Goal: Communication & Community: Answer question/provide support

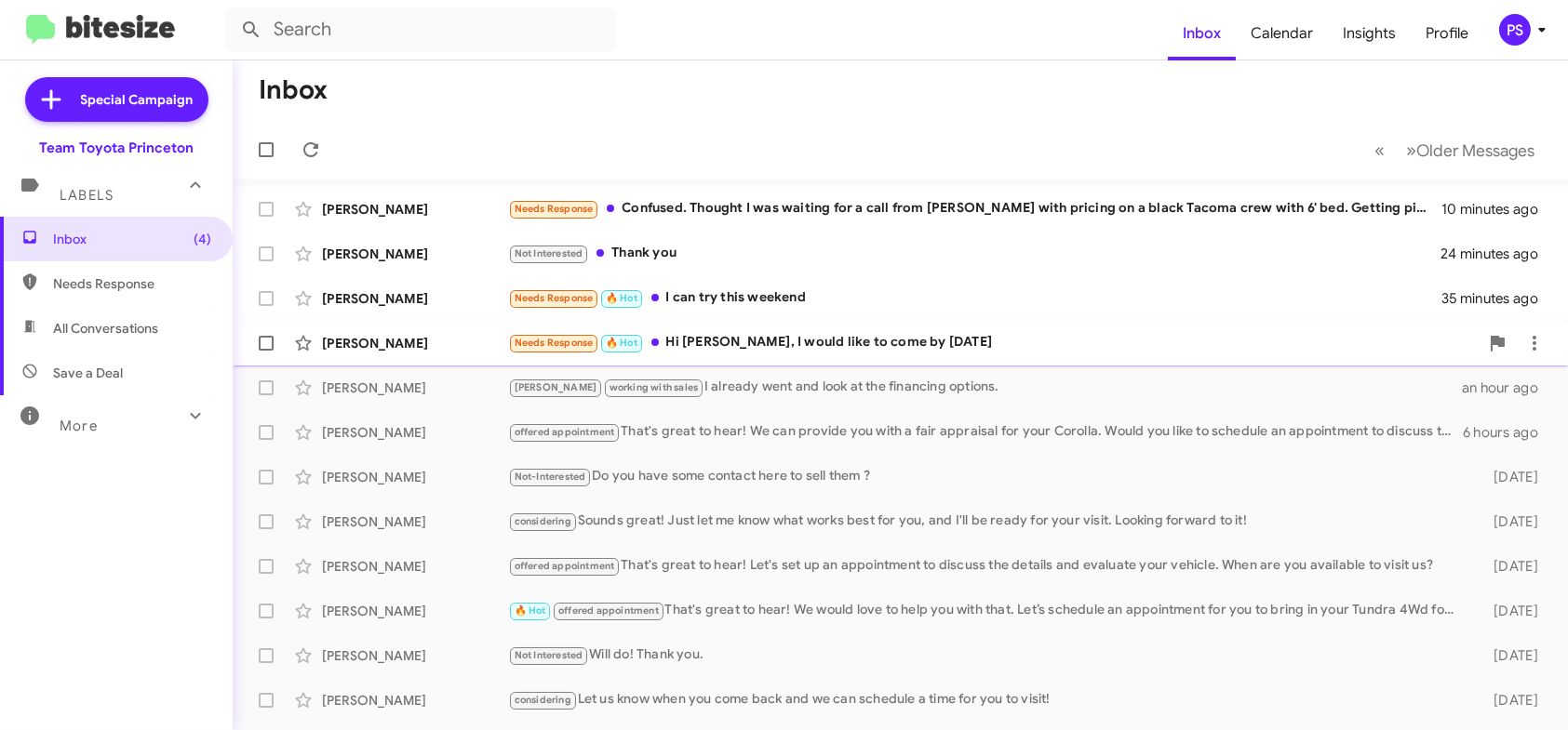
click at [863, 336] on div "Needs Response 🔥 Hot Hi Andrew, I would like to come by tomorrow" at bounding box center [993, 343] width 971 height 22
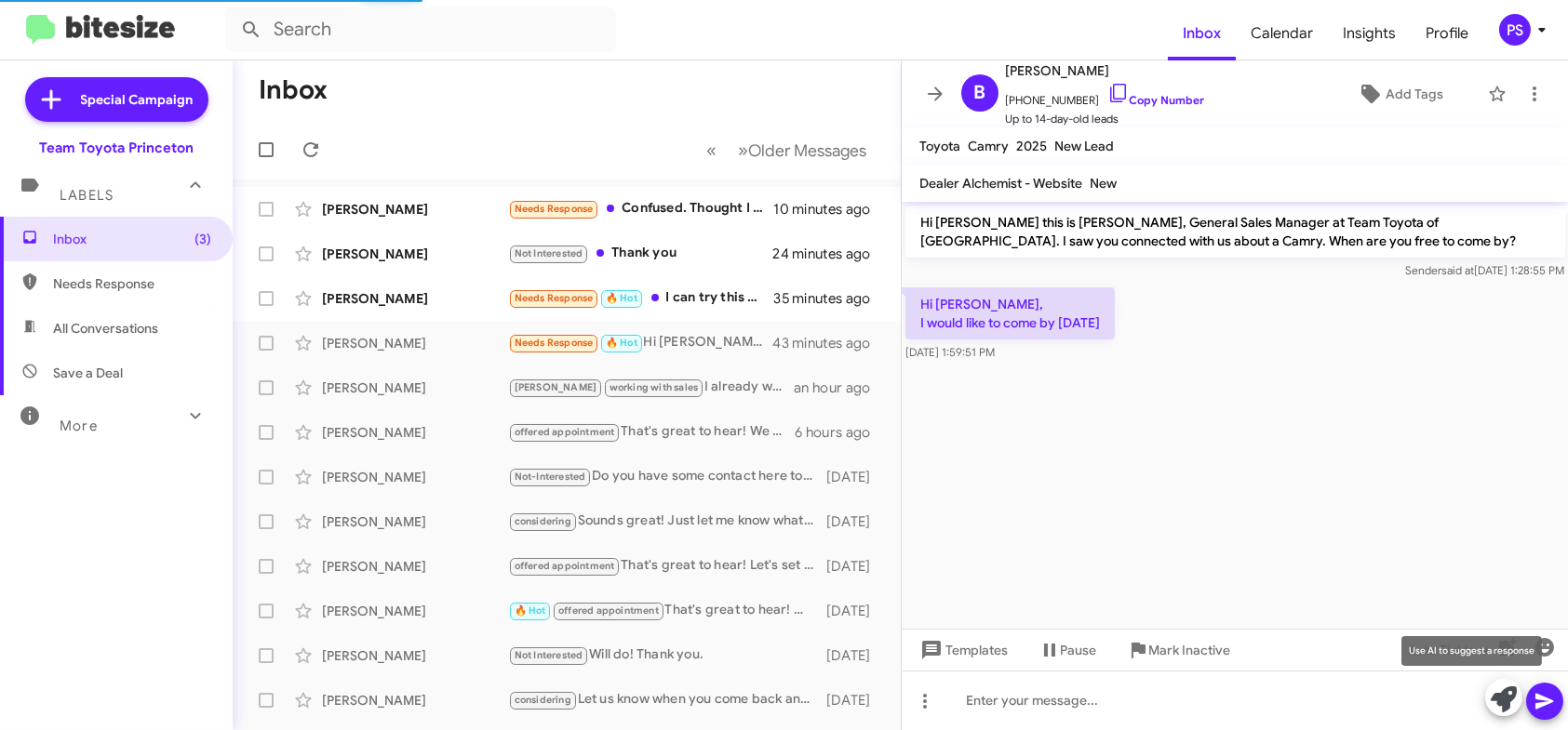
click at [1515, 699] on icon at bounding box center [1504, 699] width 26 height 26
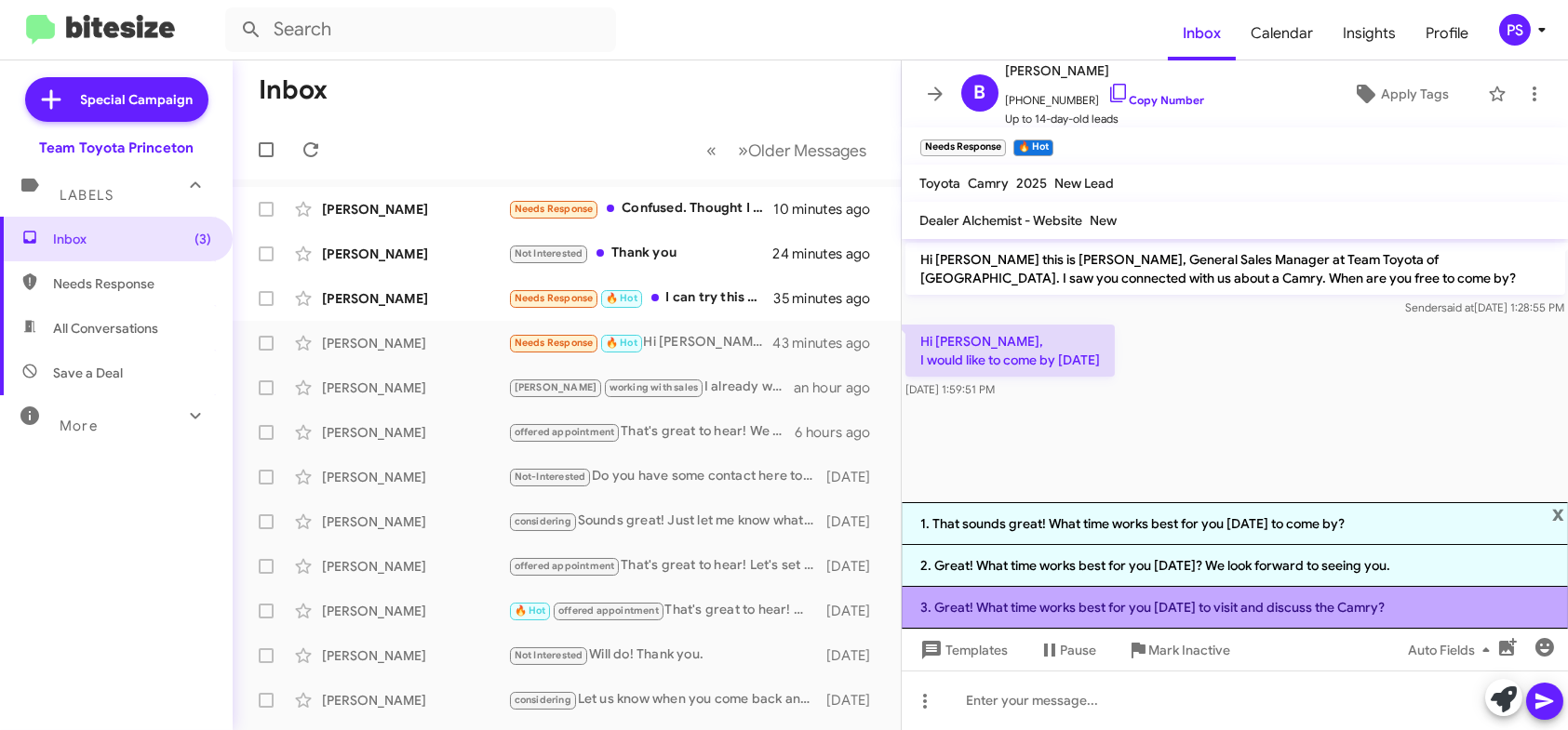
click at [1240, 625] on li "3. Great! What time works best for you tomorrow to visit and discuss the Camry?" at bounding box center [1236, 608] width 668 height 42
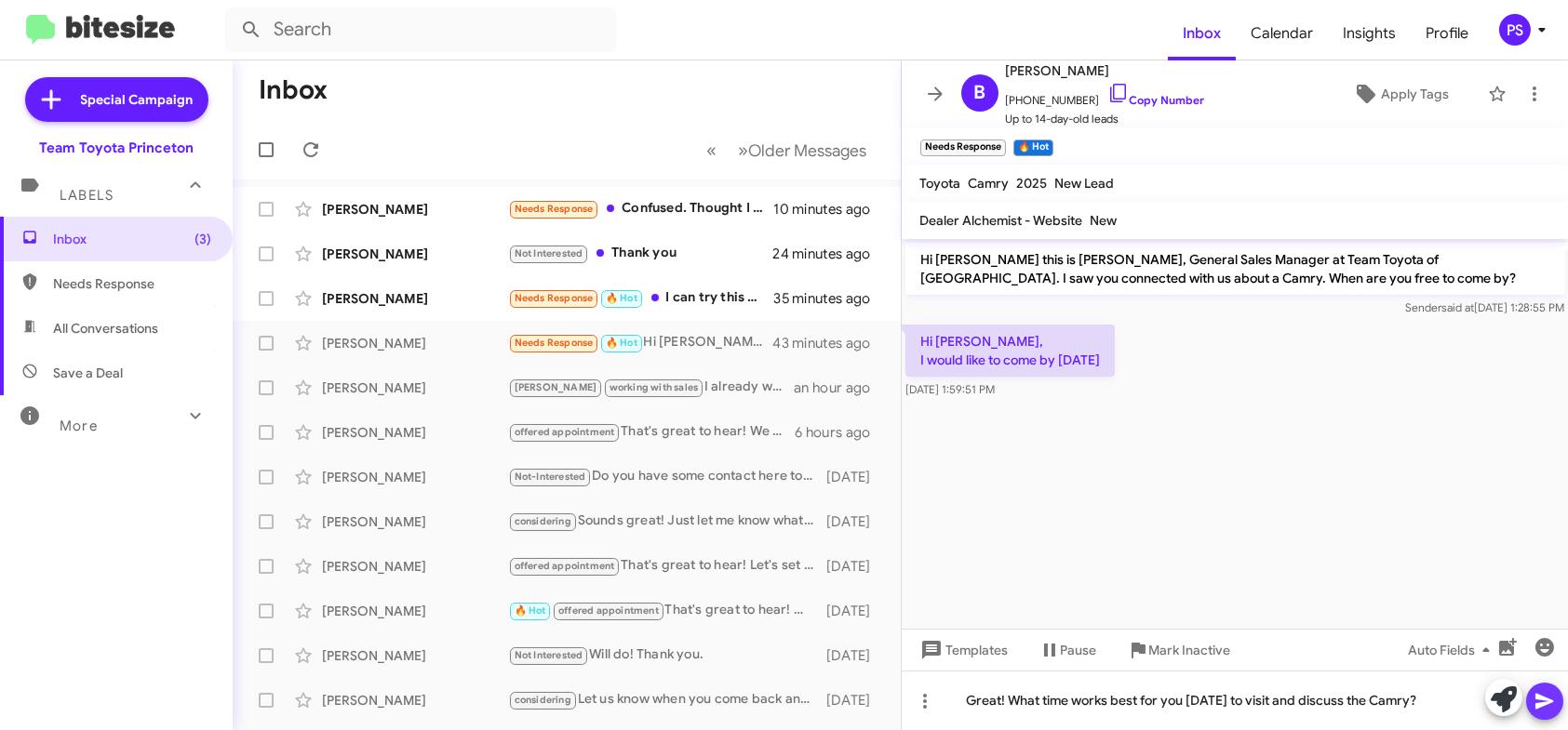
click at [1548, 706] on icon at bounding box center [1545, 701] width 22 height 22
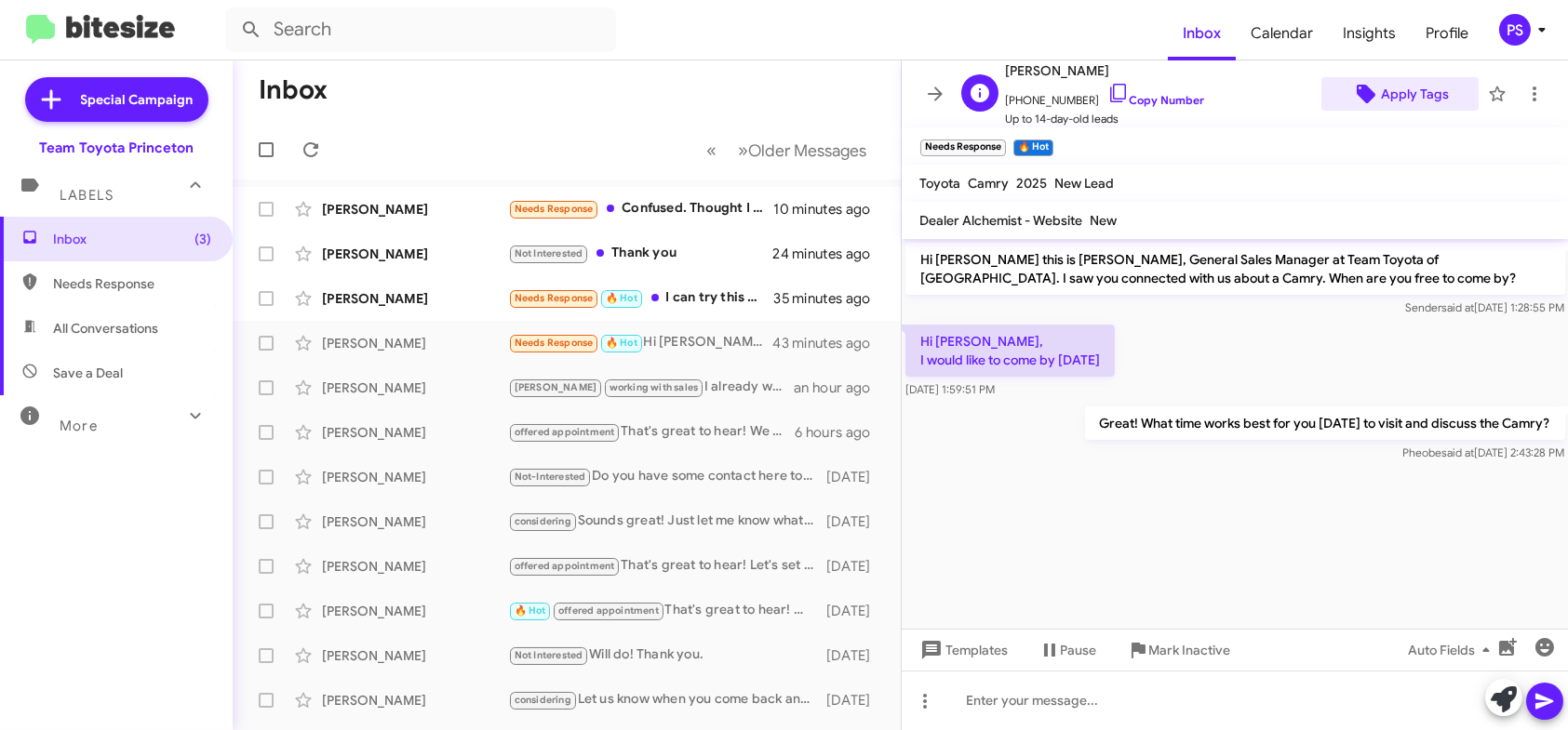
click at [1416, 88] on span "Apply Tags" at bounding box center [1415, 94] width 68 height 34
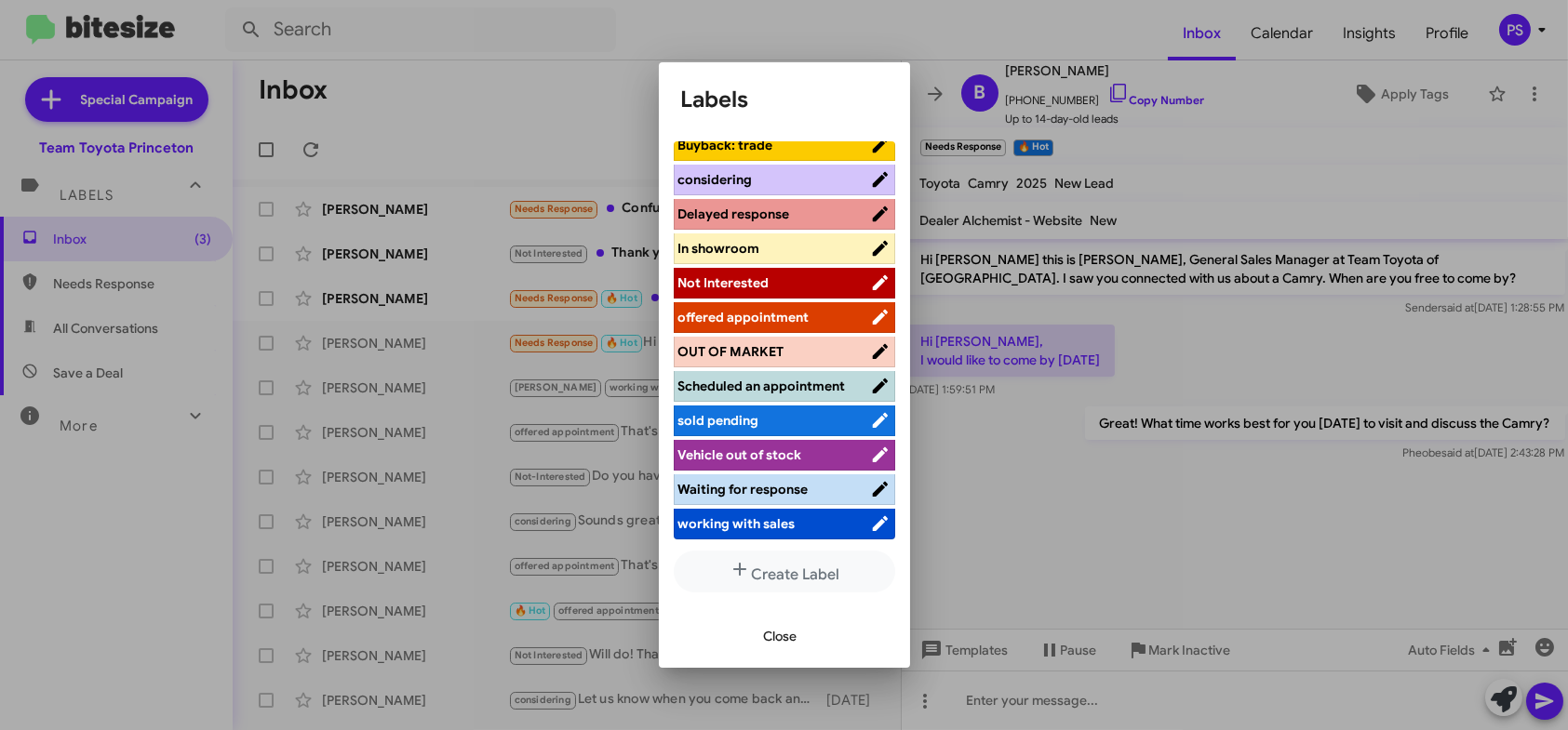
scroll to position [5, 0]
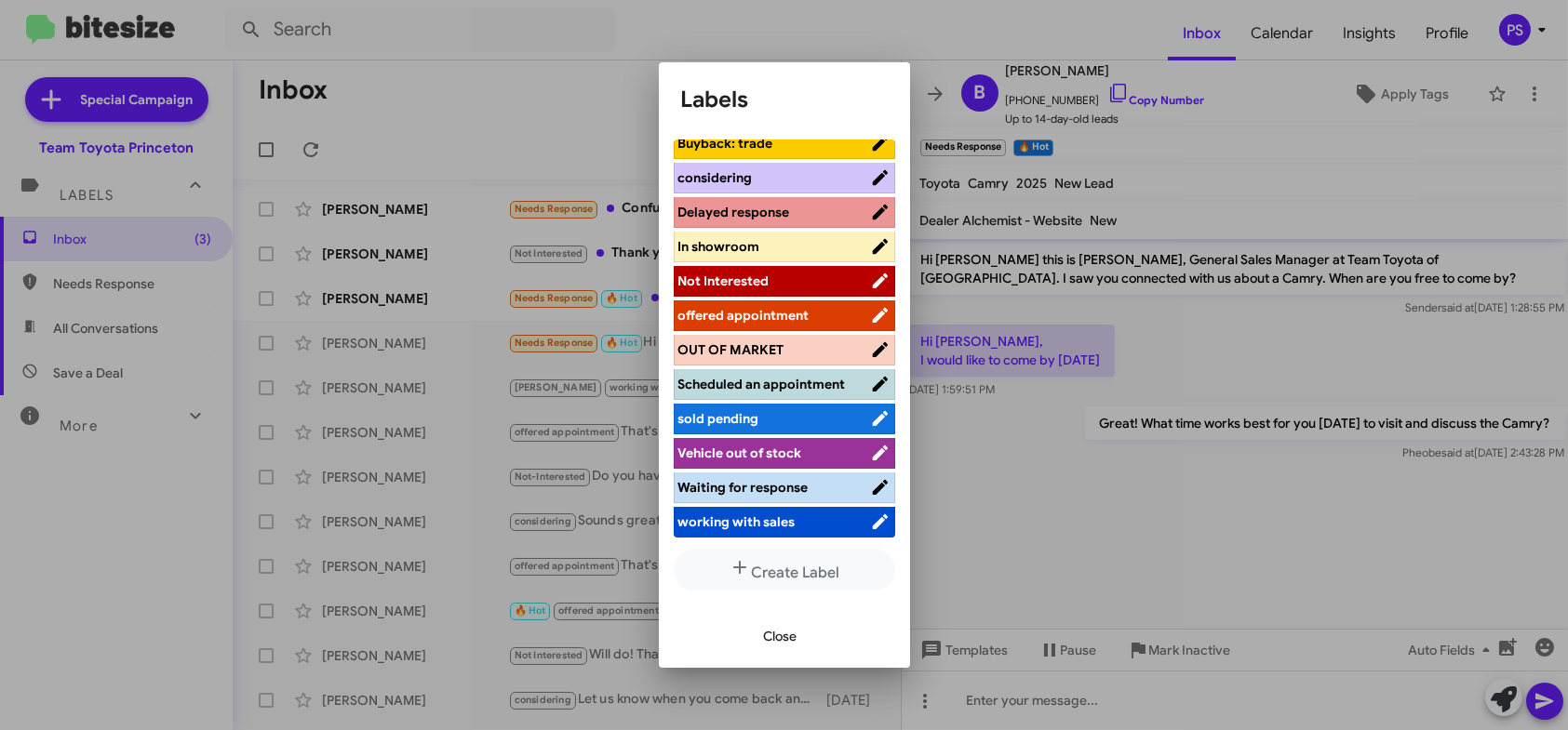
click at [782, 307] on span "offered appointment" at bounding box center [744, 315] width 131 height 17
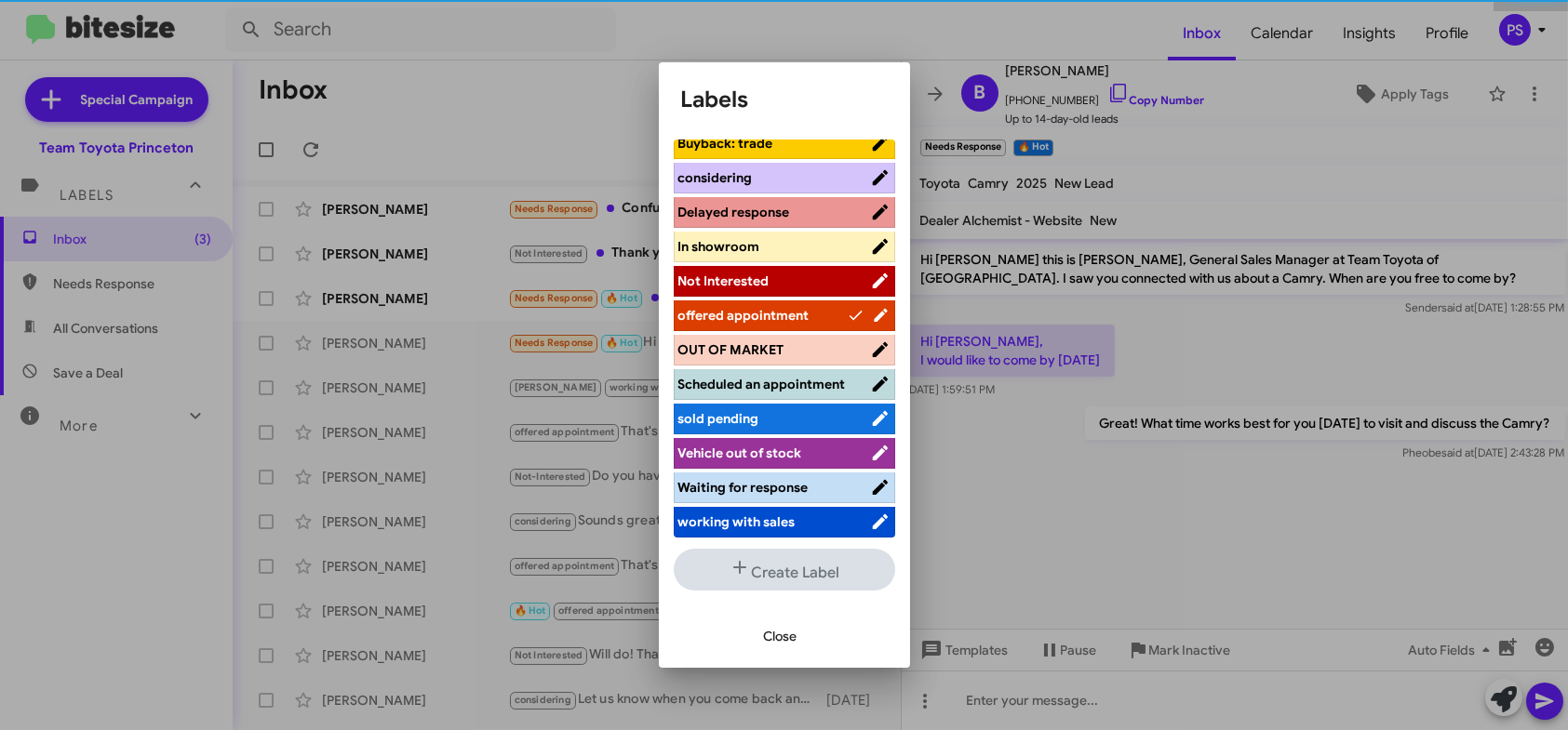
scroll to position [230, 0]
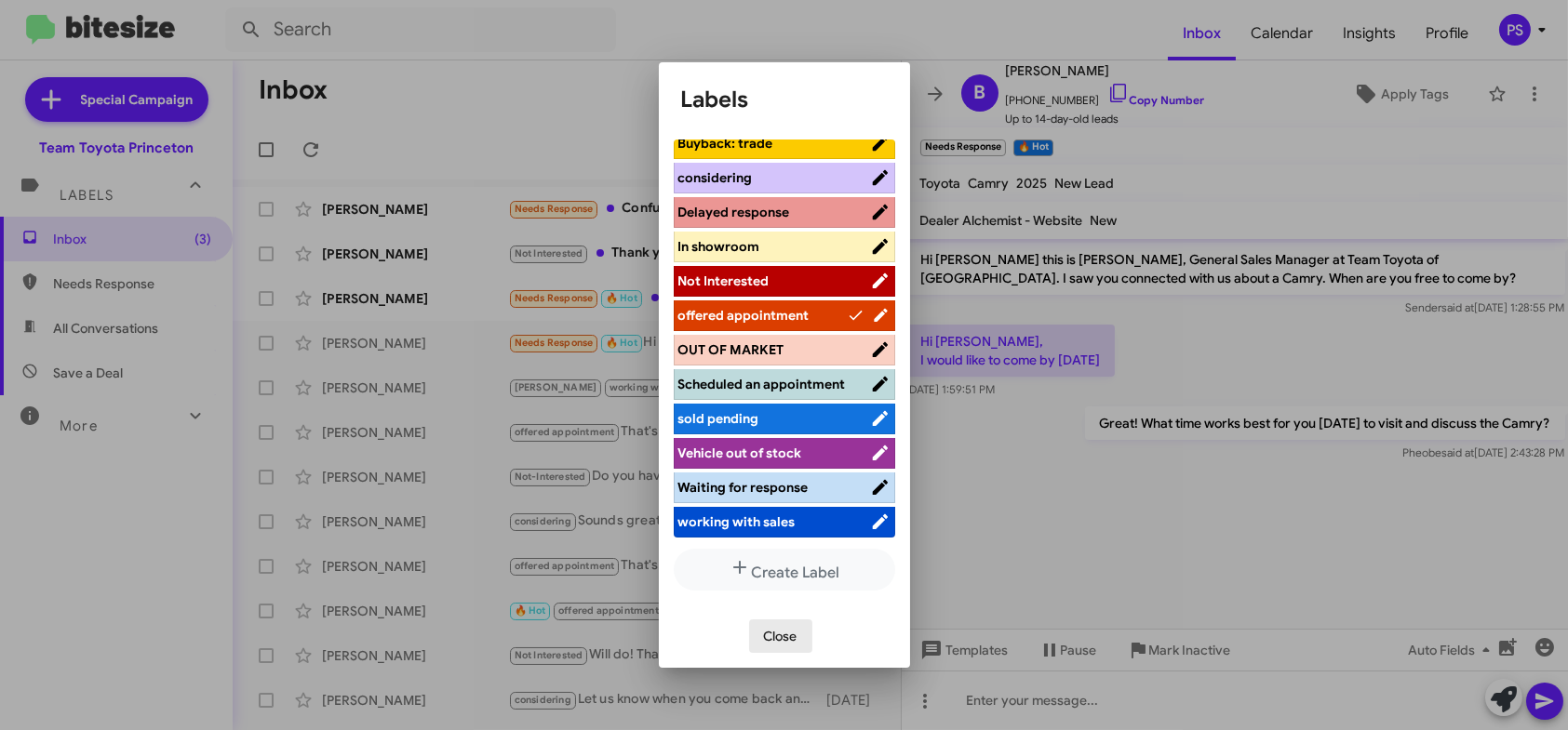
click at [788, 632] on span "Close" at bounding box center [781, 637] width 34 height 34
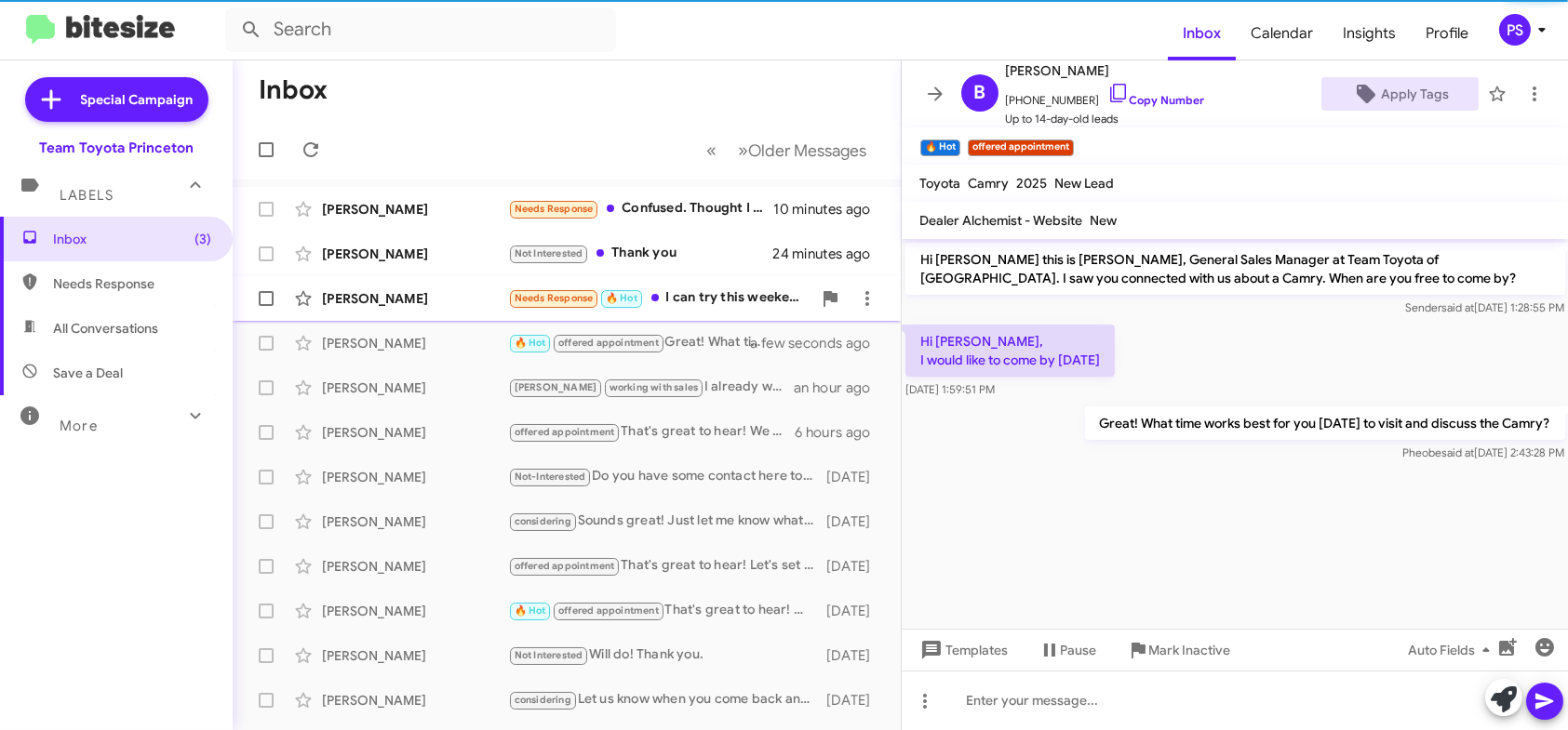
click at [751, 306] on div "Needs Response 🔥 Hot I can try this weekend" at bounding box center [659, 298] width 303 height 22
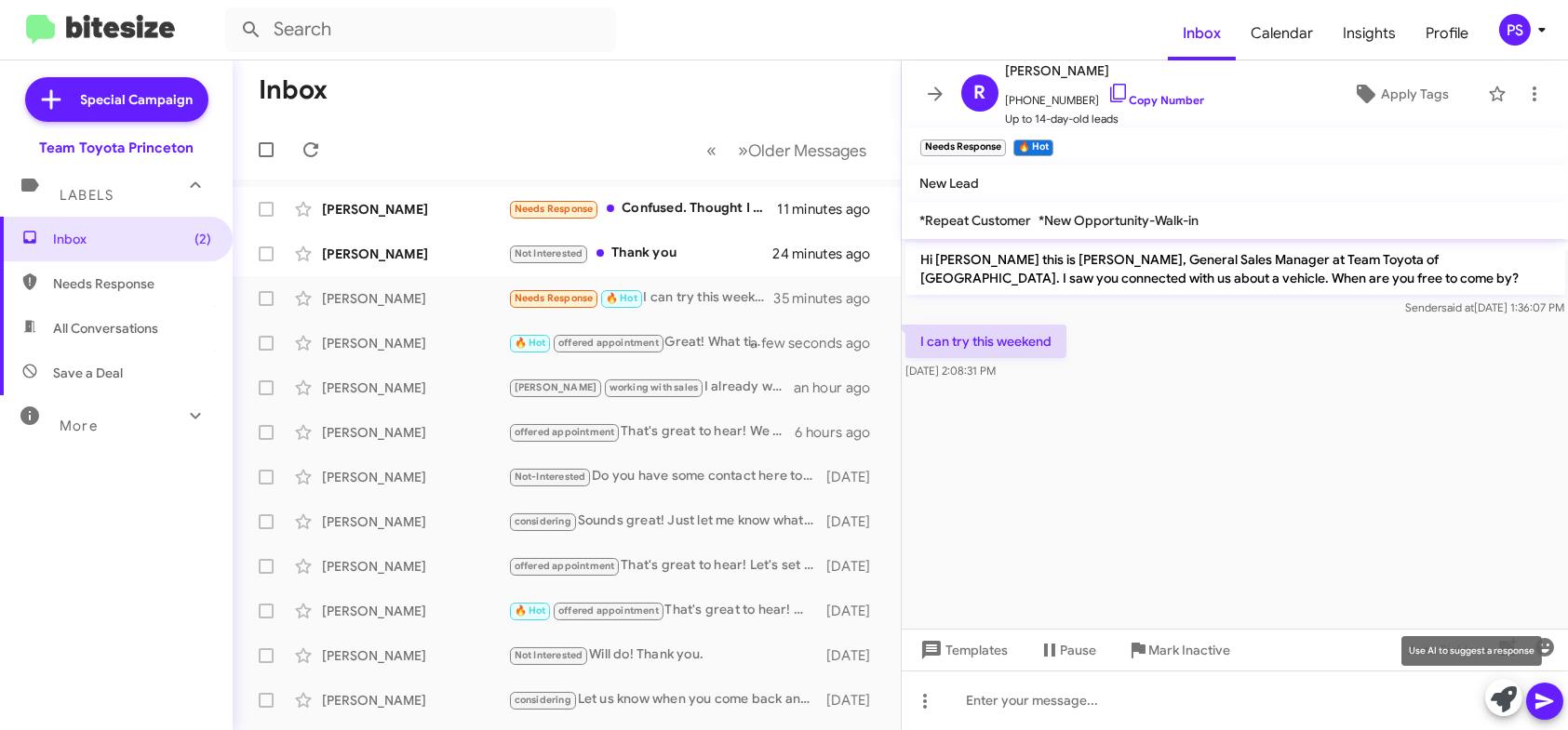
click at [1502, 699] on icon at bounding box center [1504, 699] width 26 height 26
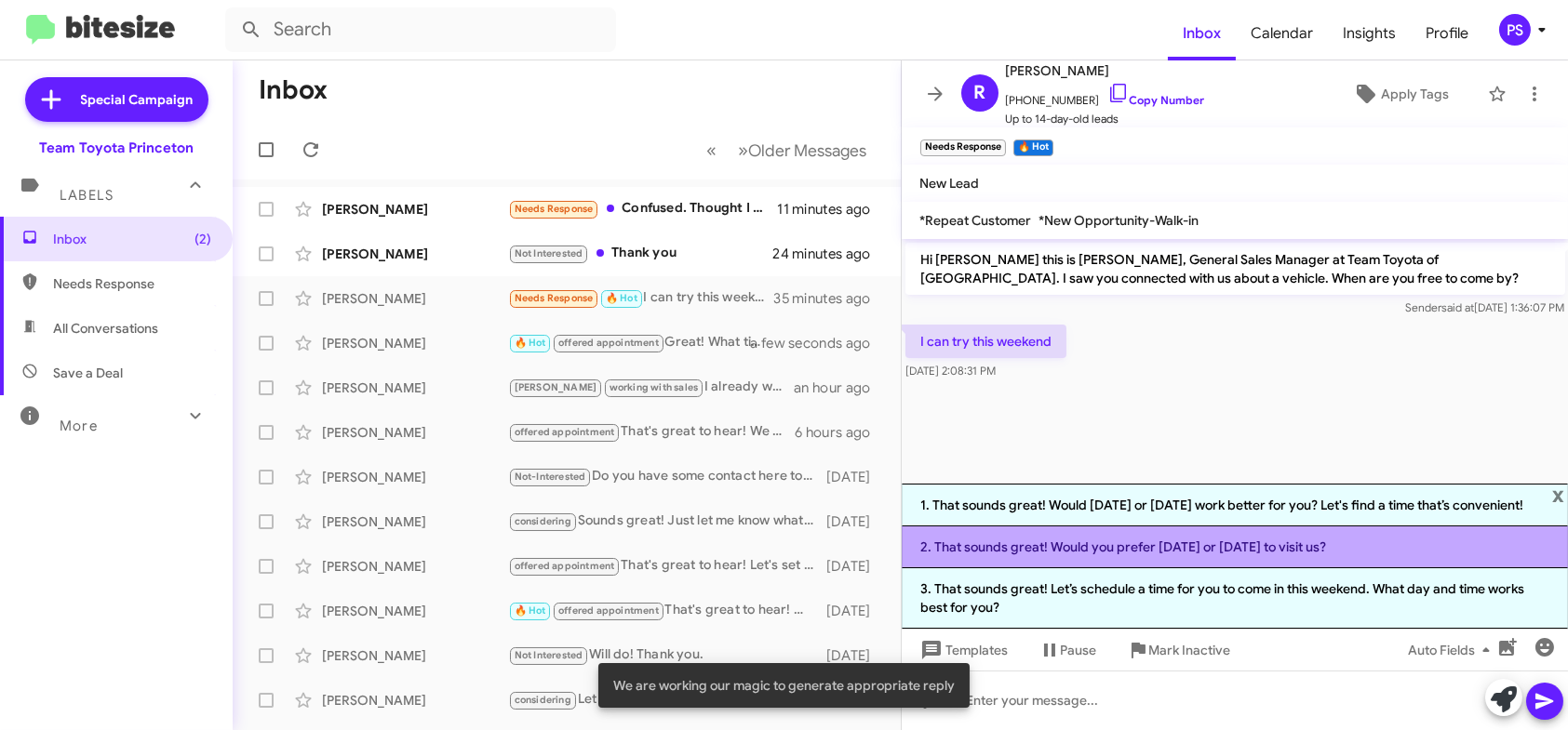
click at [1349, 560] on li "2. That sounds great! Would you prefer Saturday or Sunday to visit us?" at bounding box center [1236, 547] width 668 height 42
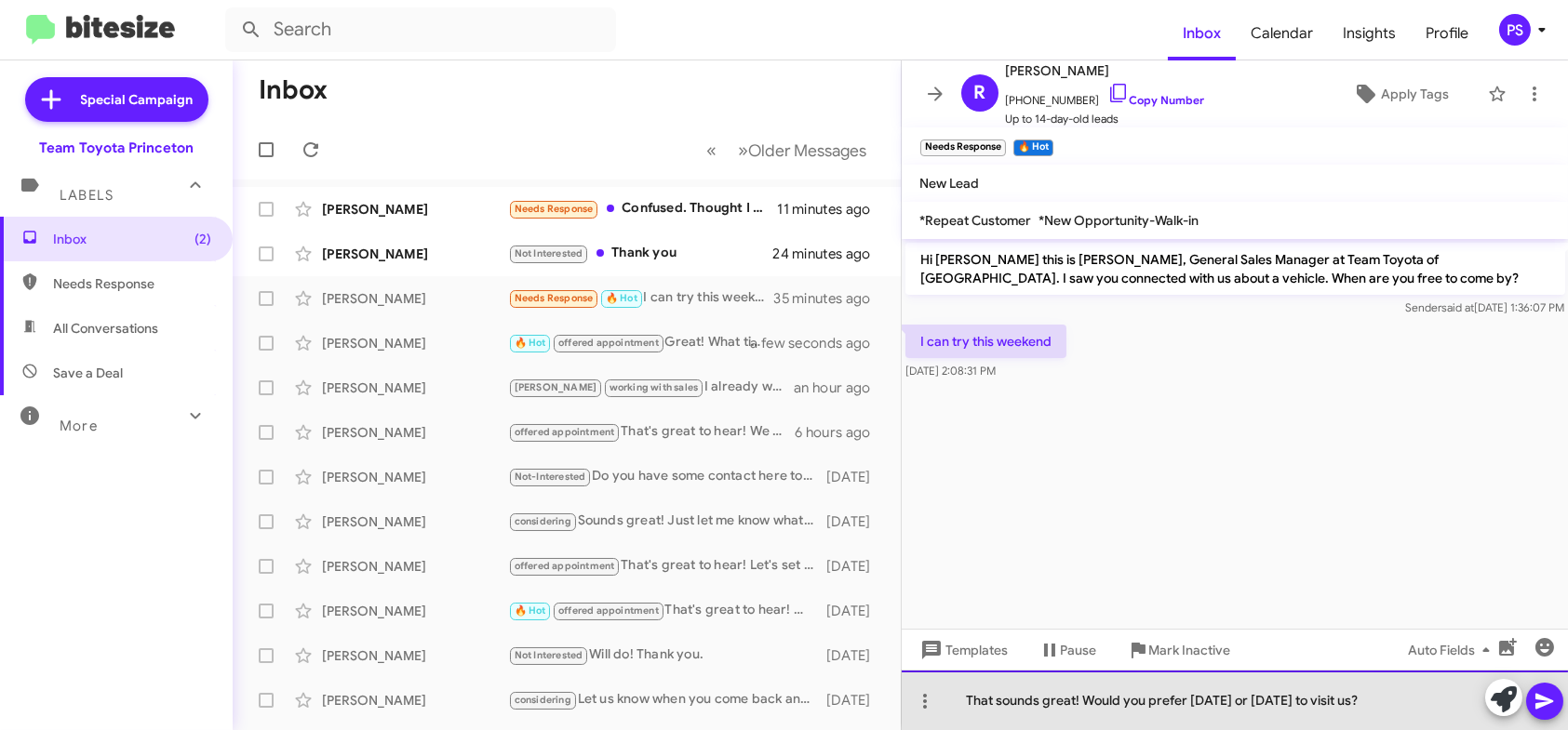
drag, startPoint x: 1259, startPoint y: 698, endPoint x: 1298, endPoint y: 699, distance: 39.0
click at [1298, 699] on div "That sounds great! Would you prefer Saturday or Sunday to visit us?" at bounding box center [1236, 700] width 668 height 60
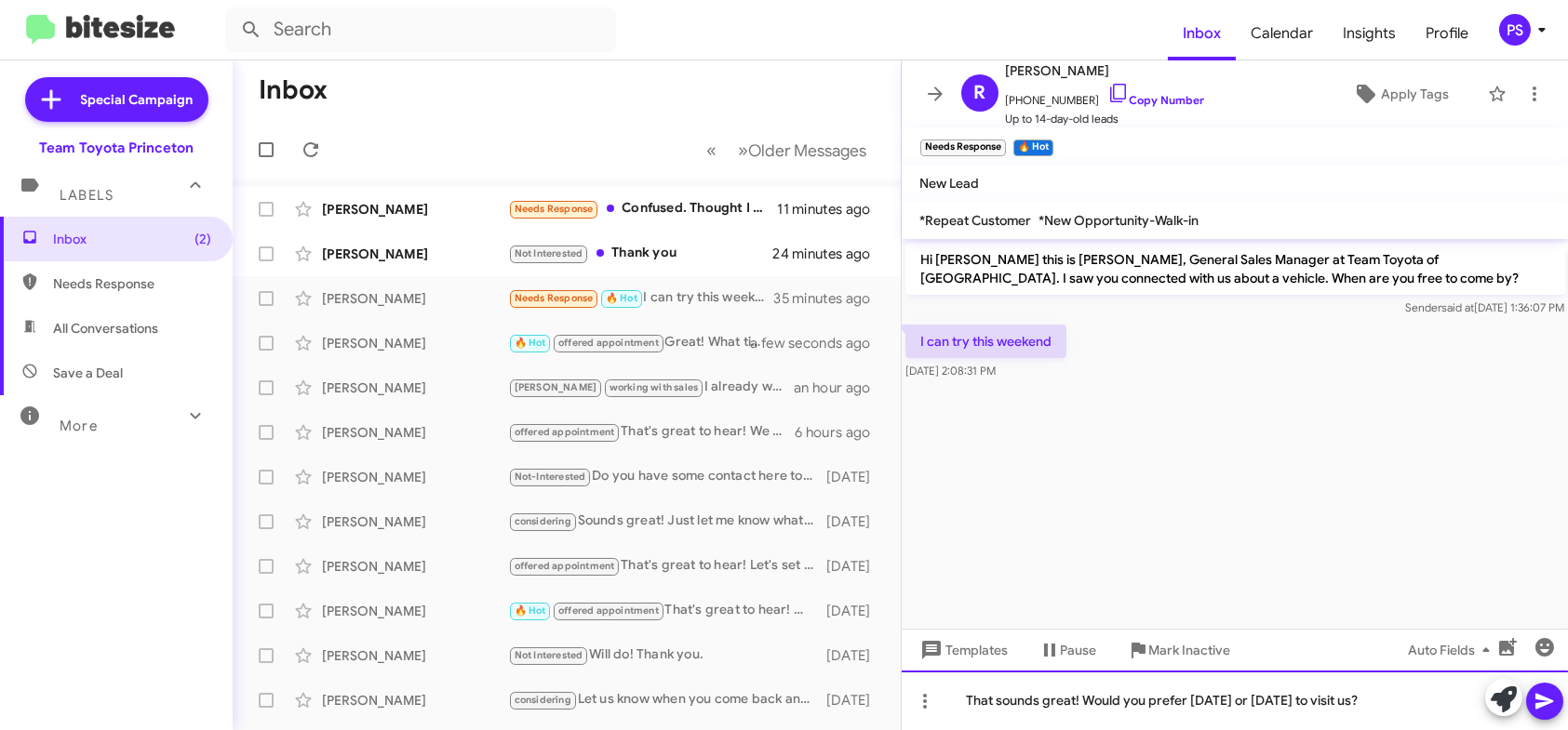
click at [1309, 699] on div "That sounds great! Would you prefer Saturday or Sunday to visit us?" at bounding box center [1236, 700] width 668 height 60
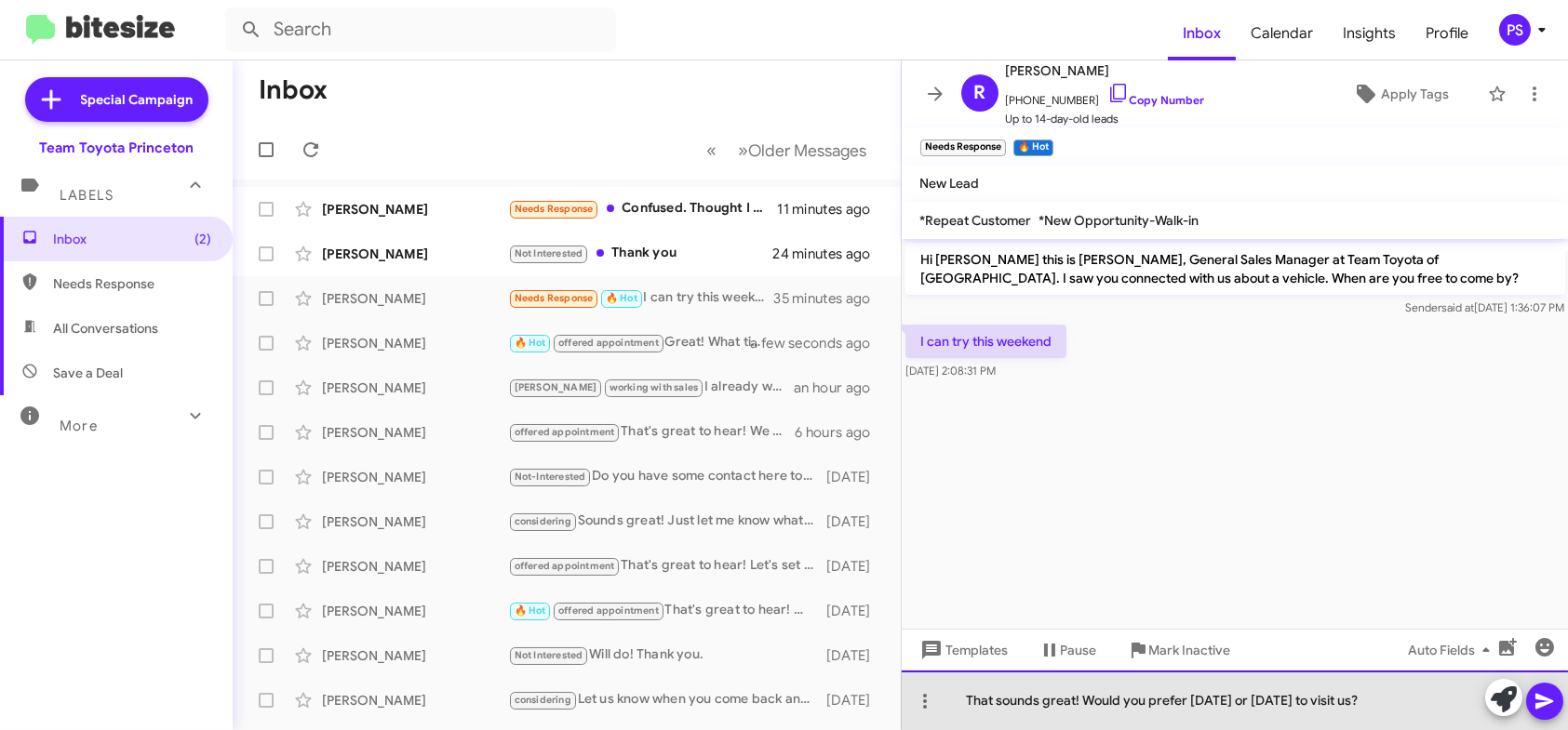
drag, startPoint x: 1364, startPoint y: 697, endPoint x: 1242, endPoint y: 697, distance: 122.0
click at [1242, 697] on div "That sounds great! Would you prefer Saturday or Sunday to visit us?" at bounding box center [1236, 700] width 668 height 60
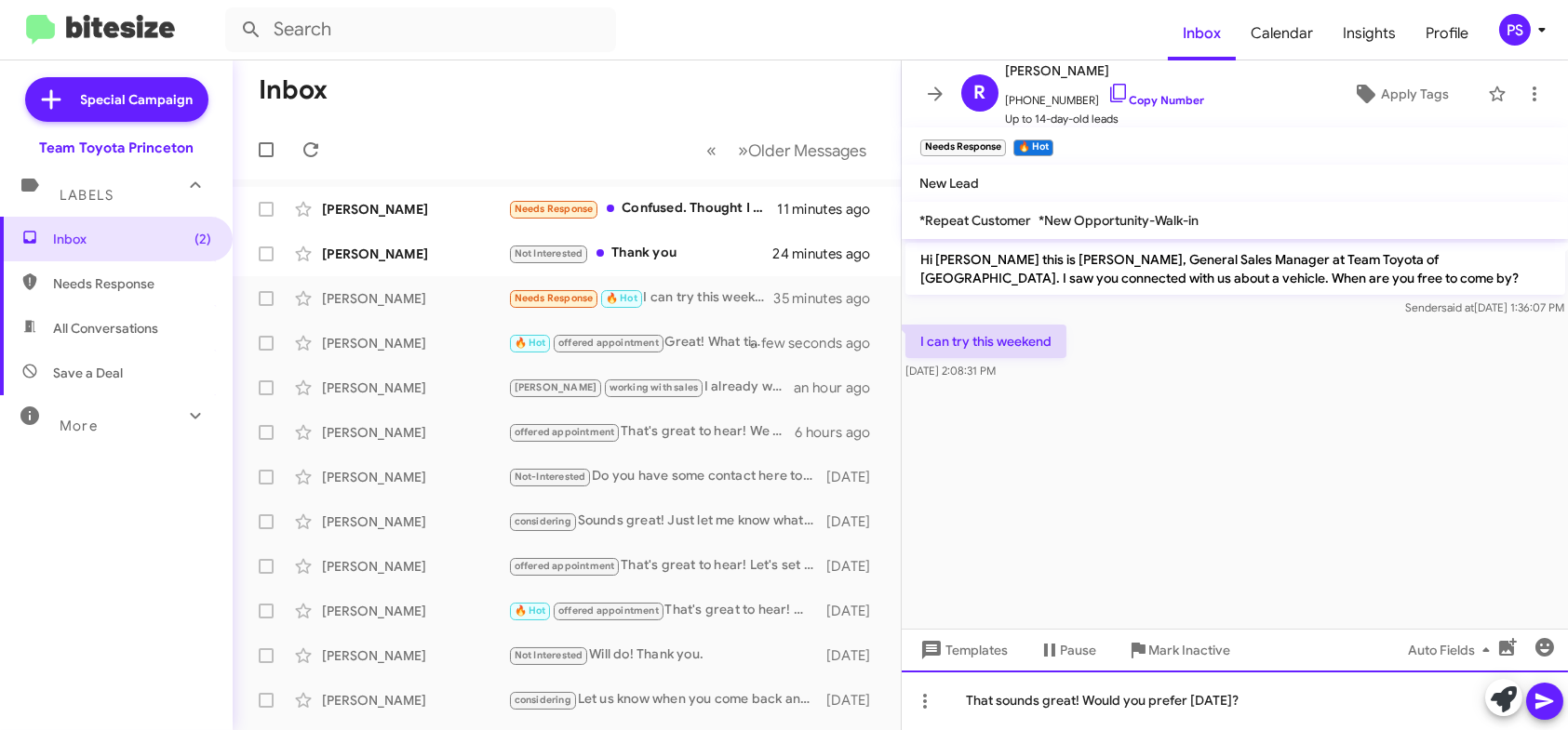
click at [1125, 696] on div "That sounds great! Would you prefer Saturday?" at bounding box center [1236, 700] width 668 height 60
click at [1546, 714] on span at bounding box center [1545, 701] width 22 height 37
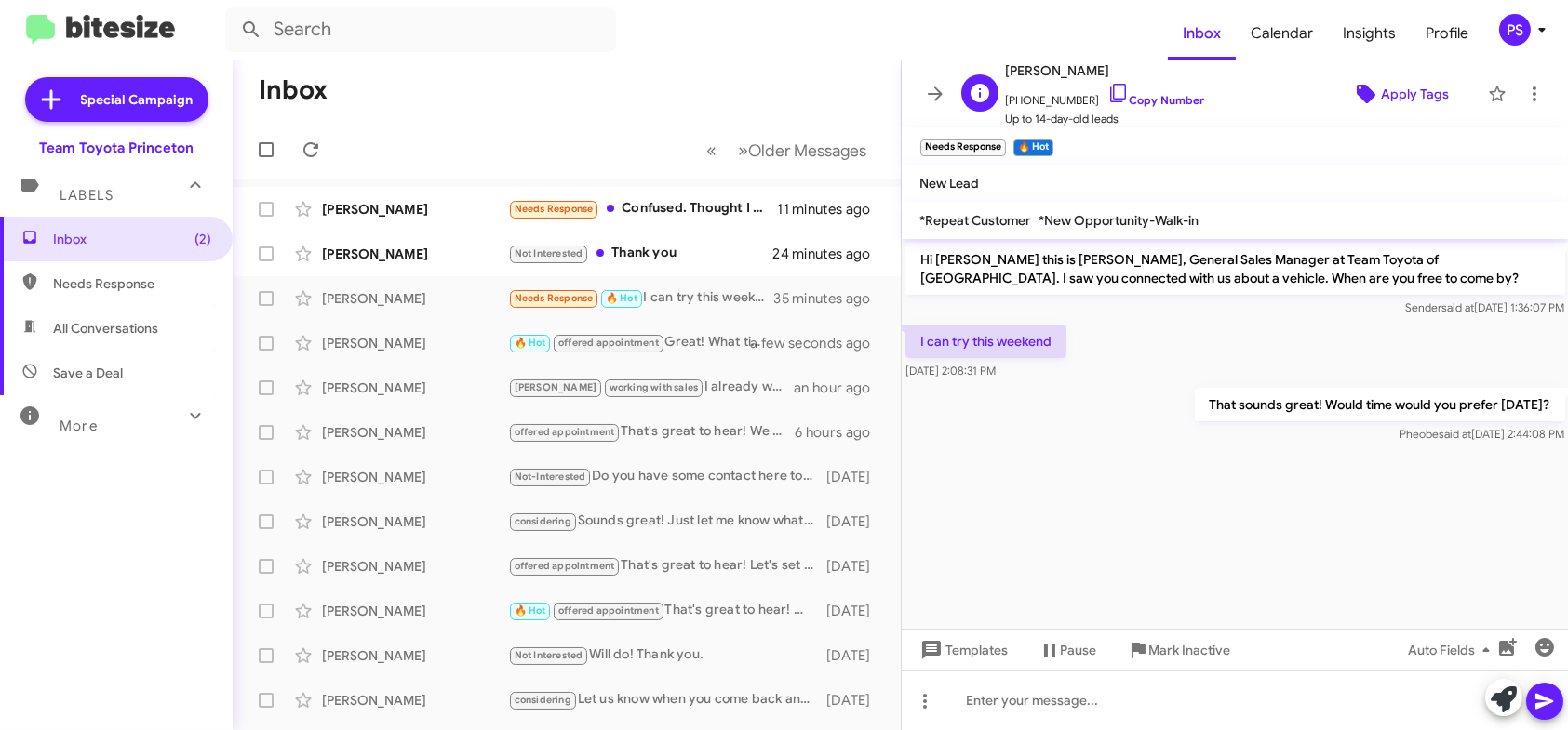
click at [1387, 93] on span "Apply Tags" at bounding box center [1415, 94] width 68 height 34
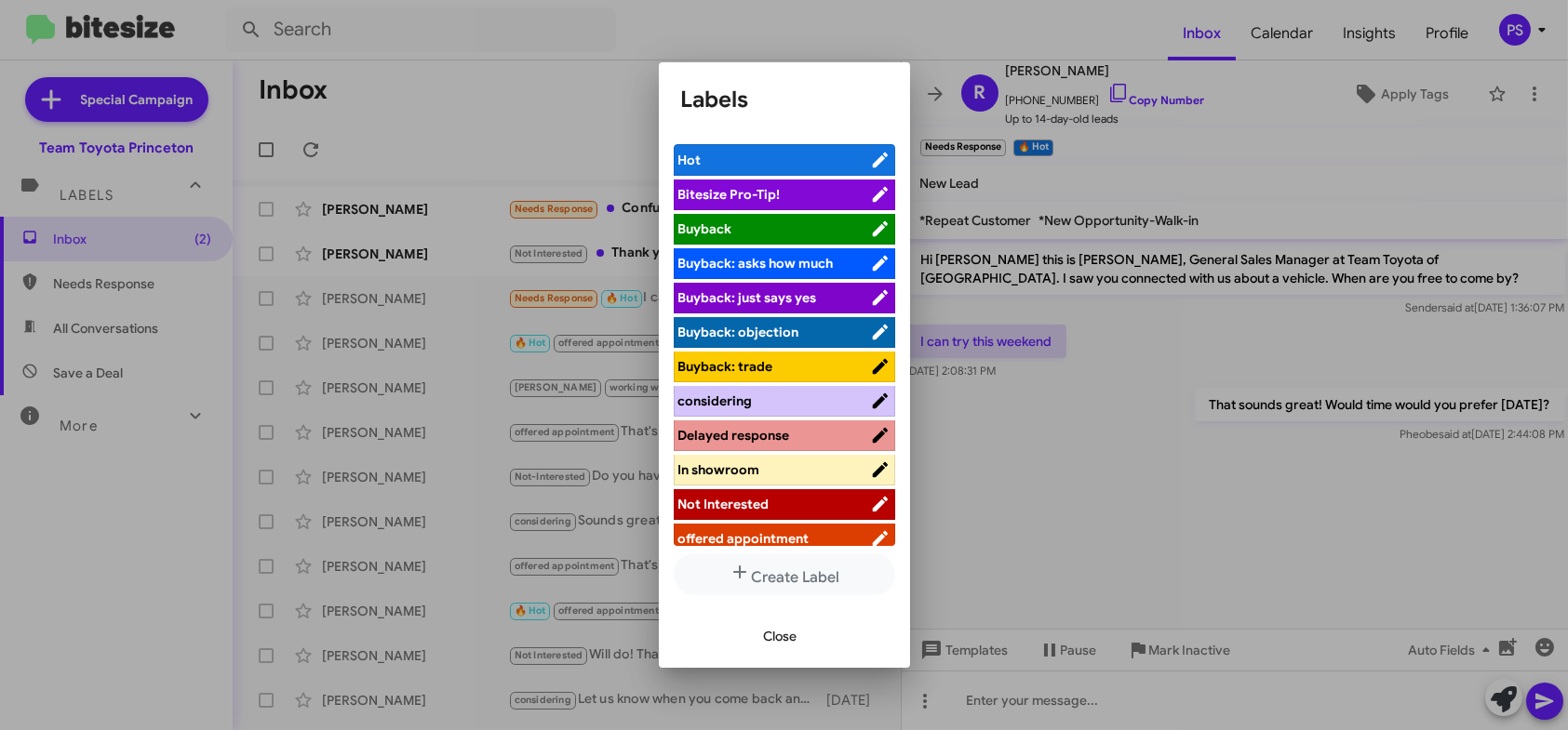
click at [828, 538] on span "offered appointment" at bounding box center [774, 538] width 192 height 19
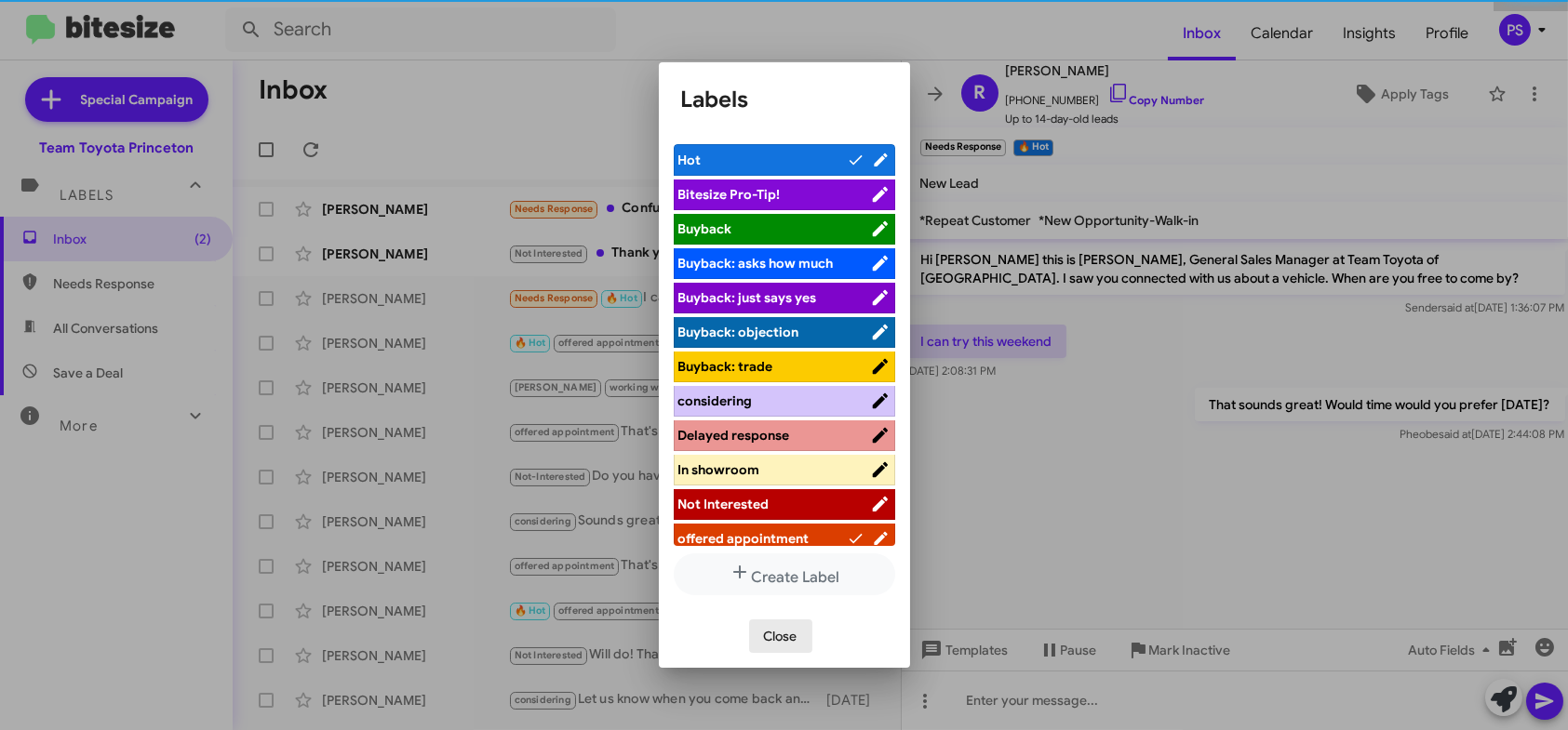
click at [781, 632] on span "Close" at bounding box center [781, 637] width 34 height 34
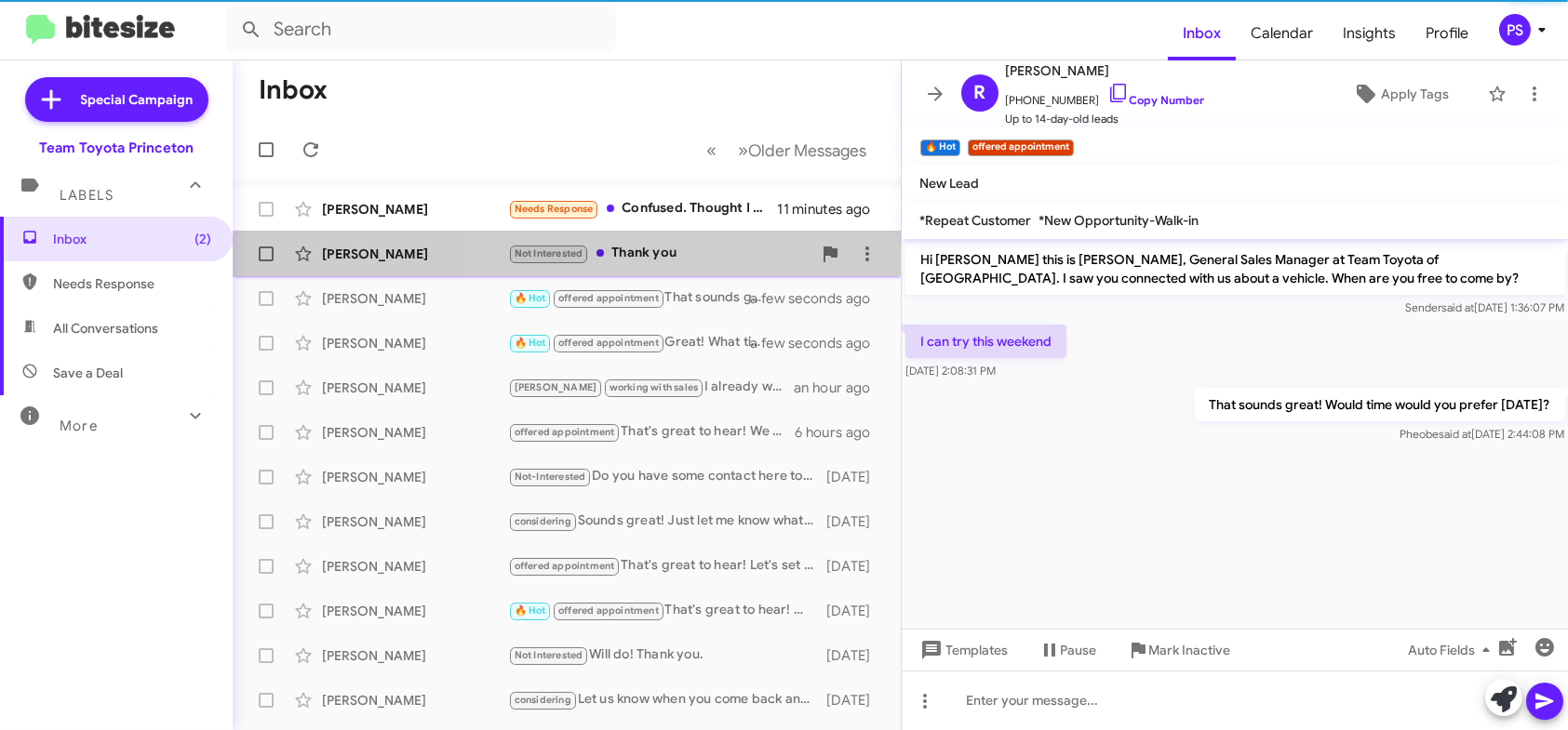
click at [658, 258] on div "Not Interested Thank you" at bounding box center [659, 253] width 303 height 22
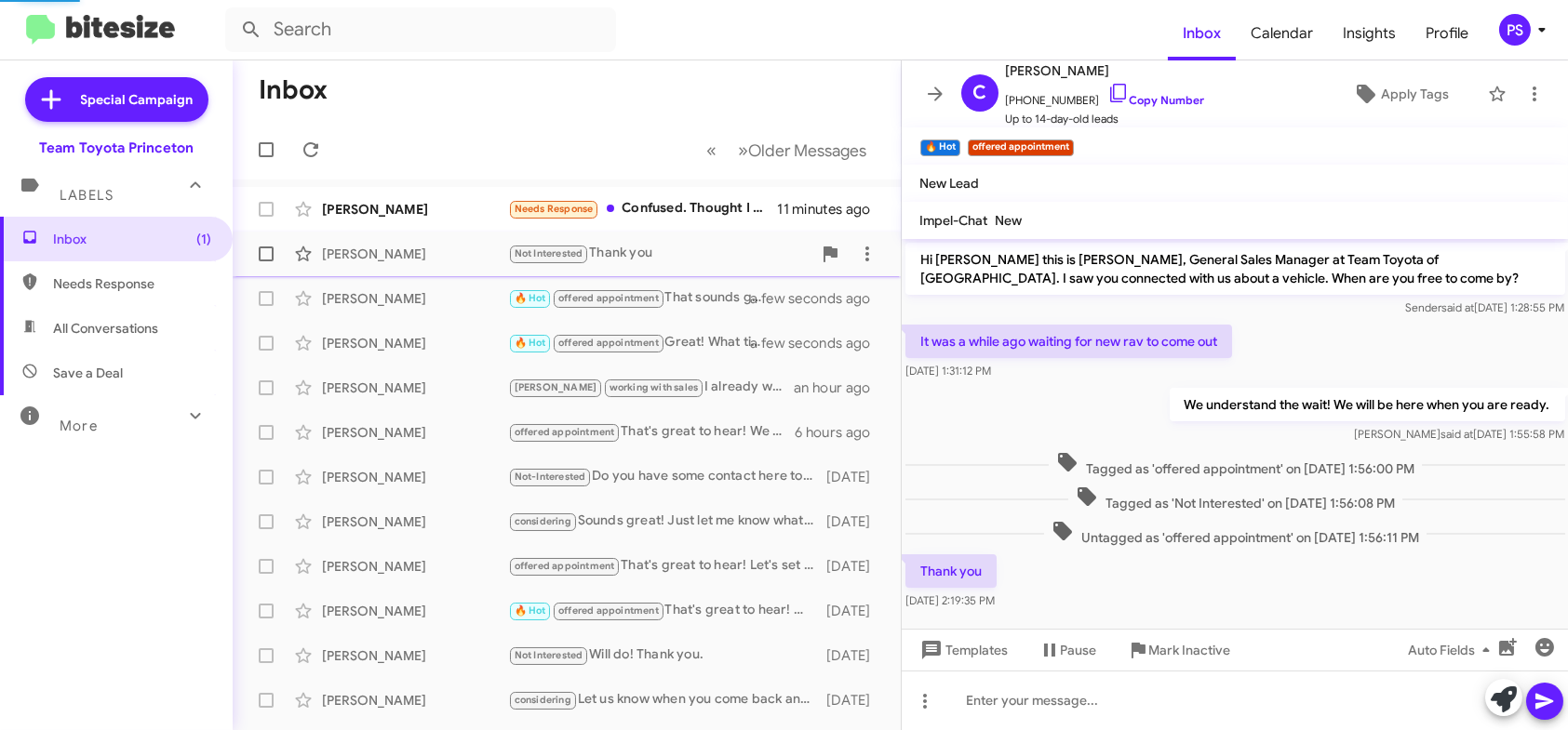
scroll to position [20, 0]
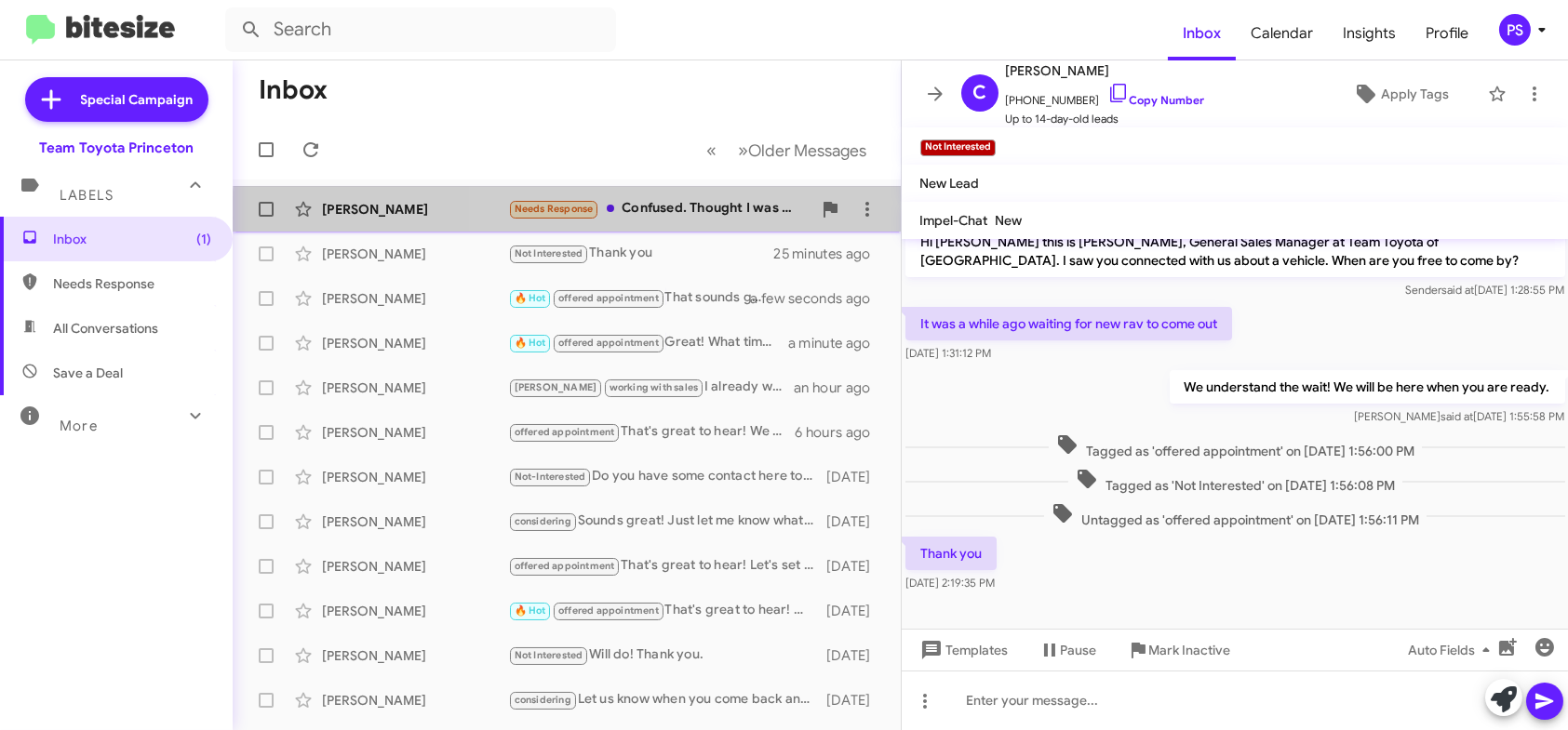
click at [708, 218] on div "Needs Response Confused. Thought I was waiting for a call from Joel with pricin…" at bounding box center [659, 210] width 303 height 22
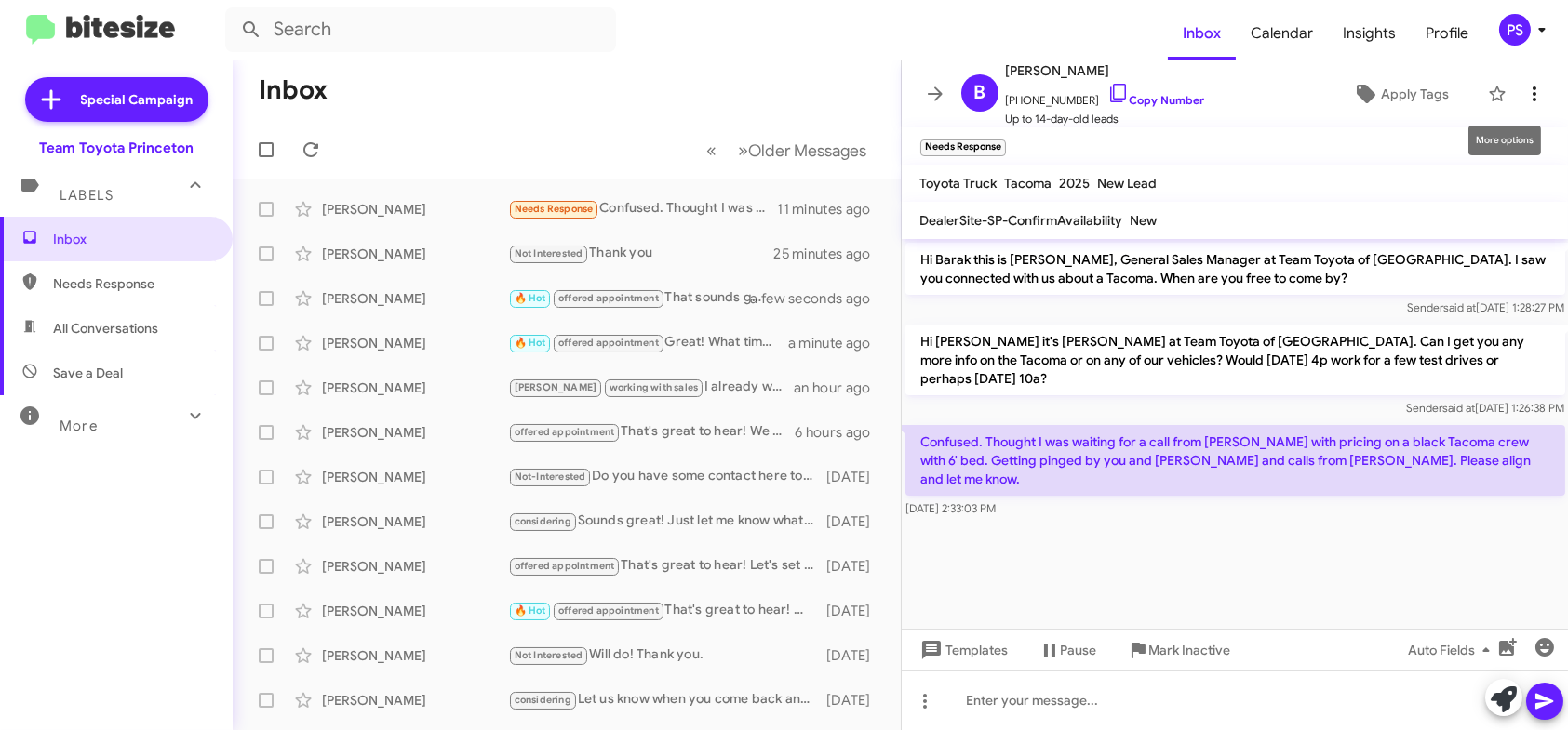
click at [1523, 97] on icon at bounding box center [1534, 93] width 22 height 22
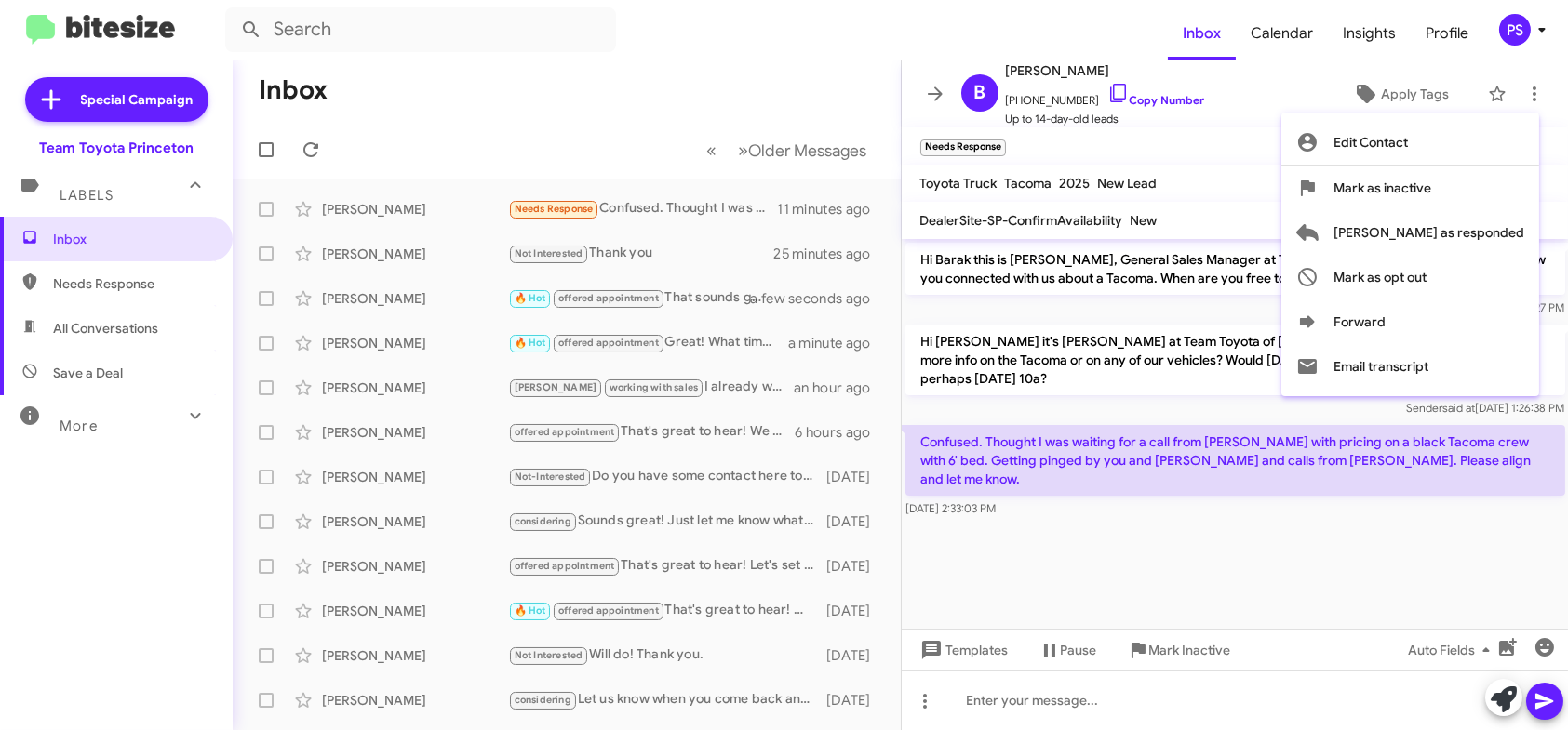
click at [1421, 99] on div at bounding box center [784, 365] width 1568 height 730
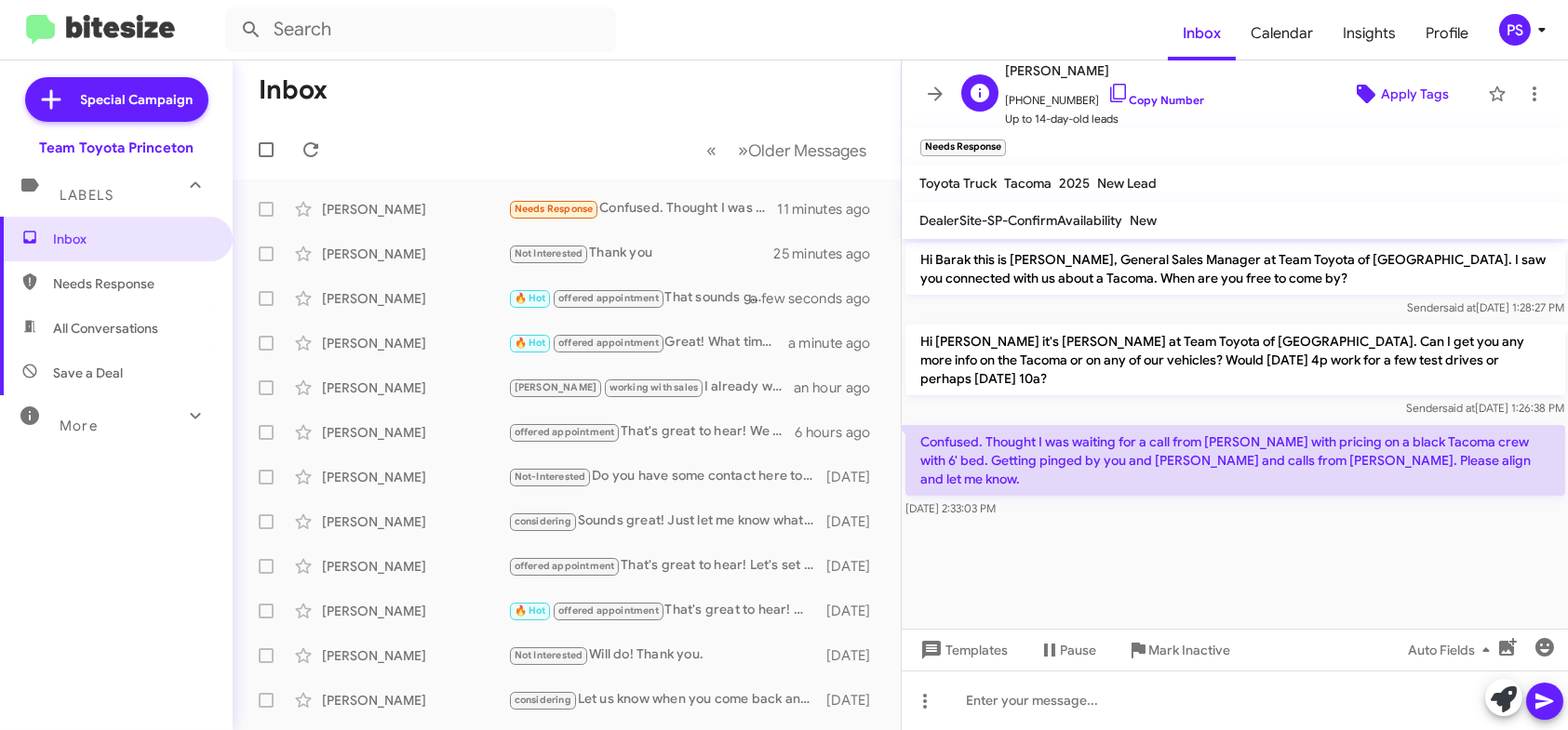
click at [1396, 95] on span "Apply Tags" at bounding box center [1415, 94] width 68 height 34
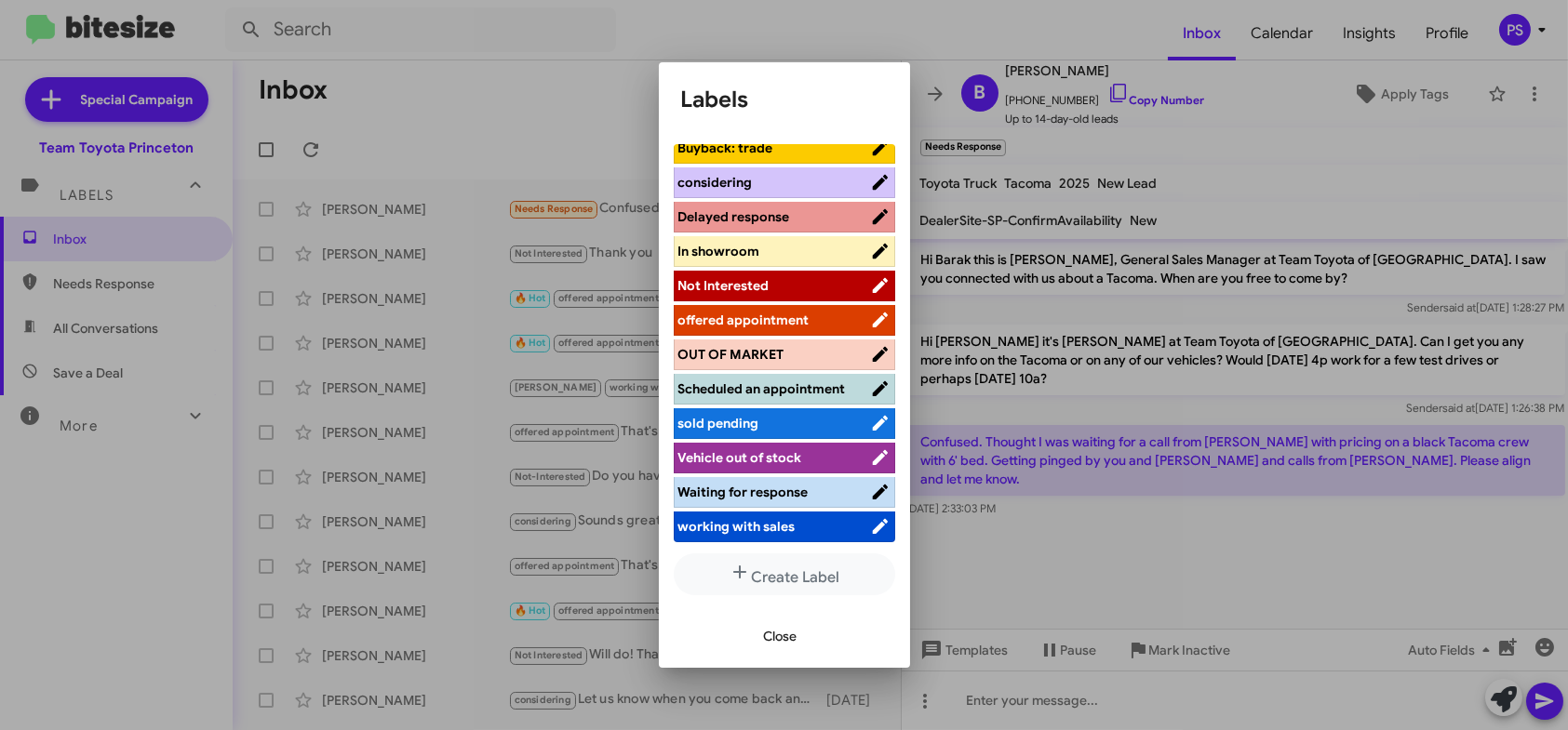
scroll to position [5, 0]
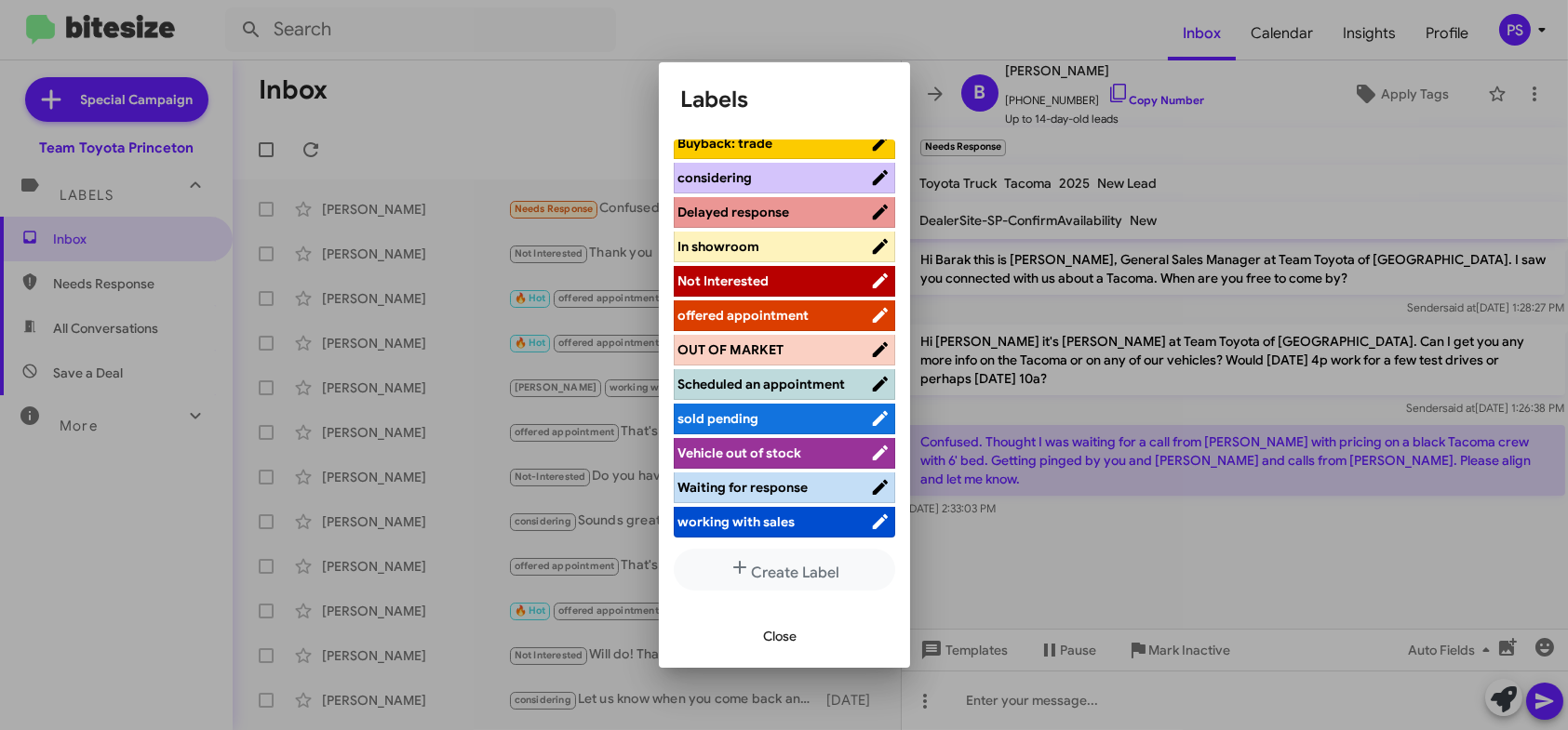
click at [784, 517] on span "working with sales" at bounding box center [737, 521] width 117 height 17
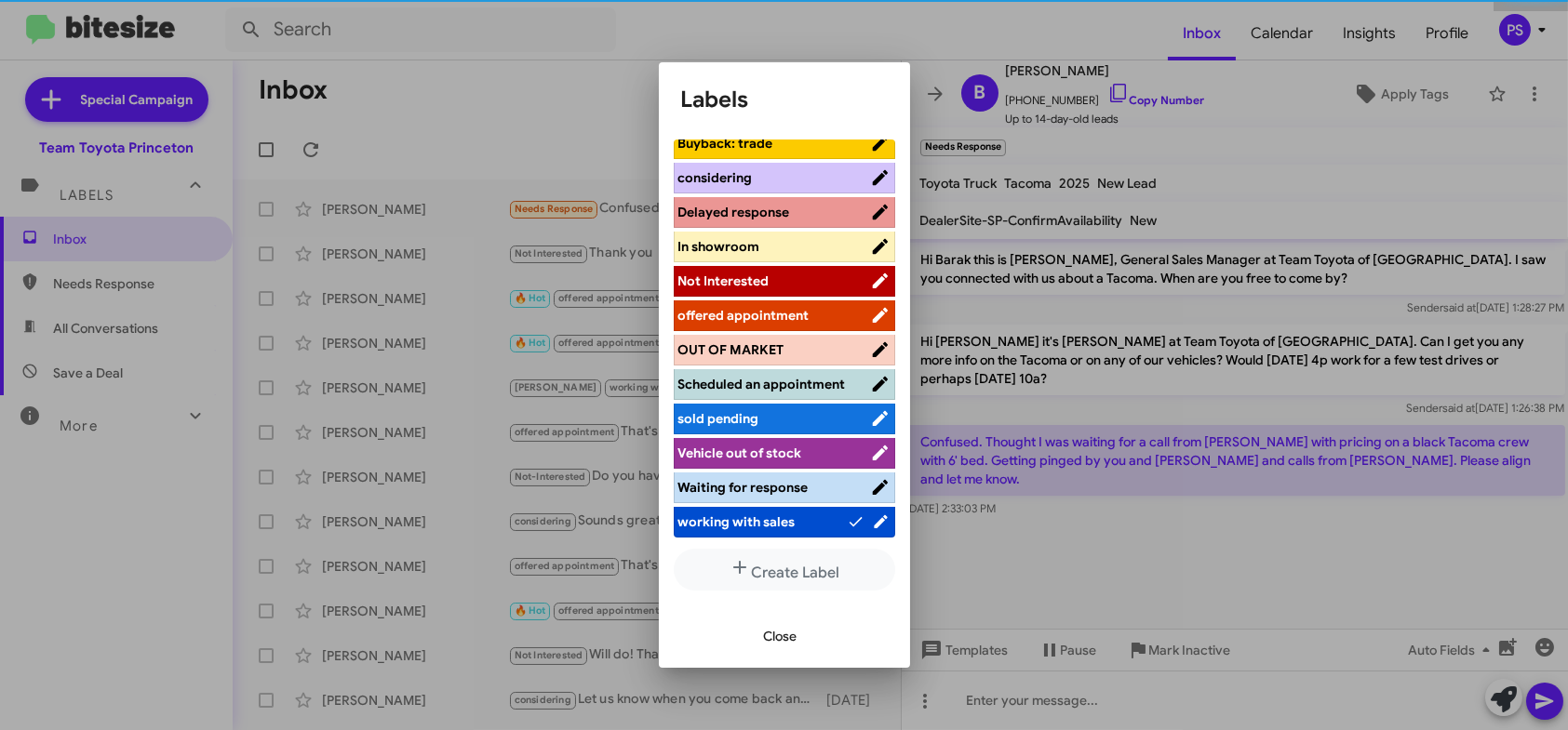
click at [806, 632] on button "Close" at bounding box center [781, 637] width 64 height 34
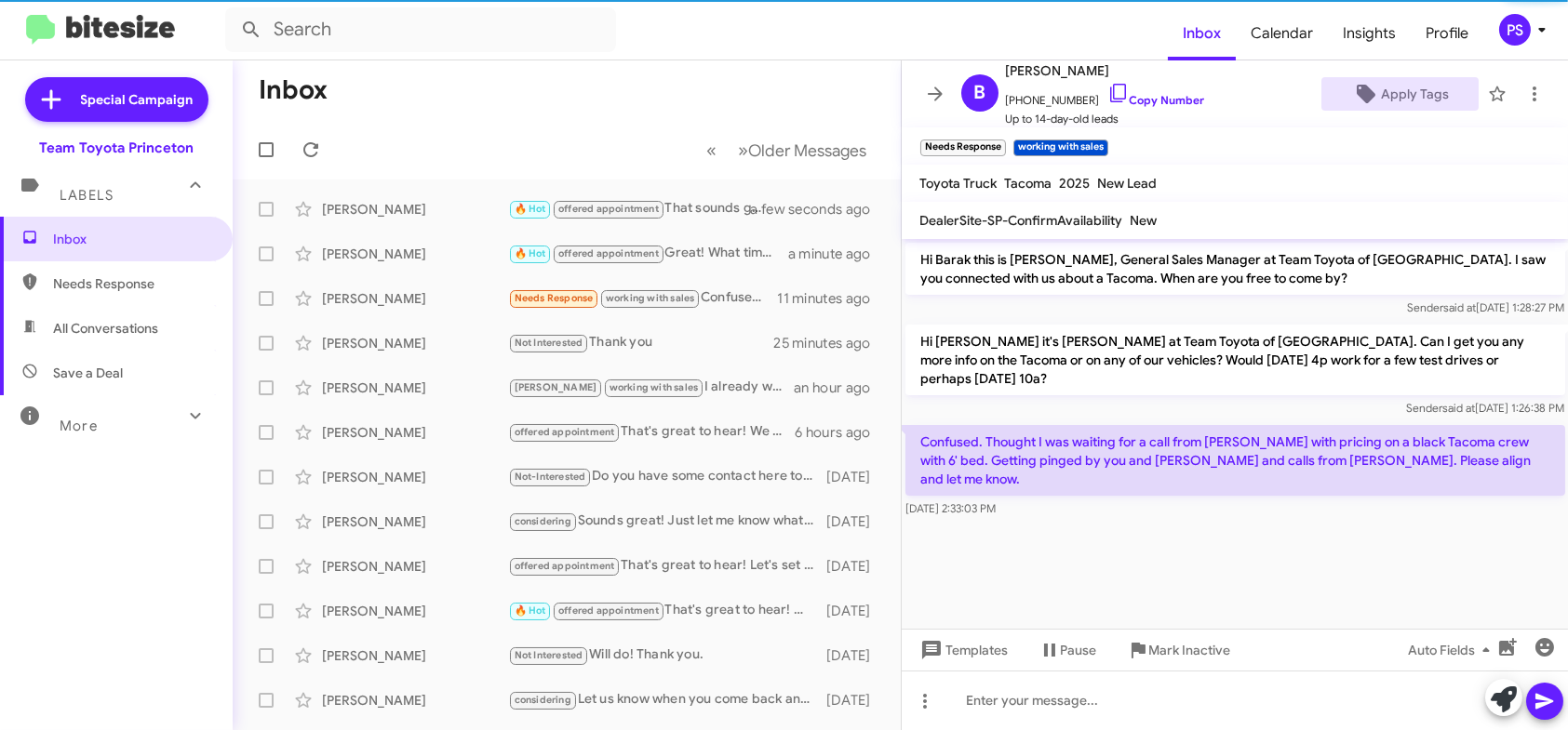
click at [110, 313] on span "All Conversations" at bounding box center [116, 328] width 233 height 45
type input "in:all-conversations"
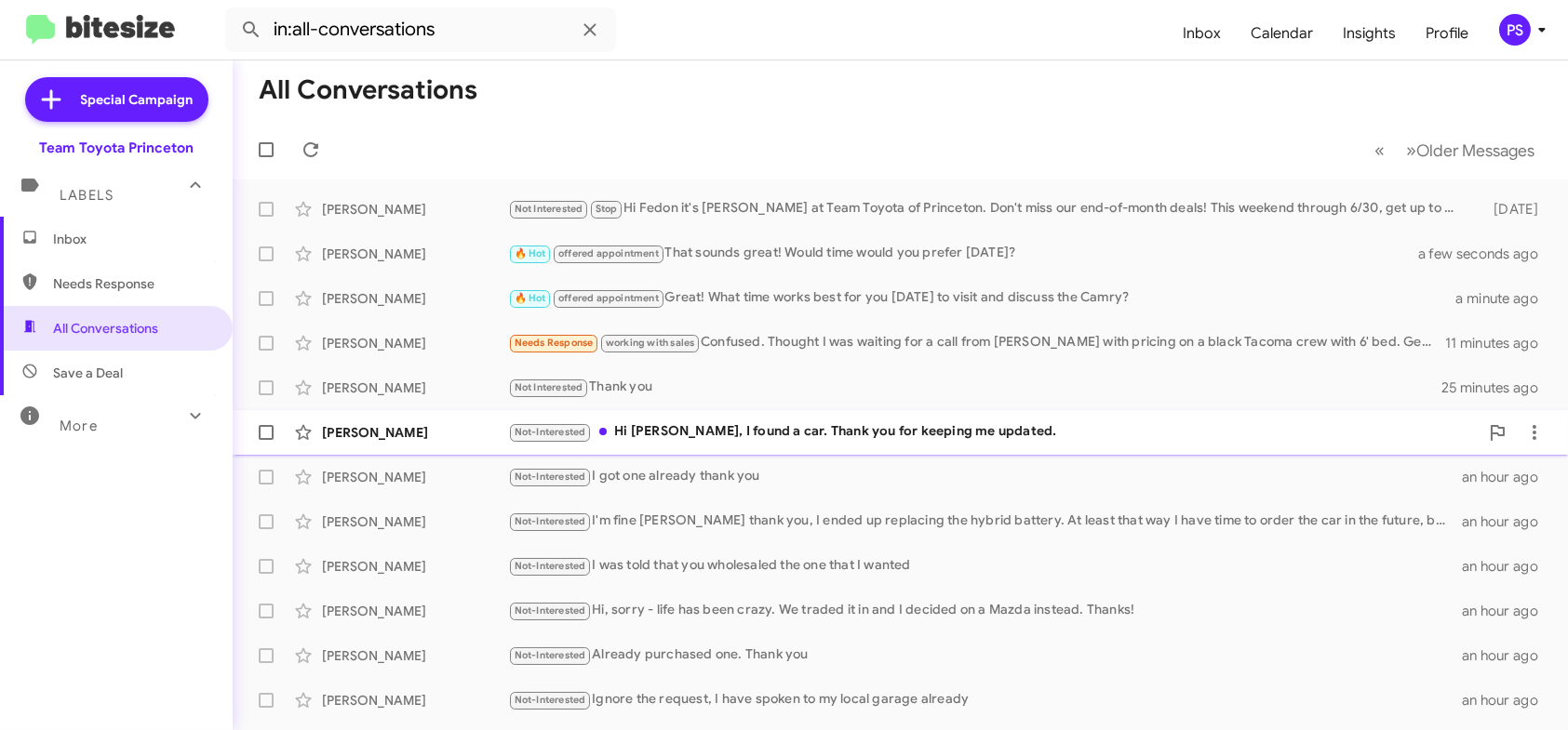
click at [670, 425] on div "Not-Interested Hi Andrew, I found a car. Thank you for keeping me updated." at bounding box center [993, 432] width 971 height 22
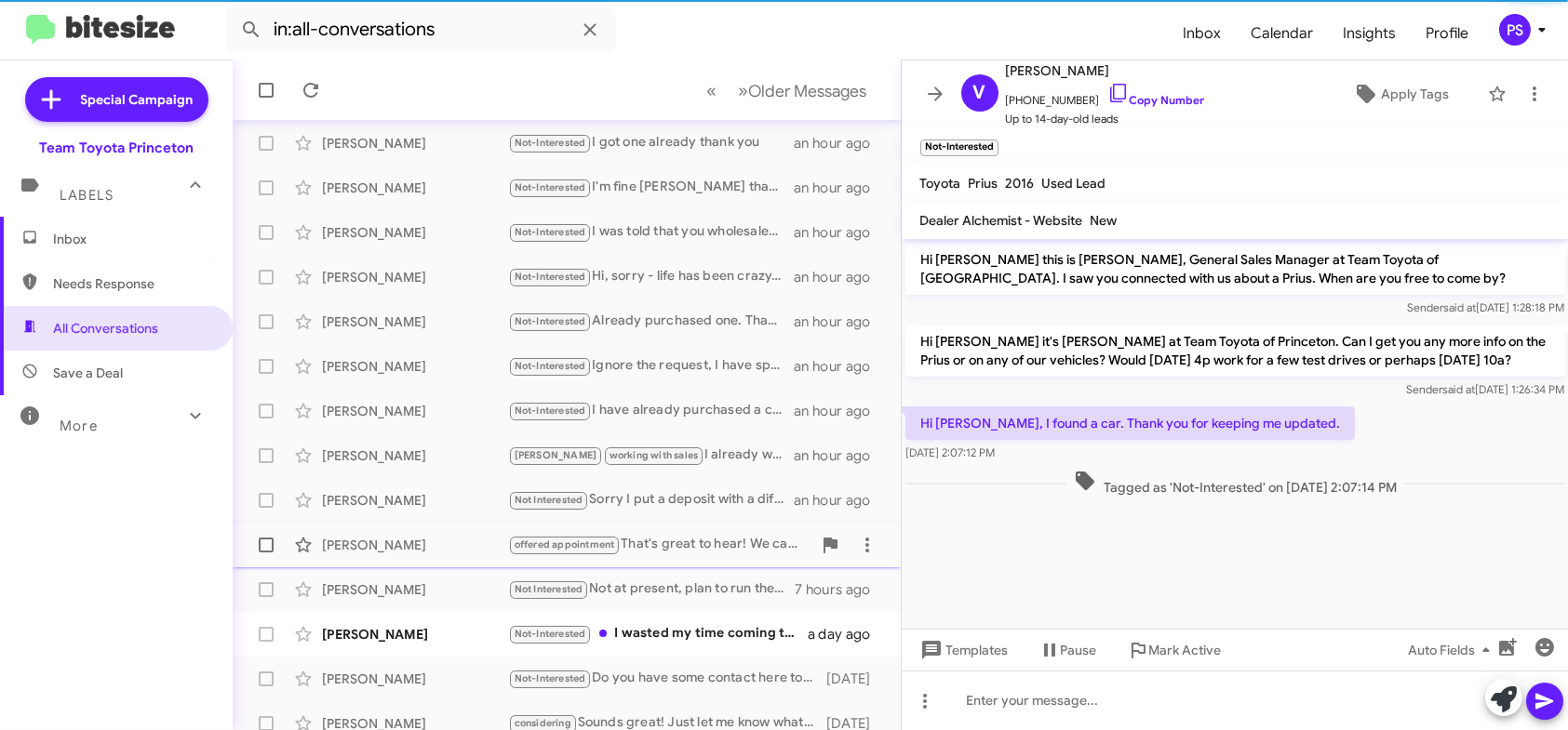
scroll to position [349, 0]
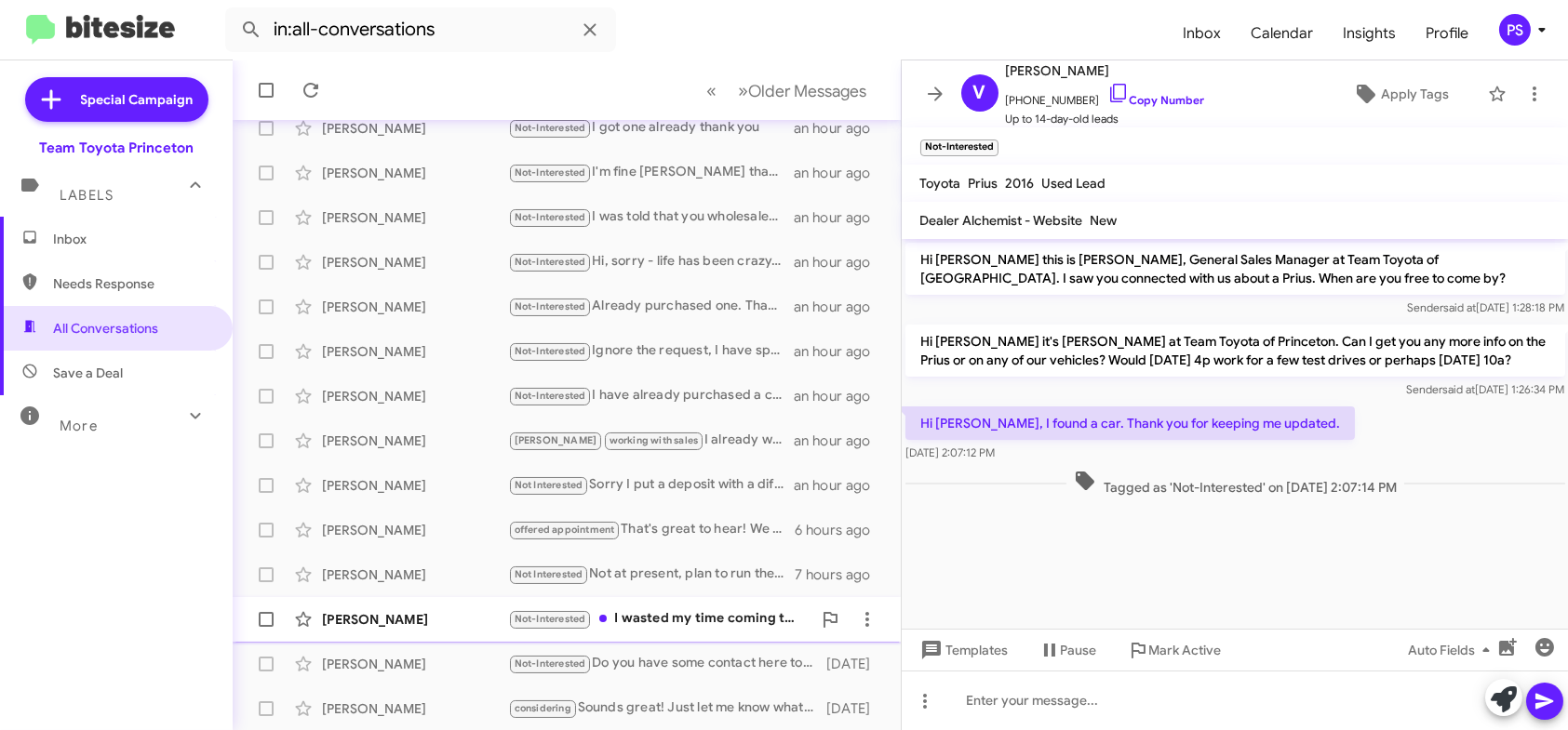
click at [725, 610] on div "Not-Interested I wasted my time coming to Princeton a few days ago. No one look…" at bounding box center [659, 620] width 303 height 22
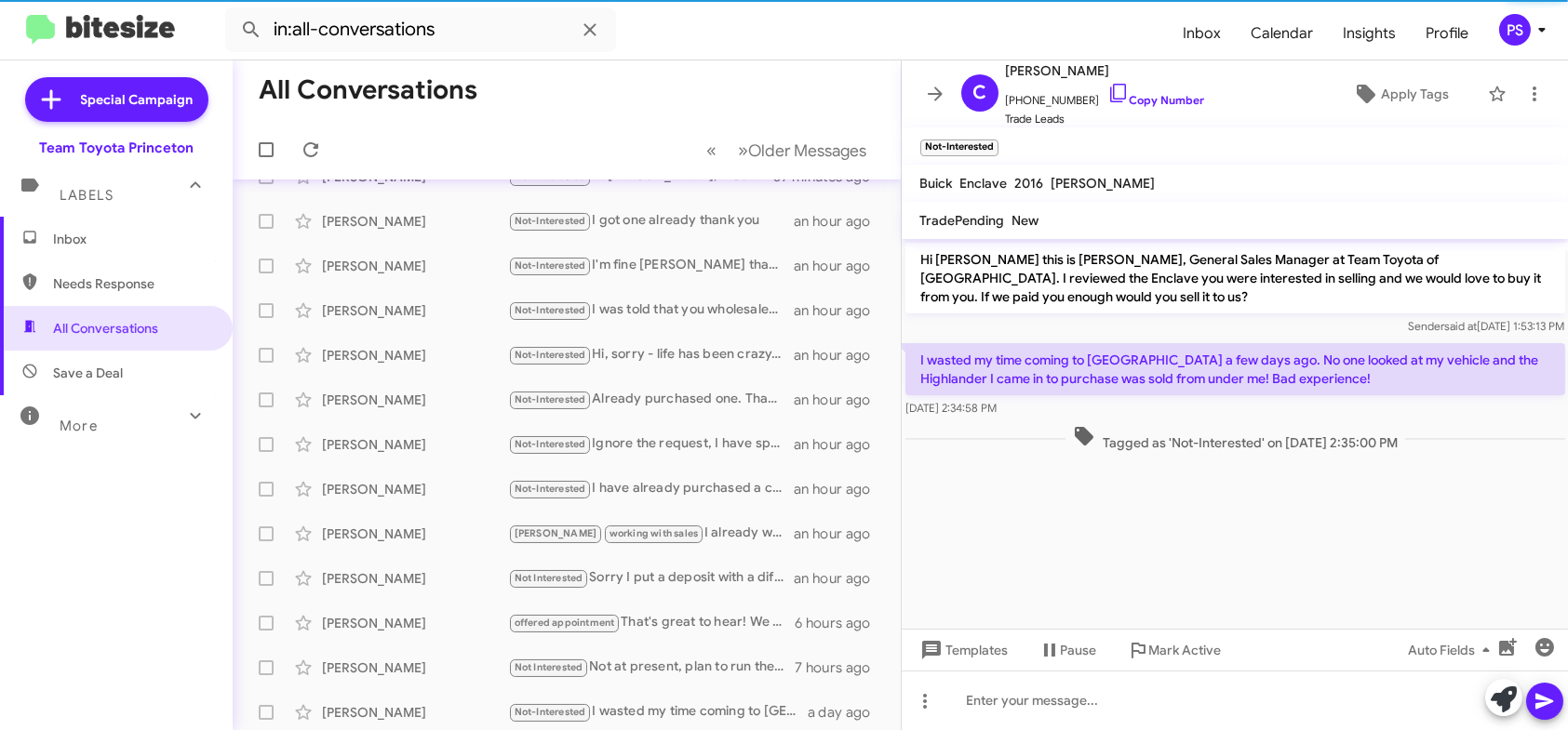
scroll to position [70, 0]
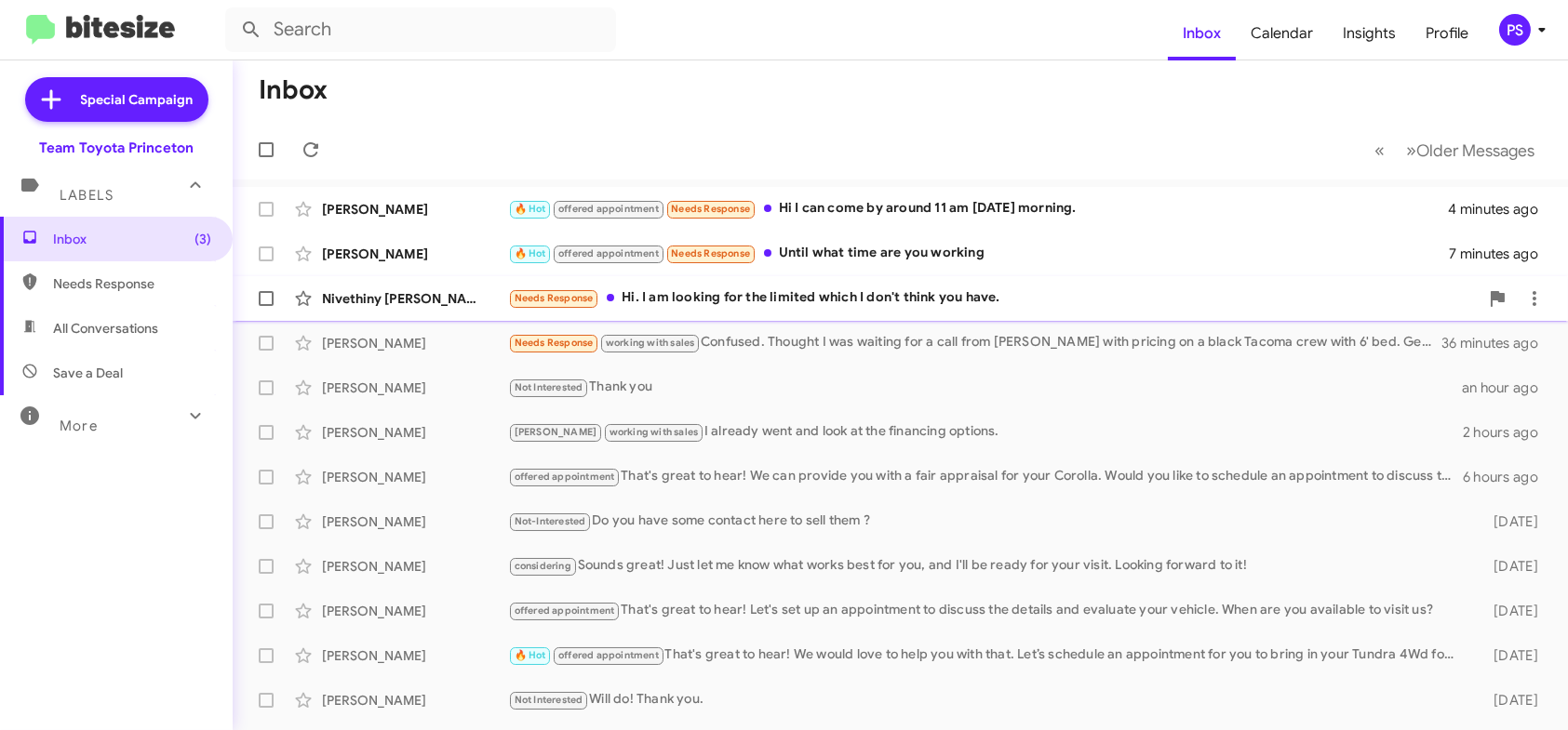
click at [927, 286] on div "[PERSON_NAME] Needs Response Hi. I am looking for the limited which I don't thi…" at bounding box center [900, 298] width 1306 height 37
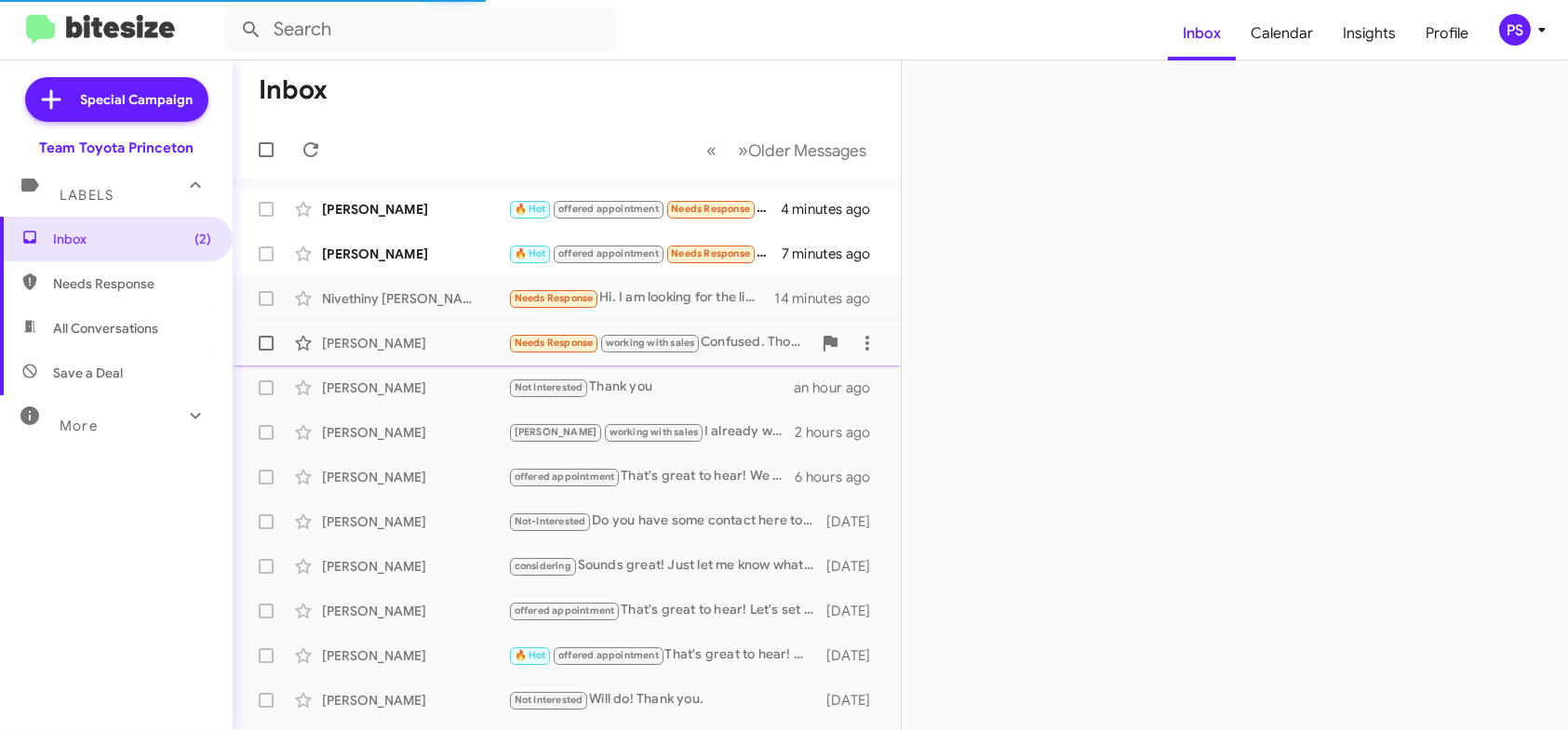
click at [367, 353] on div "[PERSON_NAME] Needs Response working with sales Confused. Thought I was waiting…" at bounding box center [566, 343] width 639 height 37
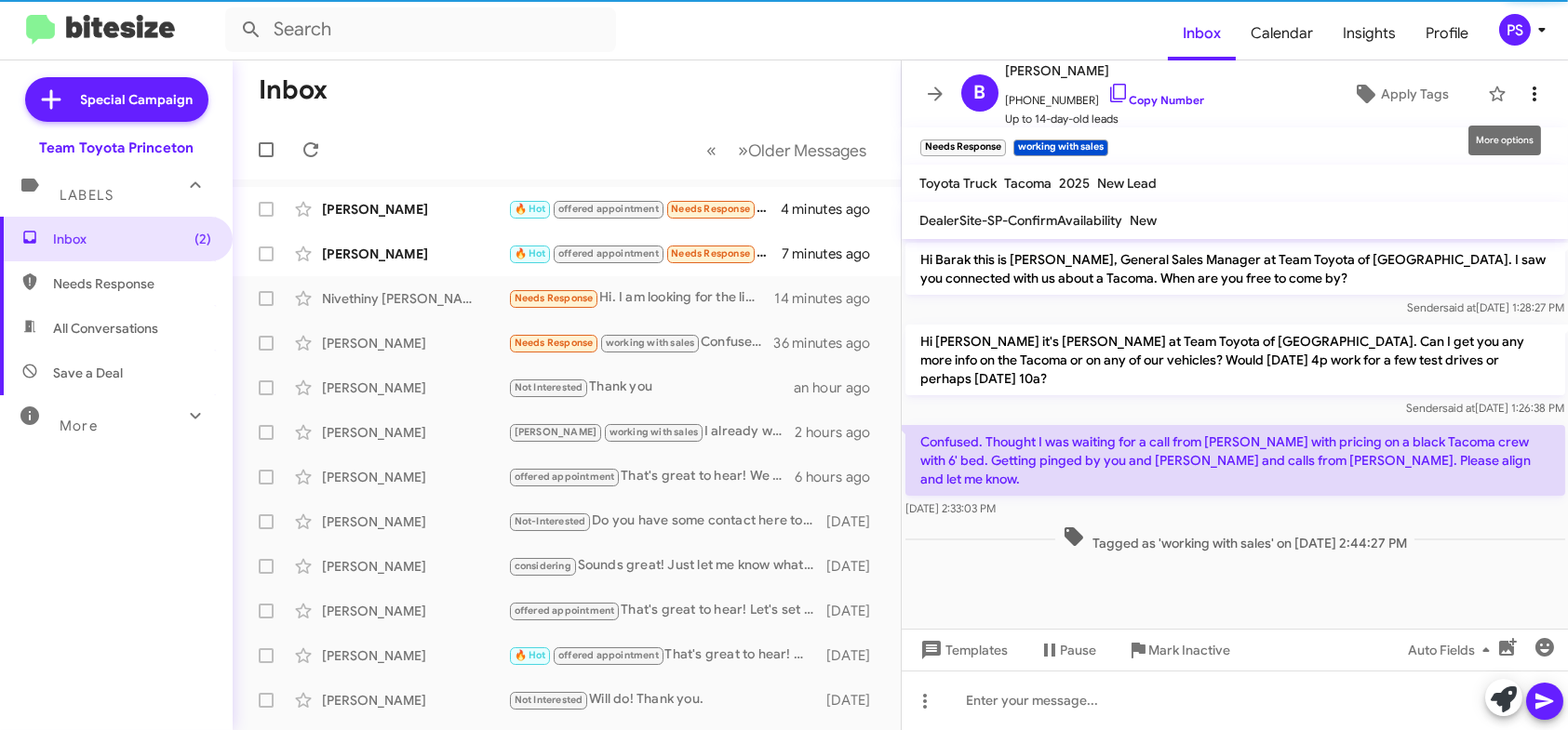
click at [1529, 101] on icon at bounding box center [1534, 93] width 22 height 22
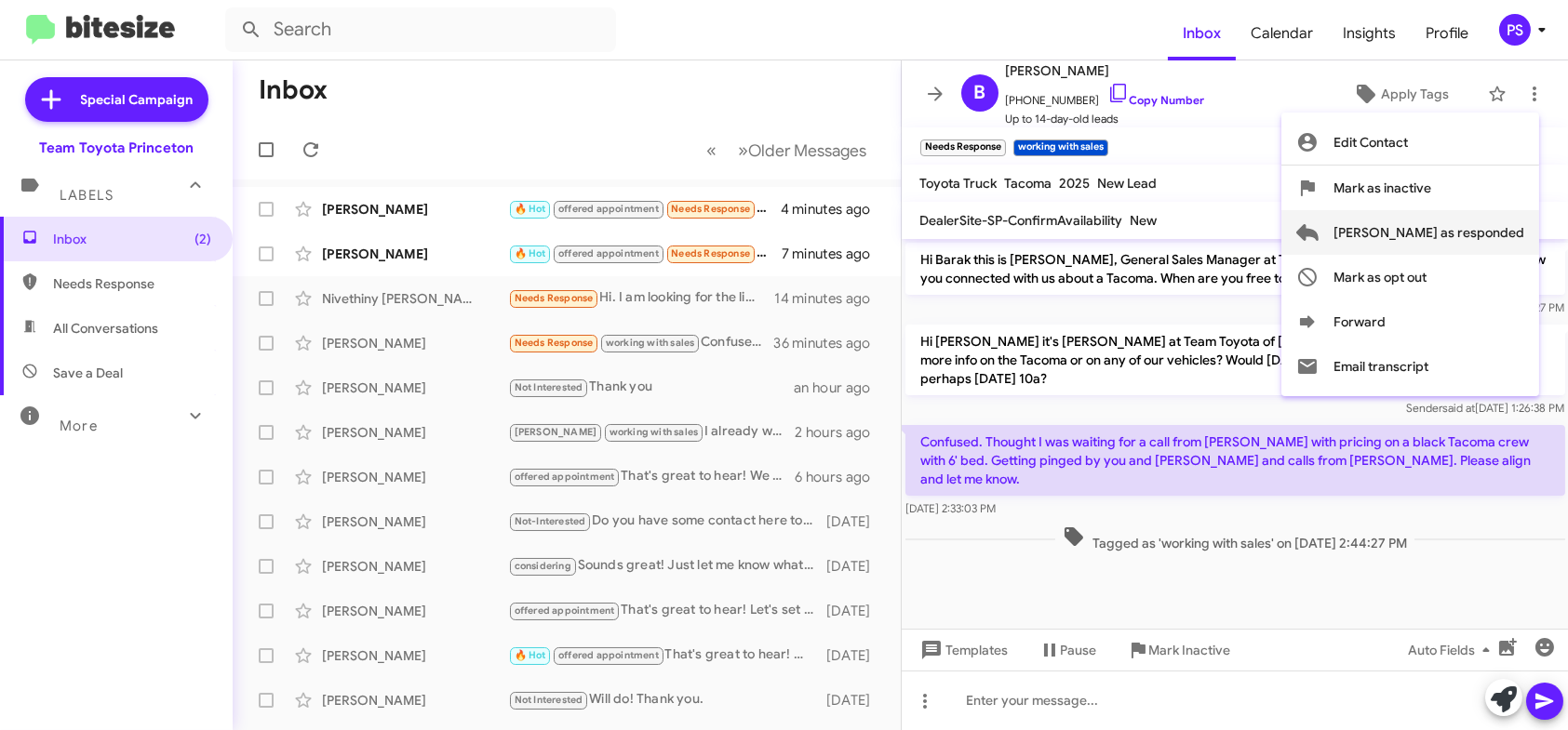
click at [1490, 239] on span "[PERSON_NAME] as responded" at bounding box center [1429, 232] width 191 height 45
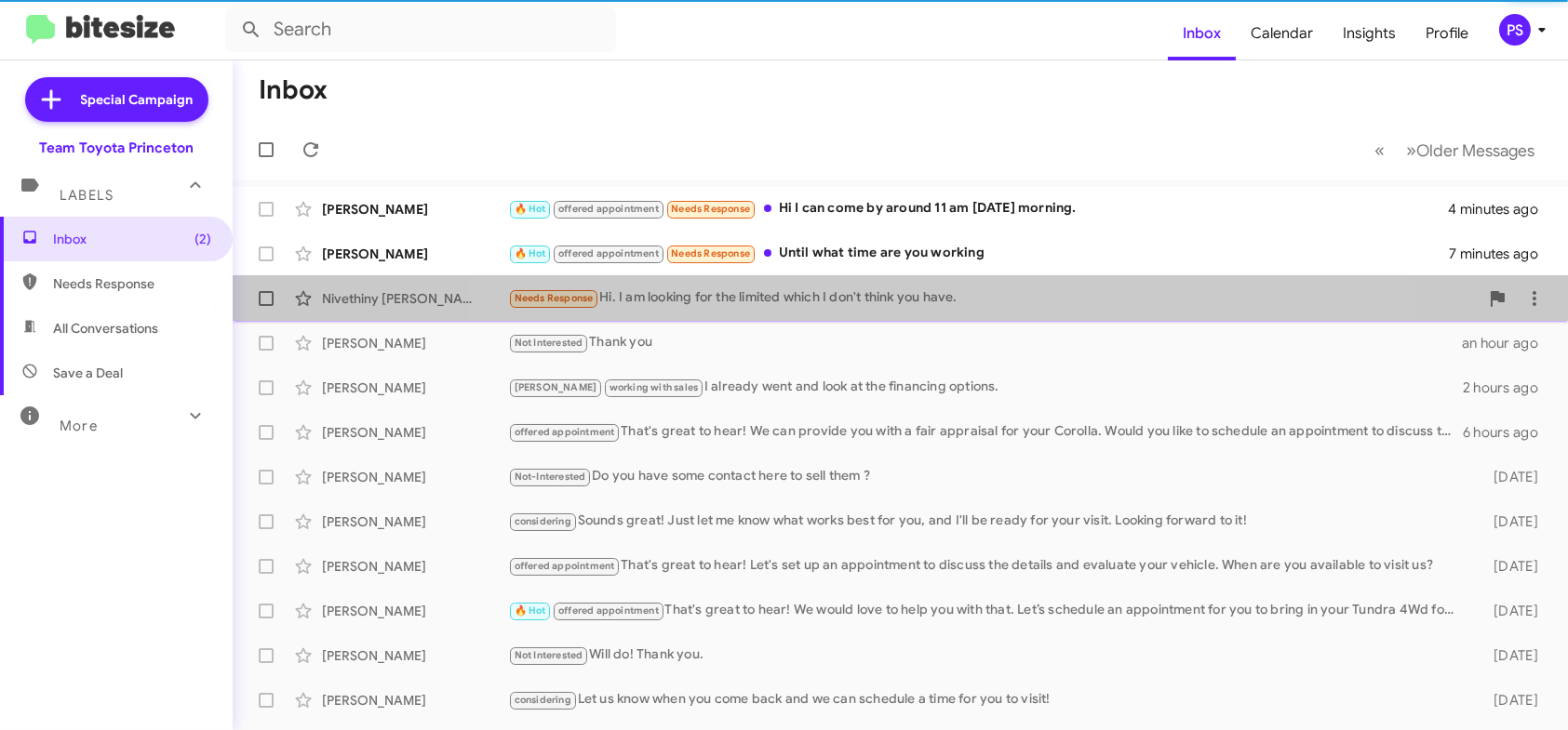
click at [936, 305] on div "Needs Response Hi. I am looking for the limited which I don't think you have." at bounding box center [993, 298] width 971 height 22
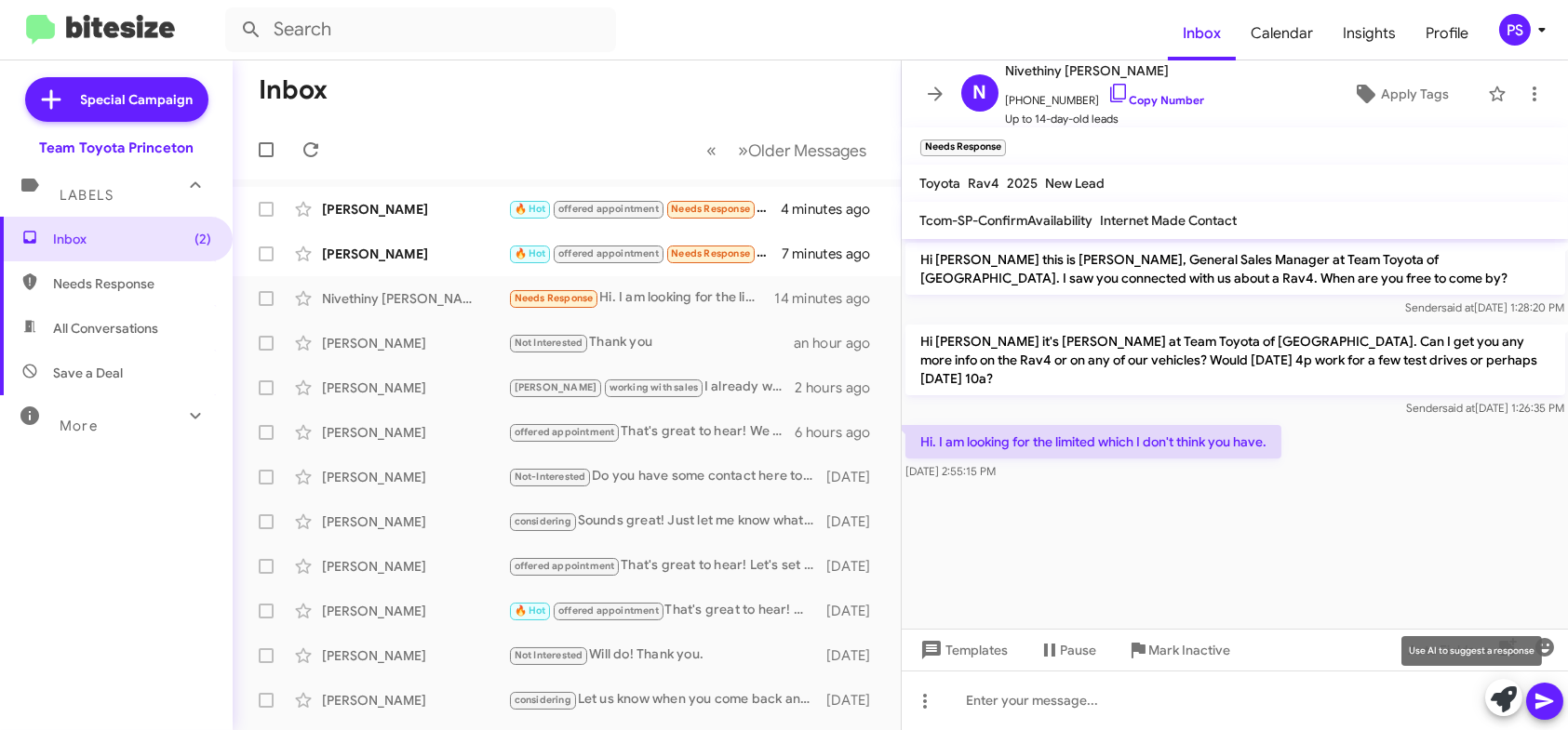
click at [1509, 697] on icon at bounding box center [1504, 699] width 26 height 26
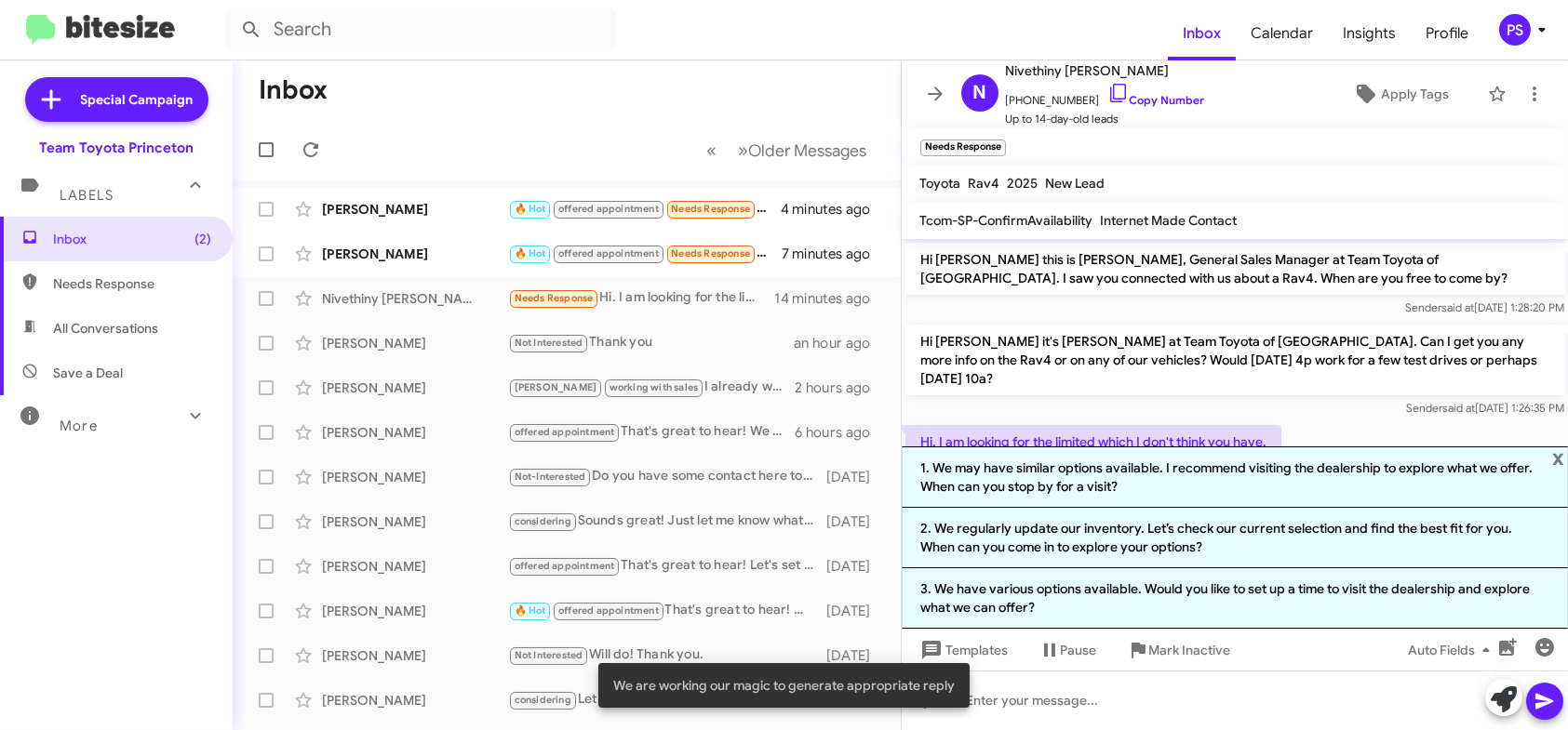
drag, startPoint x: 1403, startPoint y: 600, endPoint x: 1419, endPoint y: 609, distance: 18.4
click at [1403, 601] on li "3. We have various options available. Would you like to set up a time to visit …" at bounding box center [1236, 598] width 668 height 61
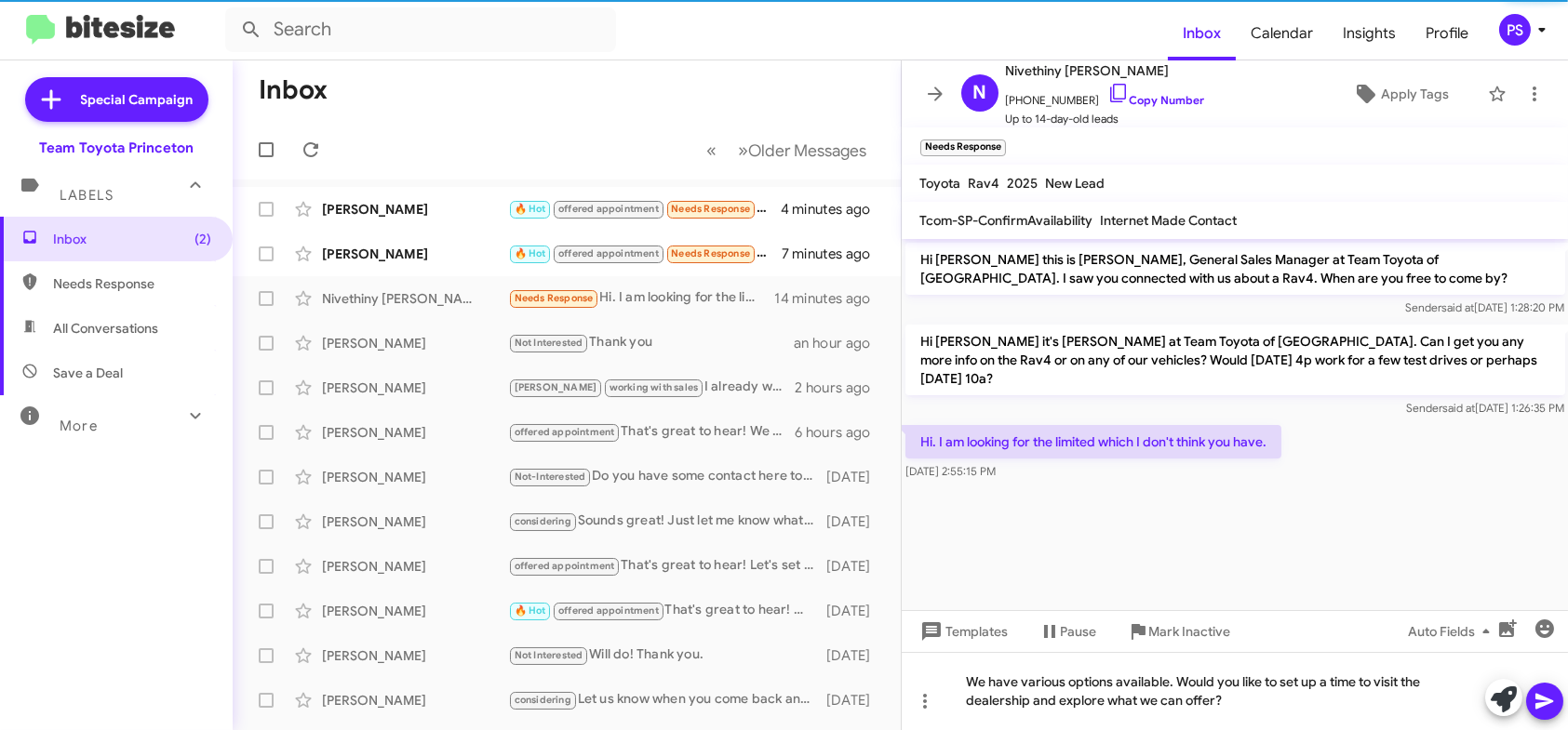
click at [1553, 707] on icon at bounding box center [1545, 701] width 22 height 22
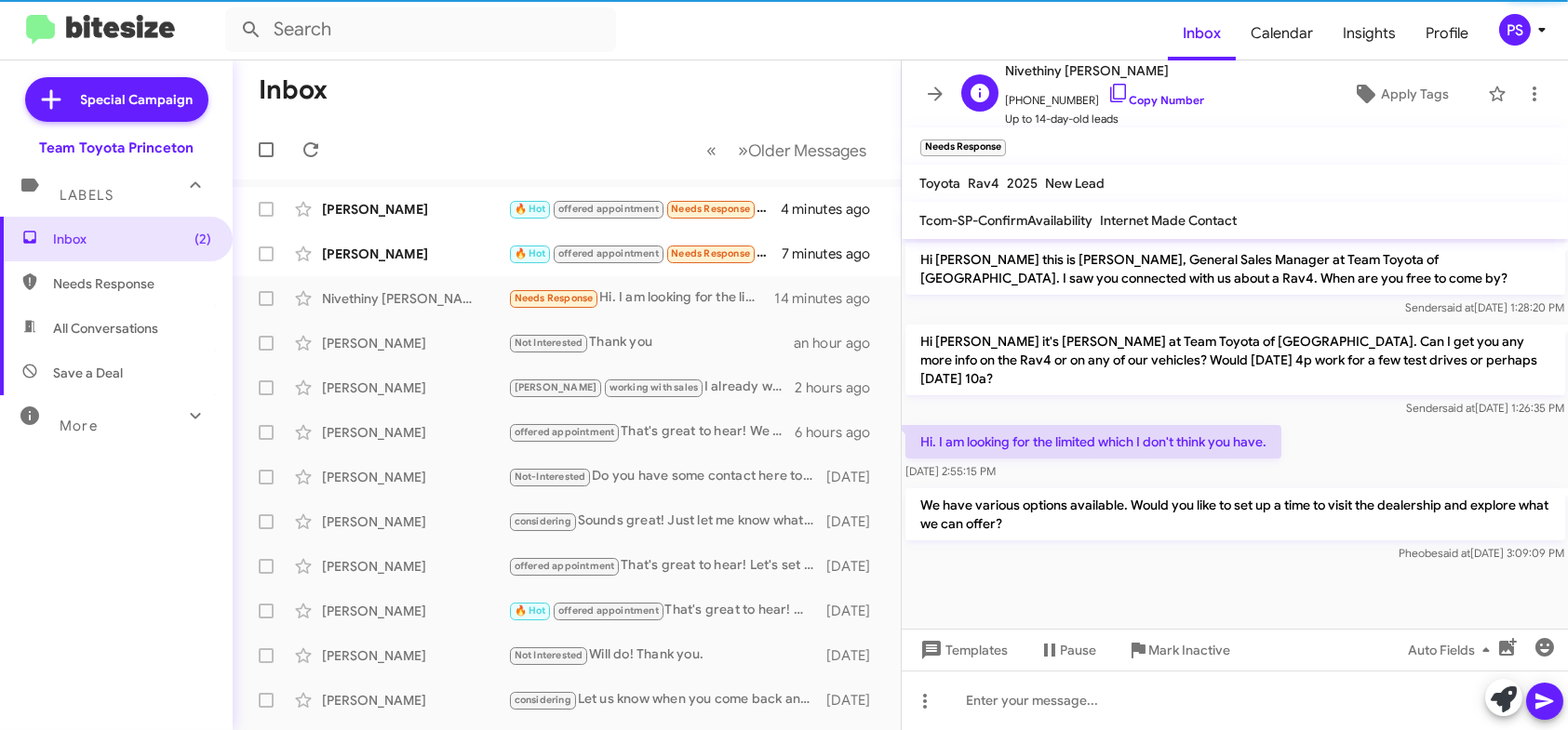
click at [1389, 75] on div "N [PERSON_NAME] [PHONE_NUMBER] Copy Number Up to 14-day-old leads Apply Tags" at bounding box center [1216, 93] width 526 height 69
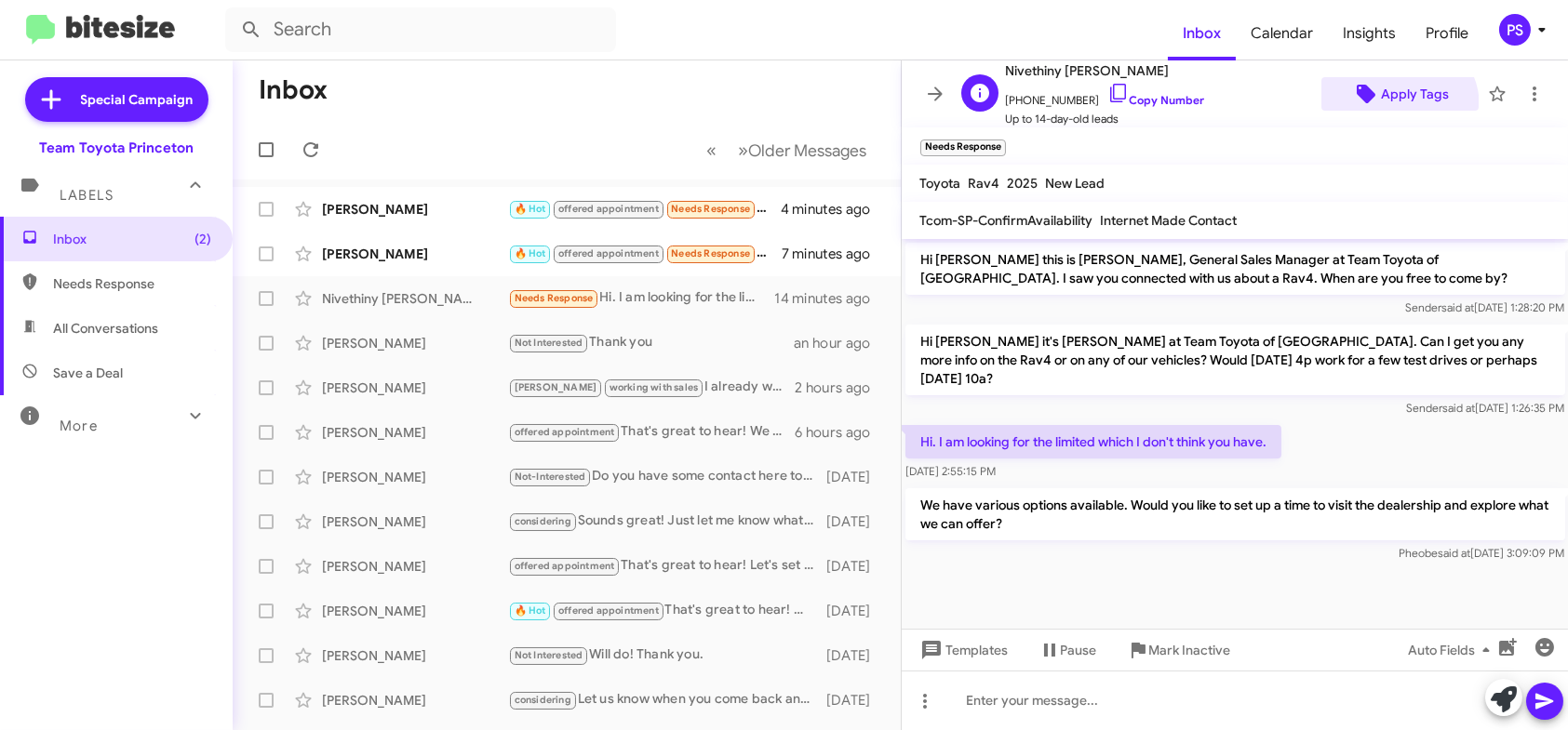
click at [1386, 107] on span "Apply Tags" at bounding box center [1415, 94] width 68 height 34
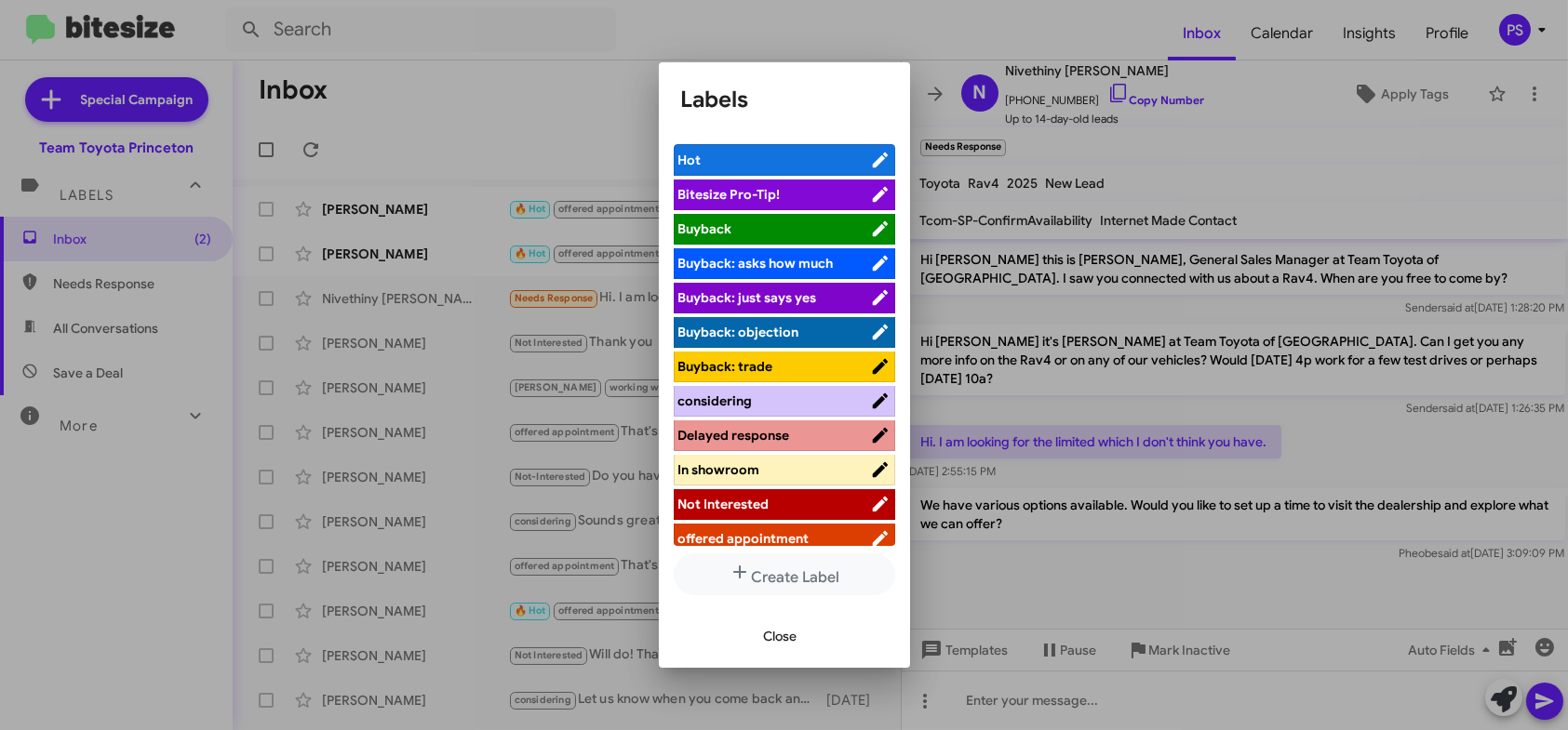
click at [823, 529] on span "offered appointment" at bounding box center [774, 538] width 192 height 19
click at [792, 648] on span "Close" at bounding box center [781, 637] width 34 height 34
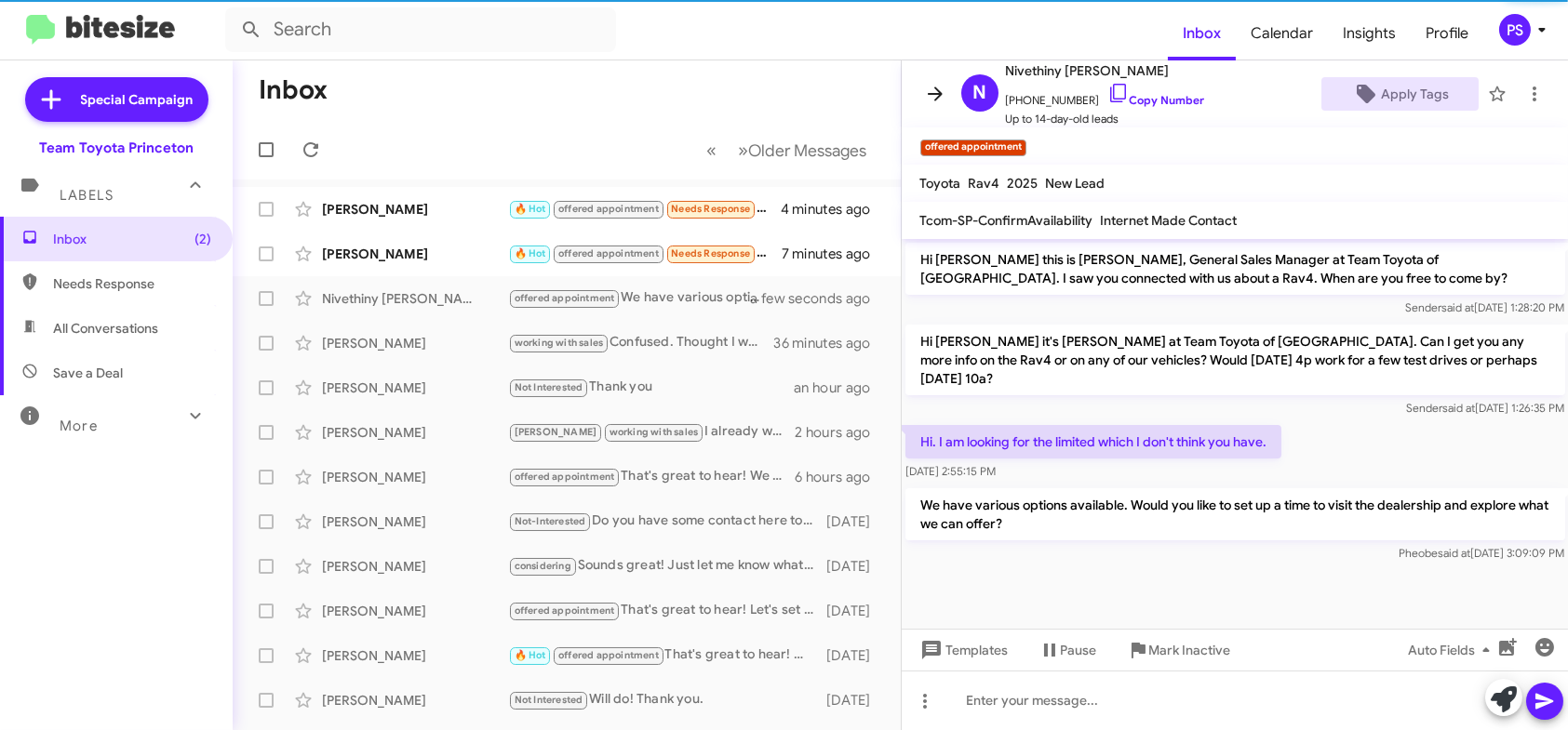
click at [926, 106] on button at bounding box center [935, 93] width 37 height 37
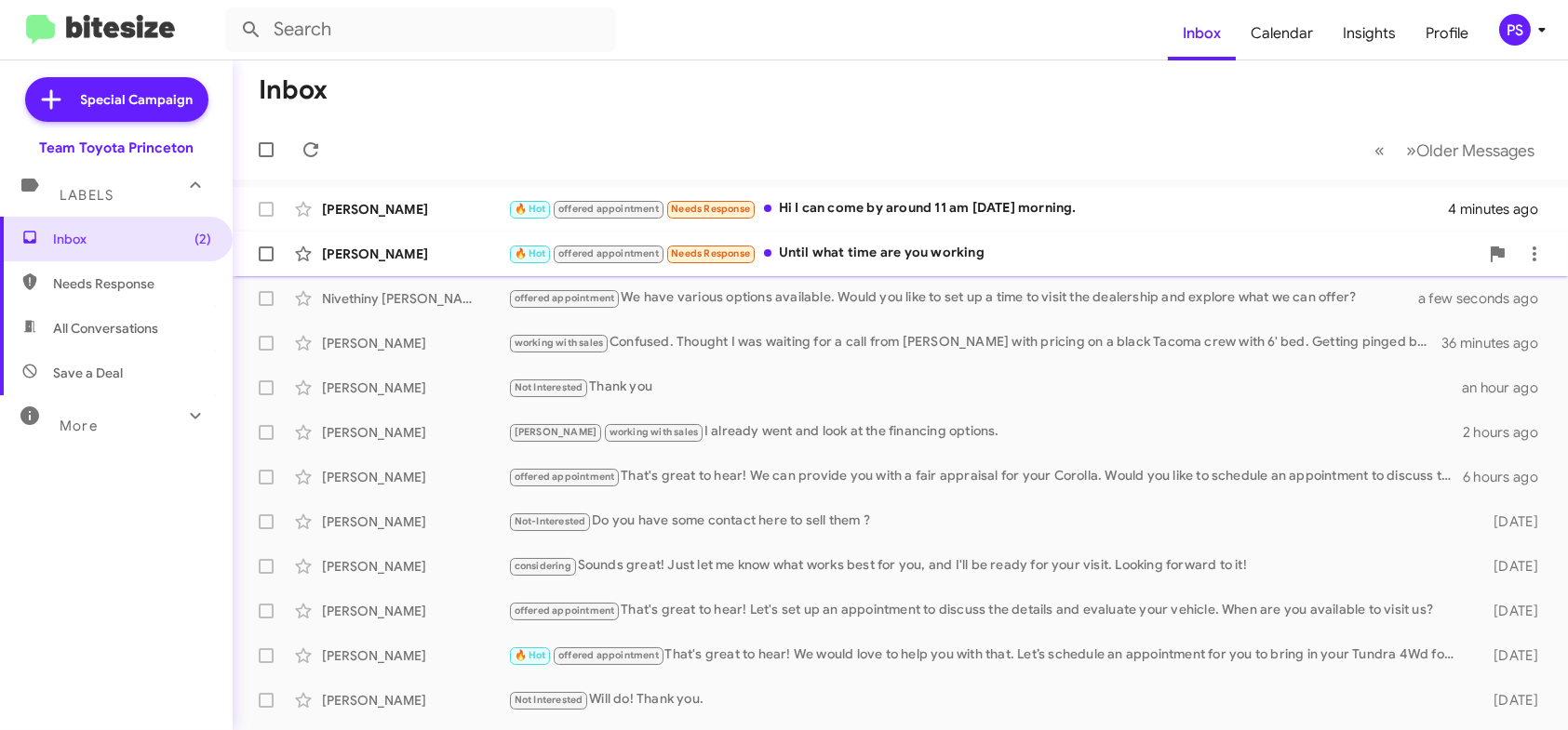
click at [931, 272] on span "[PERSON_NAME] 🔥 Hot offered appointment Needs Response Until what time are you …" at bounding box center [900, 253] width 1335 height 45
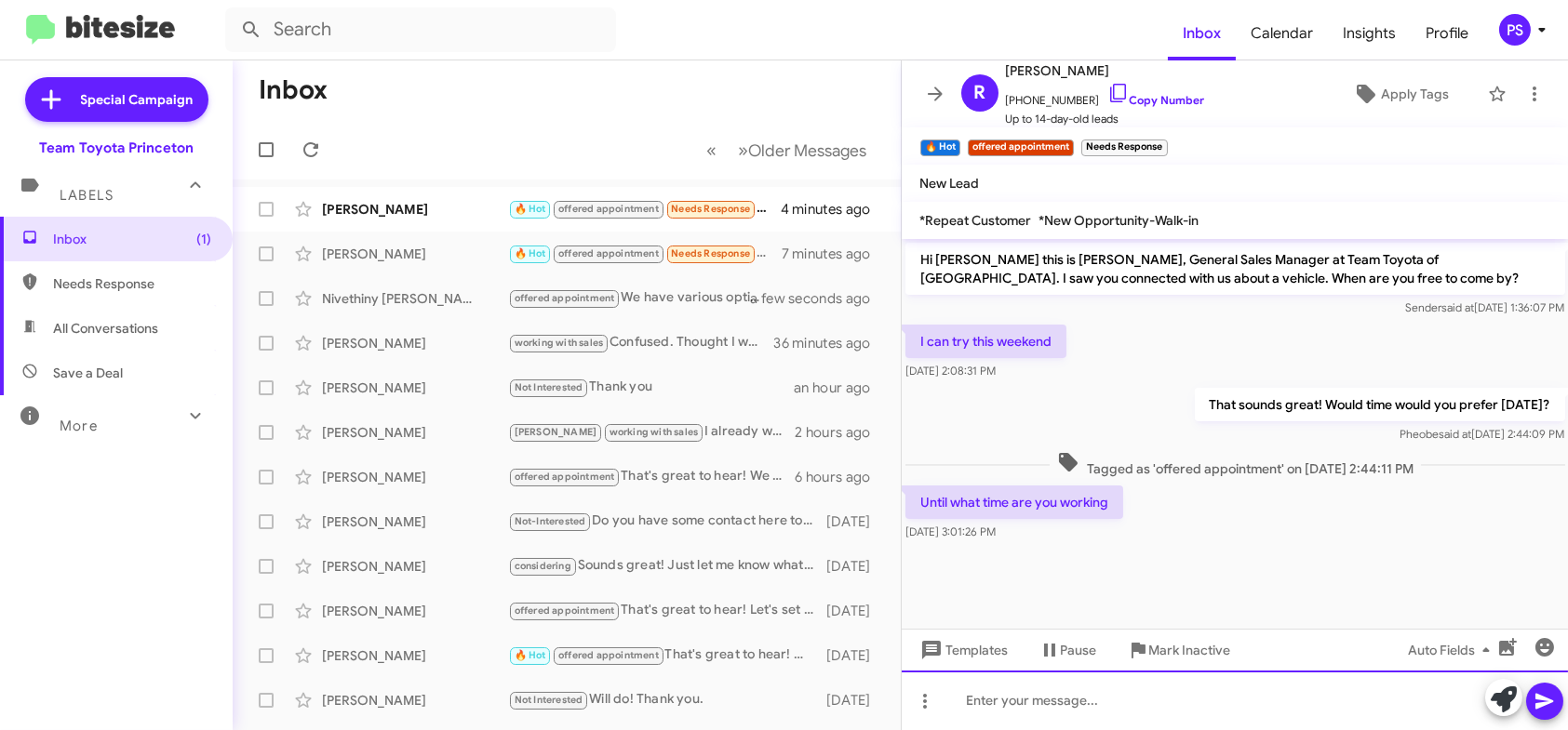
click at [1338, 687] on div at bounding box center [1236, 700] width 668 height 60
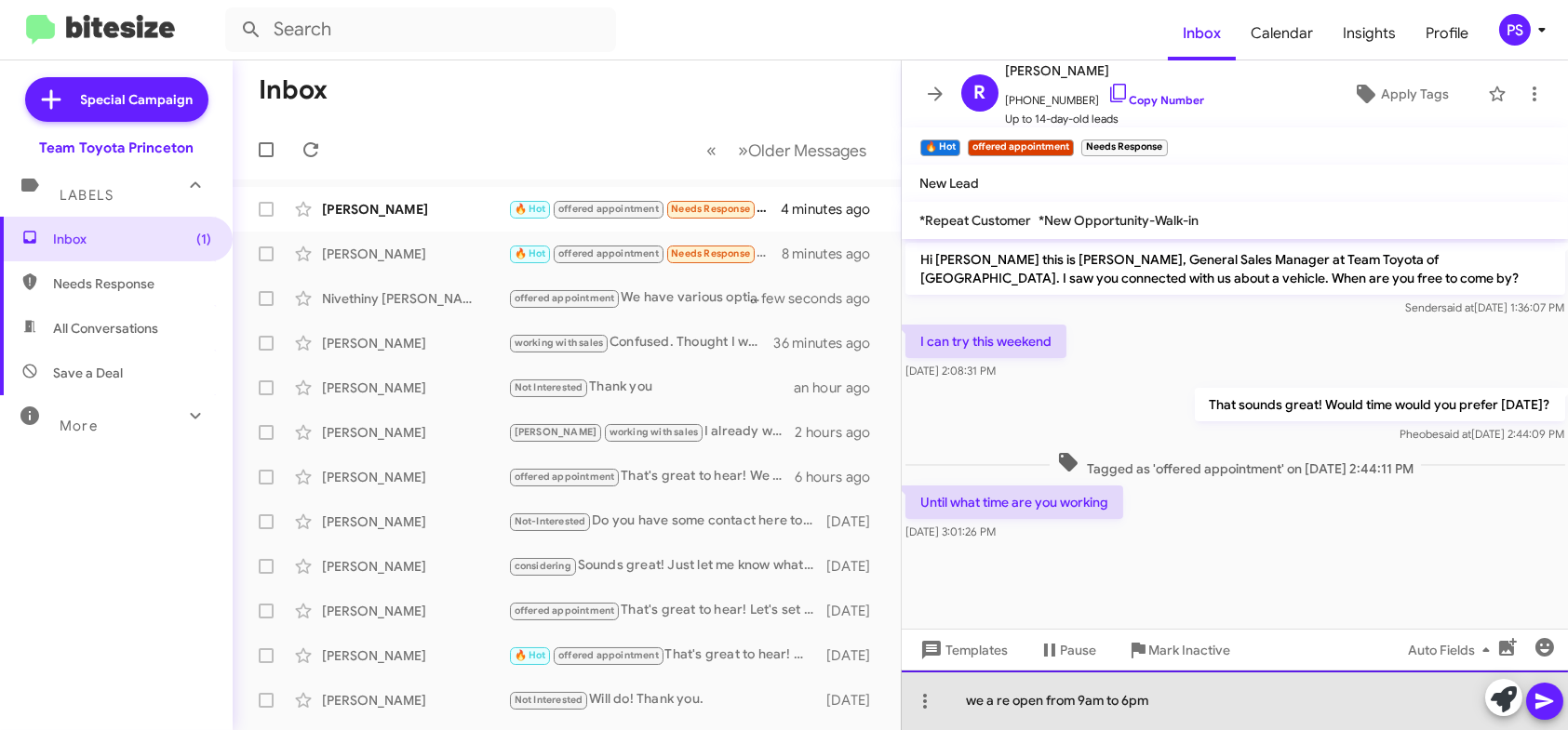
click at [1137, 714] on div "we a re open from 9am to 6pm" at bounding box center [1236, 700] width 668 height 60
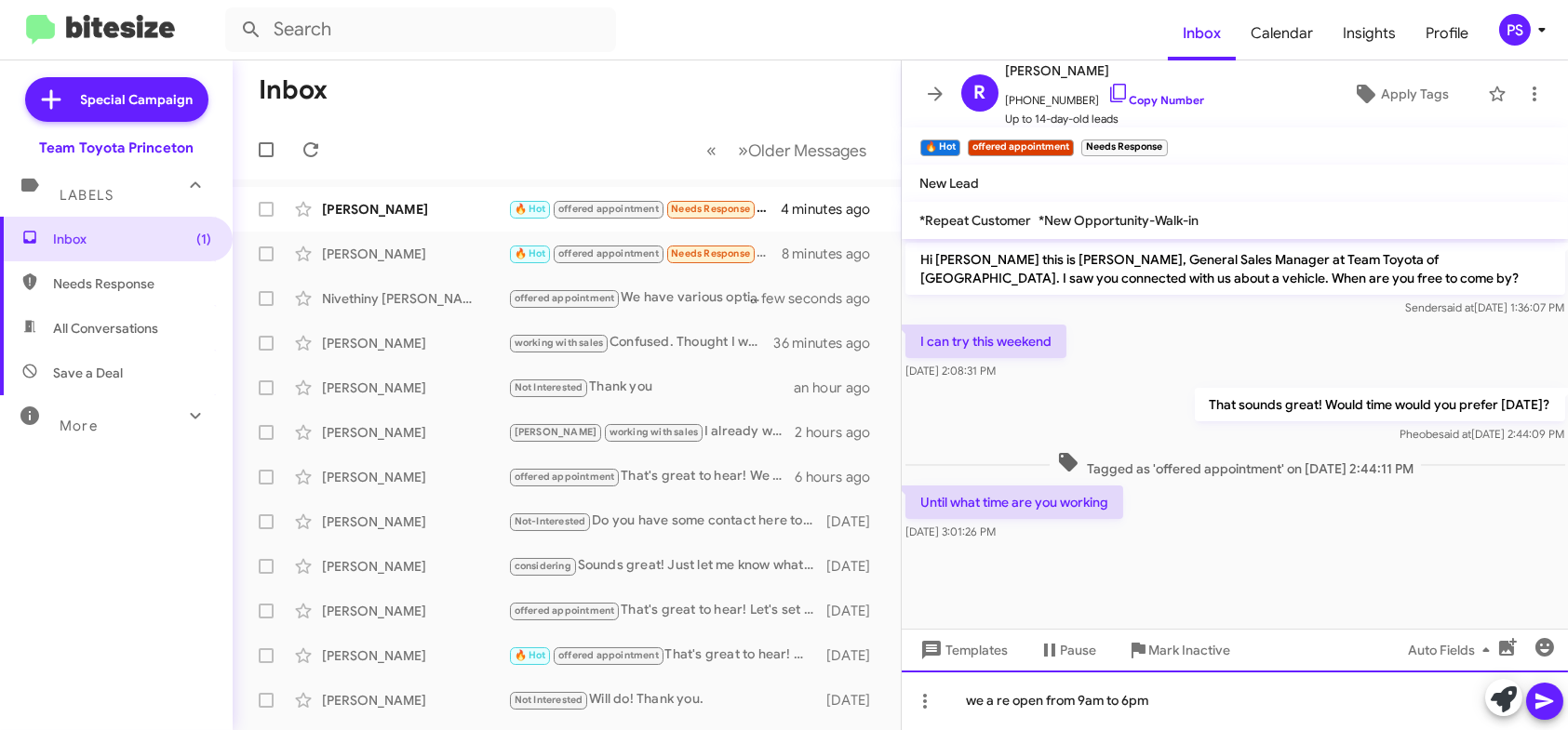
click at [987, 697] on div "we a re open from 9am to 6pm" at bounding box center [1236, 700] width 668 height 60
click at [1539, 693] on icon at bounding box center [1545, 701] width 22 height 22
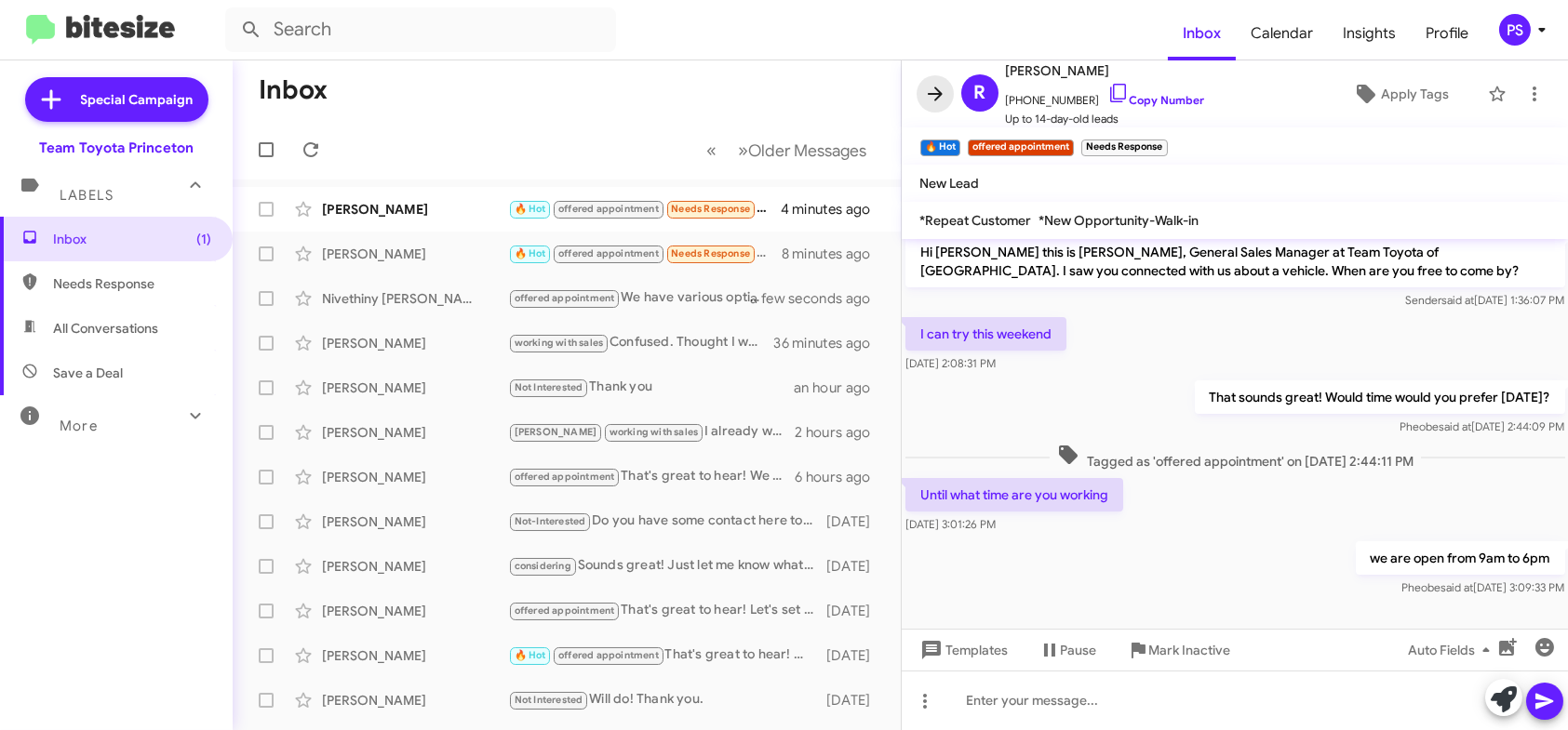
click at [951, 86] on span at bounding box center [935, 93] width 37 height 22
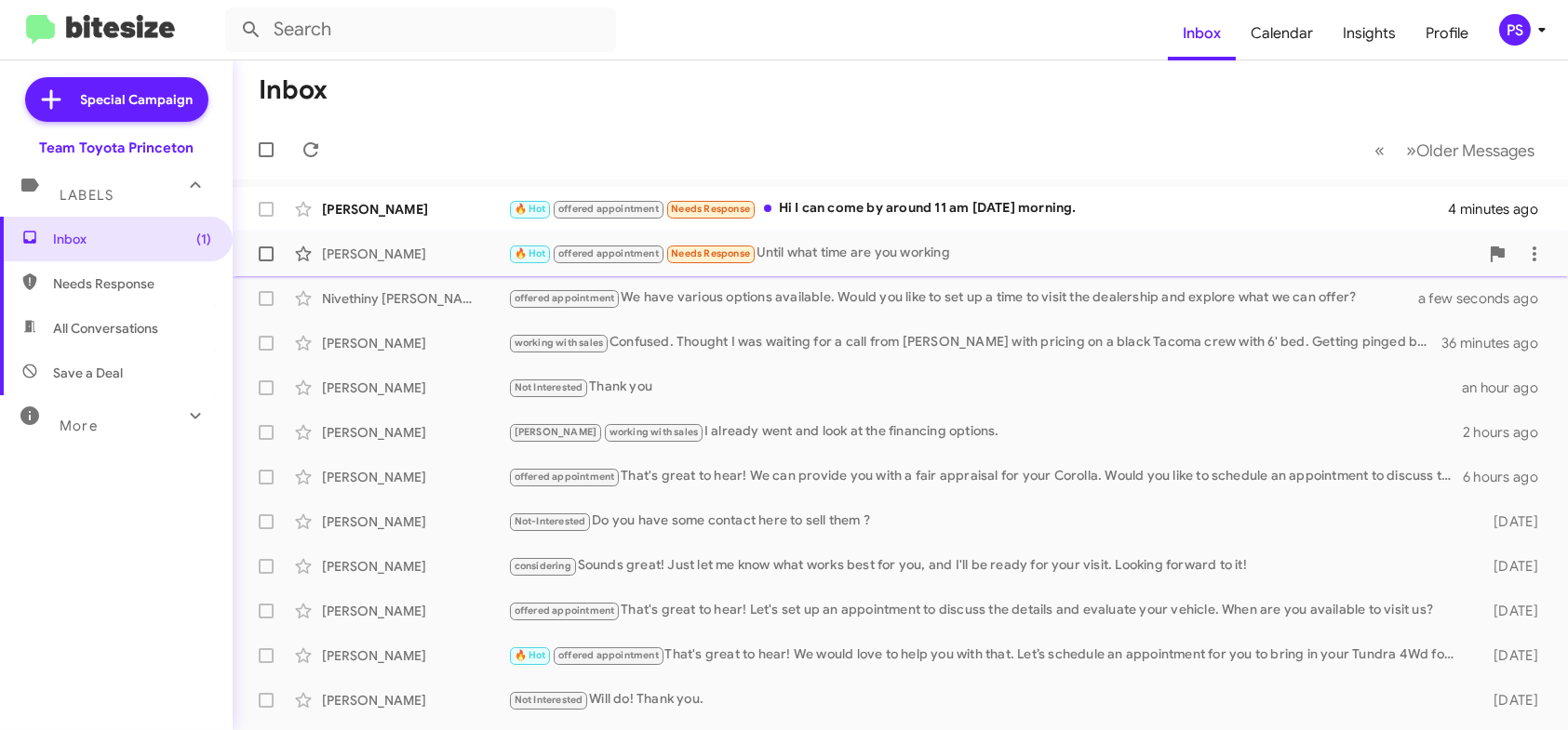
click at [1203, 250] on div "🔥 Hot offered appointment Needs Response Until what time are you working" at bounding box center [993, 253] width 971 height 22
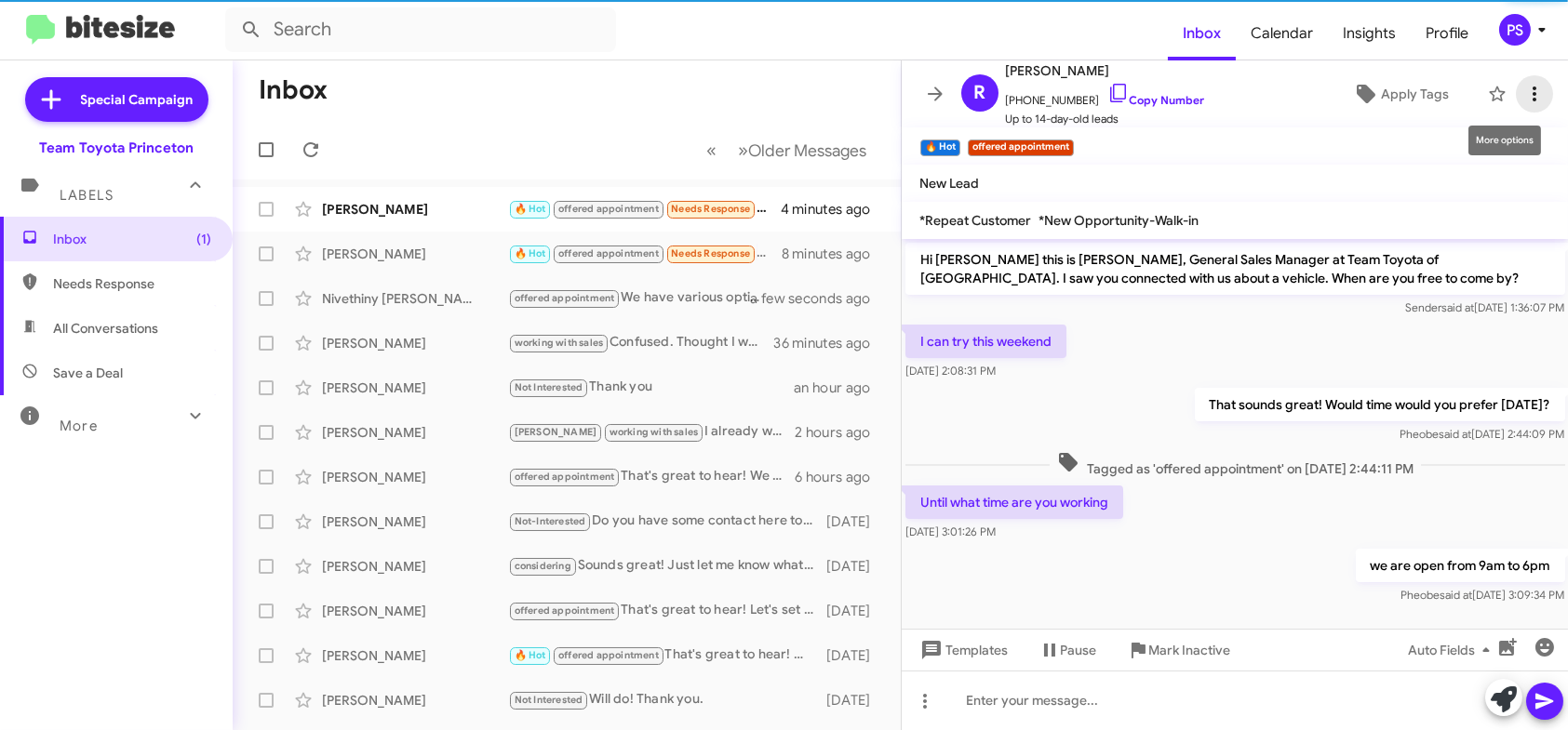
click at [1526, 105] on button at bounding box center [1534, 93] width 37 height 37
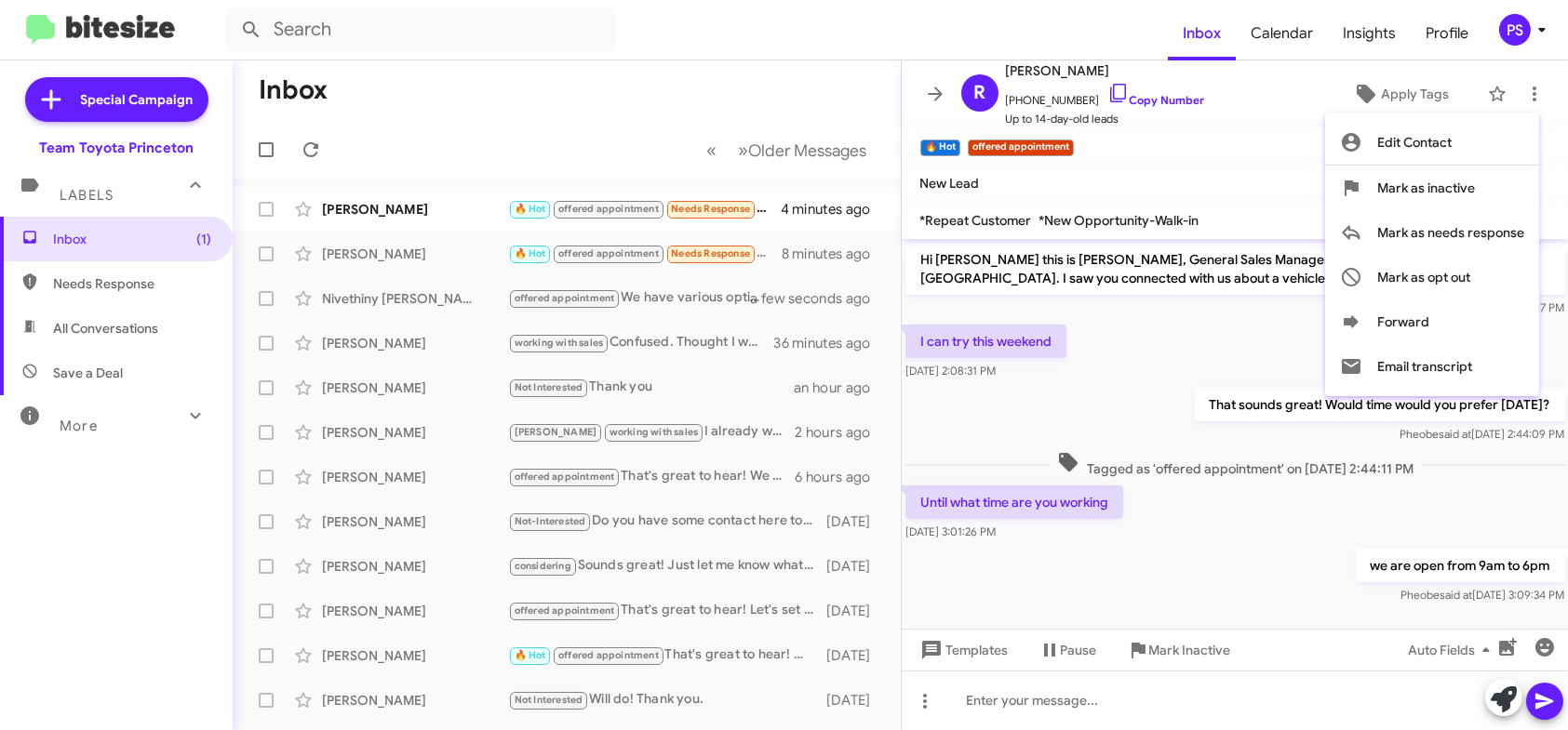
click at [922, 94] on div at bounding box center [784, 365] width 1568 height 730
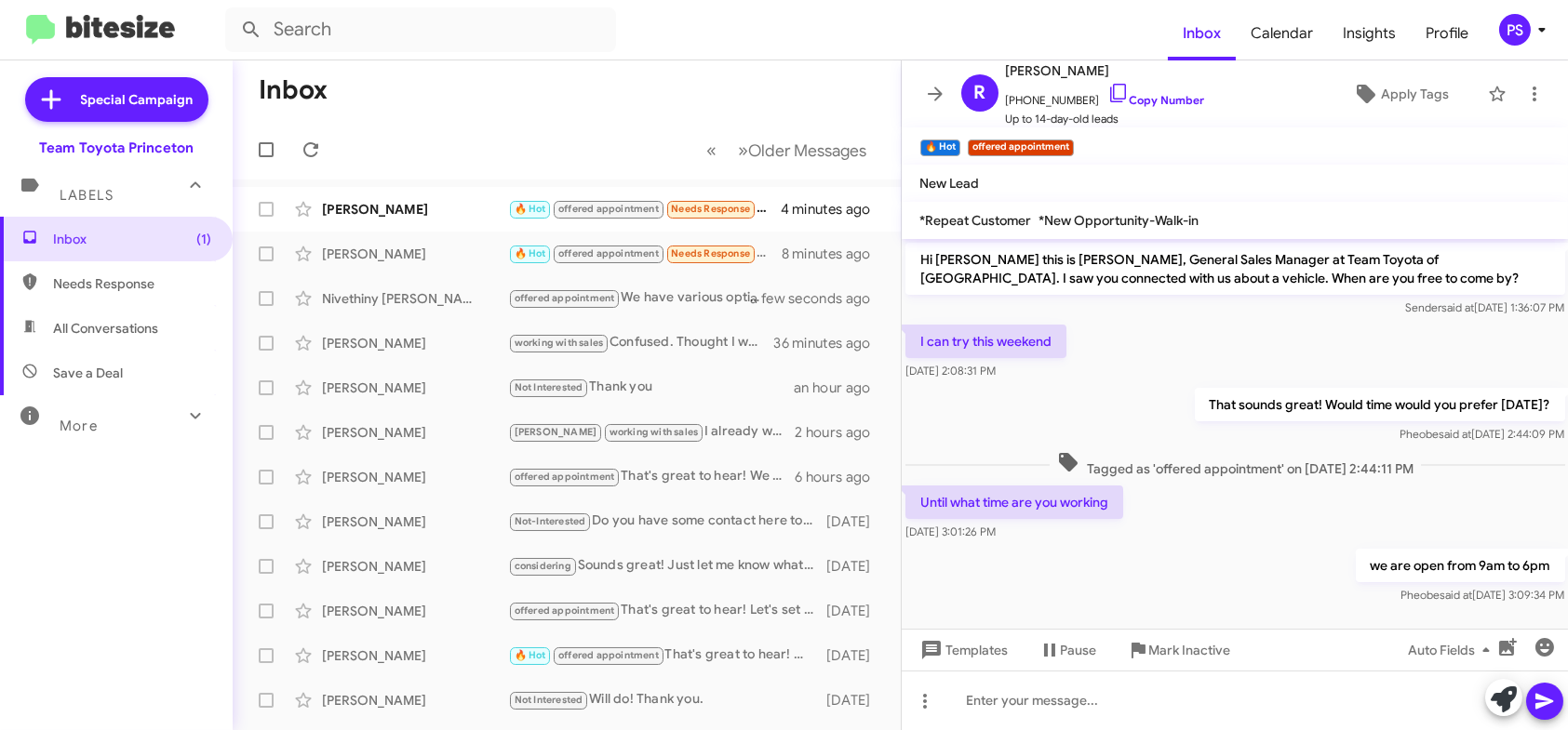
click at [922, 94] on span at bounding box center [935, 93] width 37 height 22
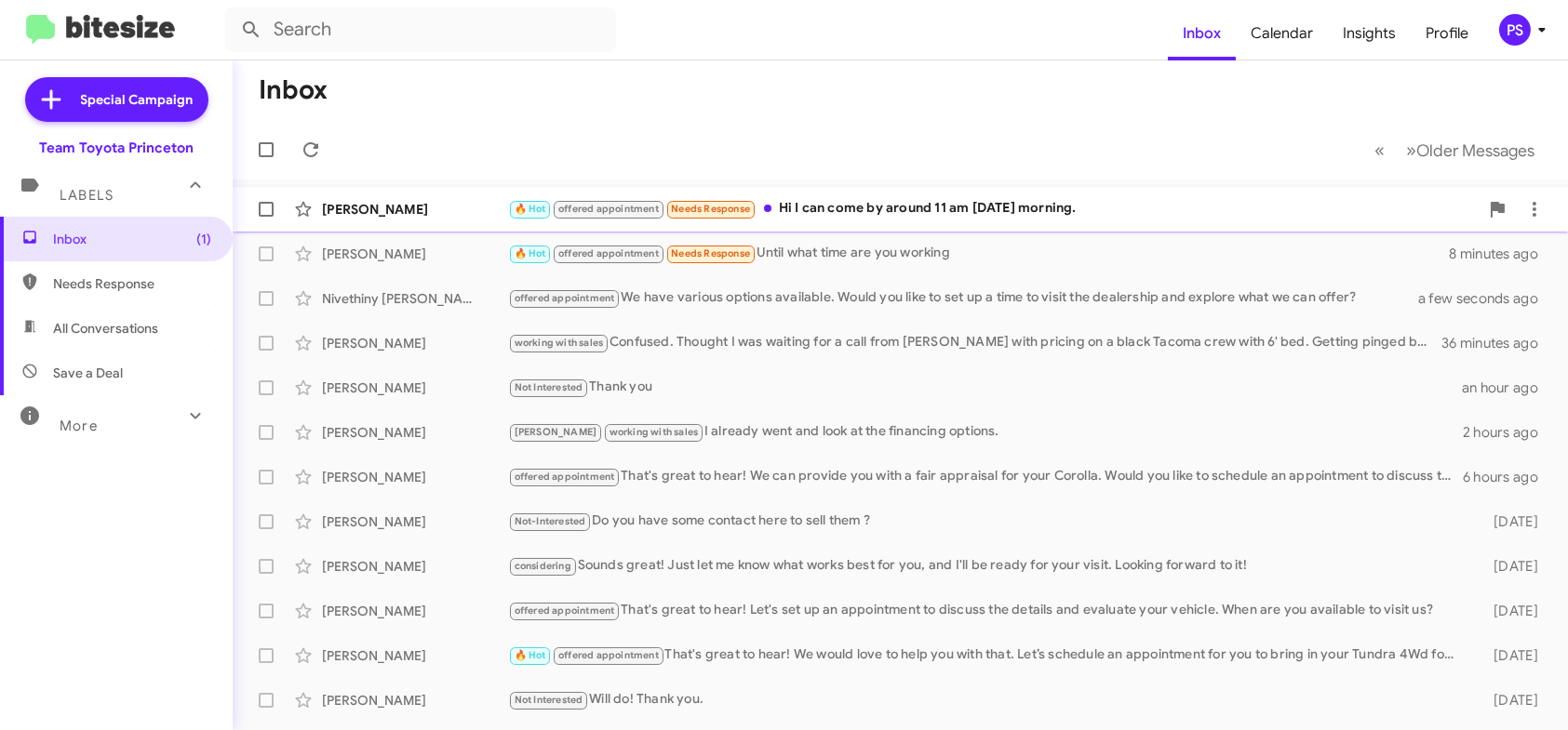
click at [869, 199] on div "🔥 Hot offered appointment Needs Response Hi I can come by around 11 am [DATE] m…" at bounding box center [993, 210] width 971 height 22
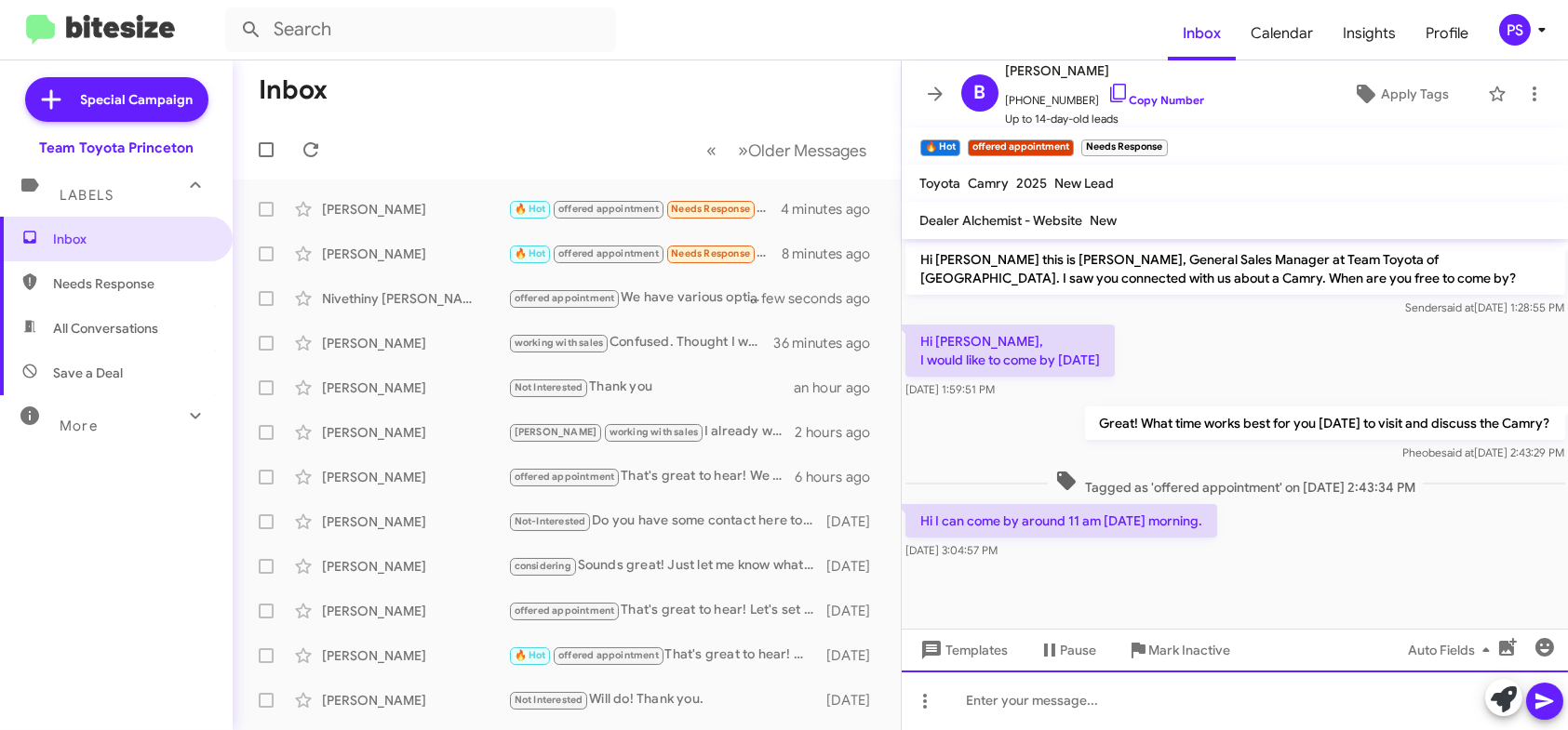
click at [1427, 685] on div at bounding box center [1236, 700] width 668 height 60
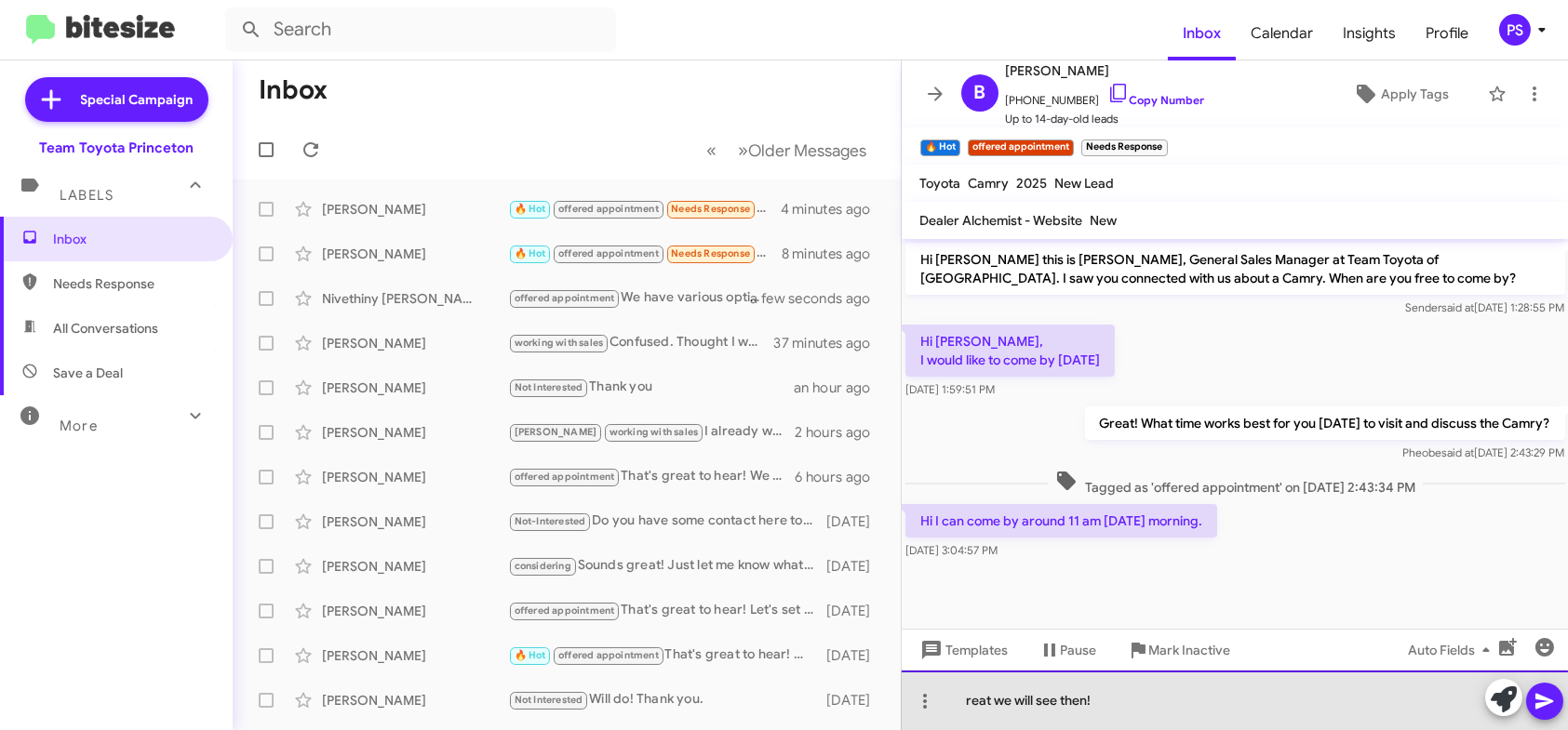
click at [969, 703] on div "reat we will see then!" at bounding box center [1236, 700] width 668 height 60
click at [965, 701] on div "reat we will see then!" at bounding box center [1236, 700] width 668 height 60
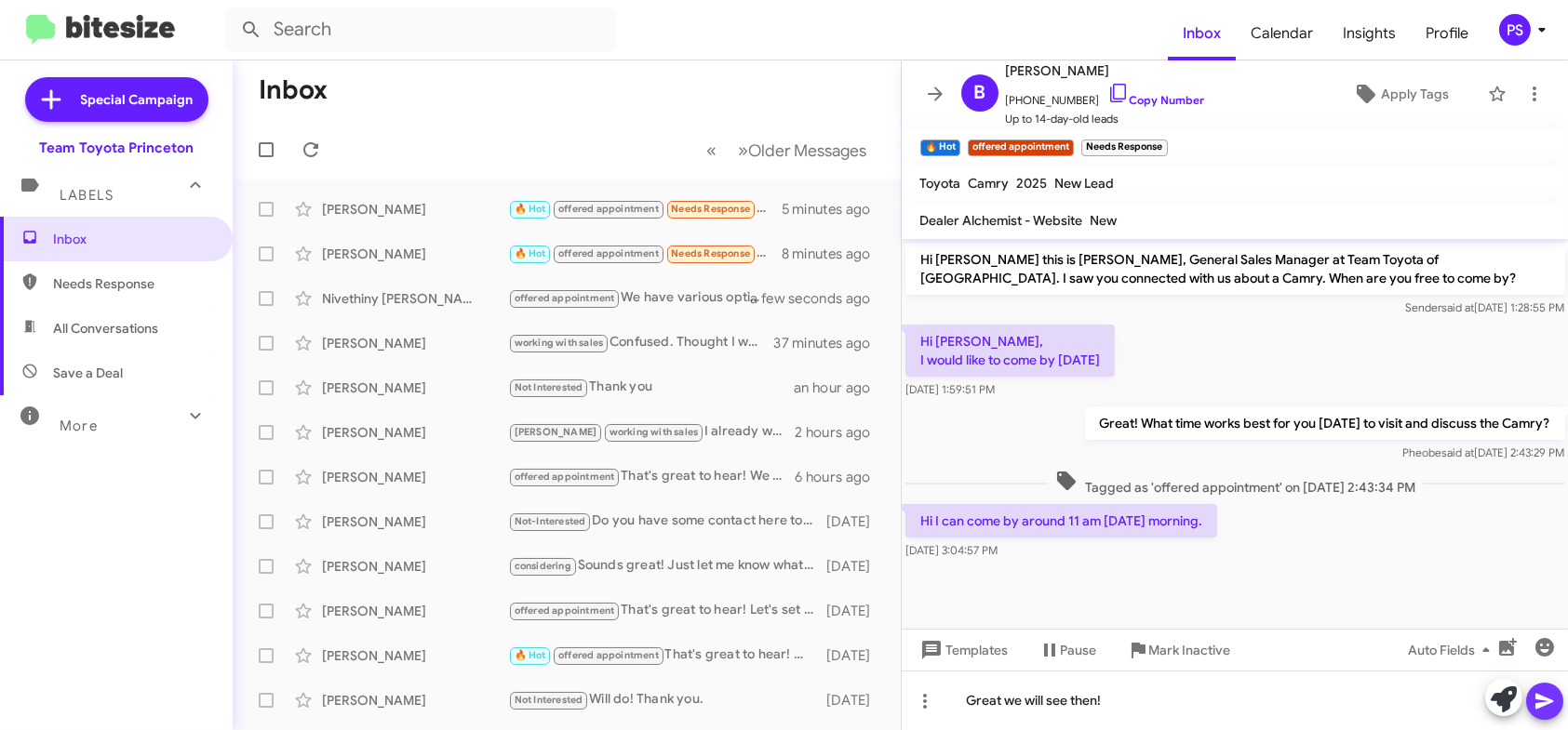
click at [1545, 708] on icon at bounding box center [1545, 701] width 22 height 22
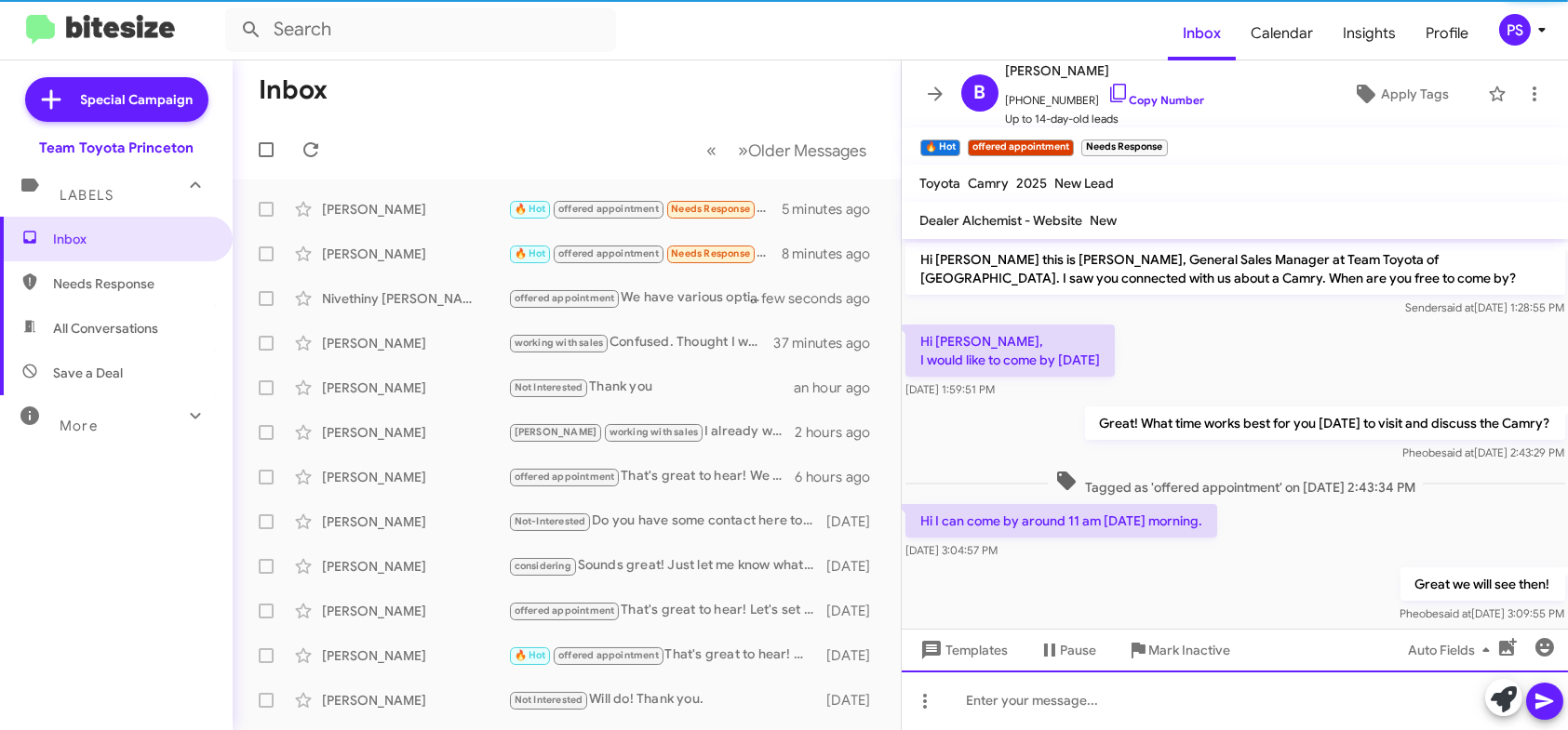
scroll to position [26, 0]
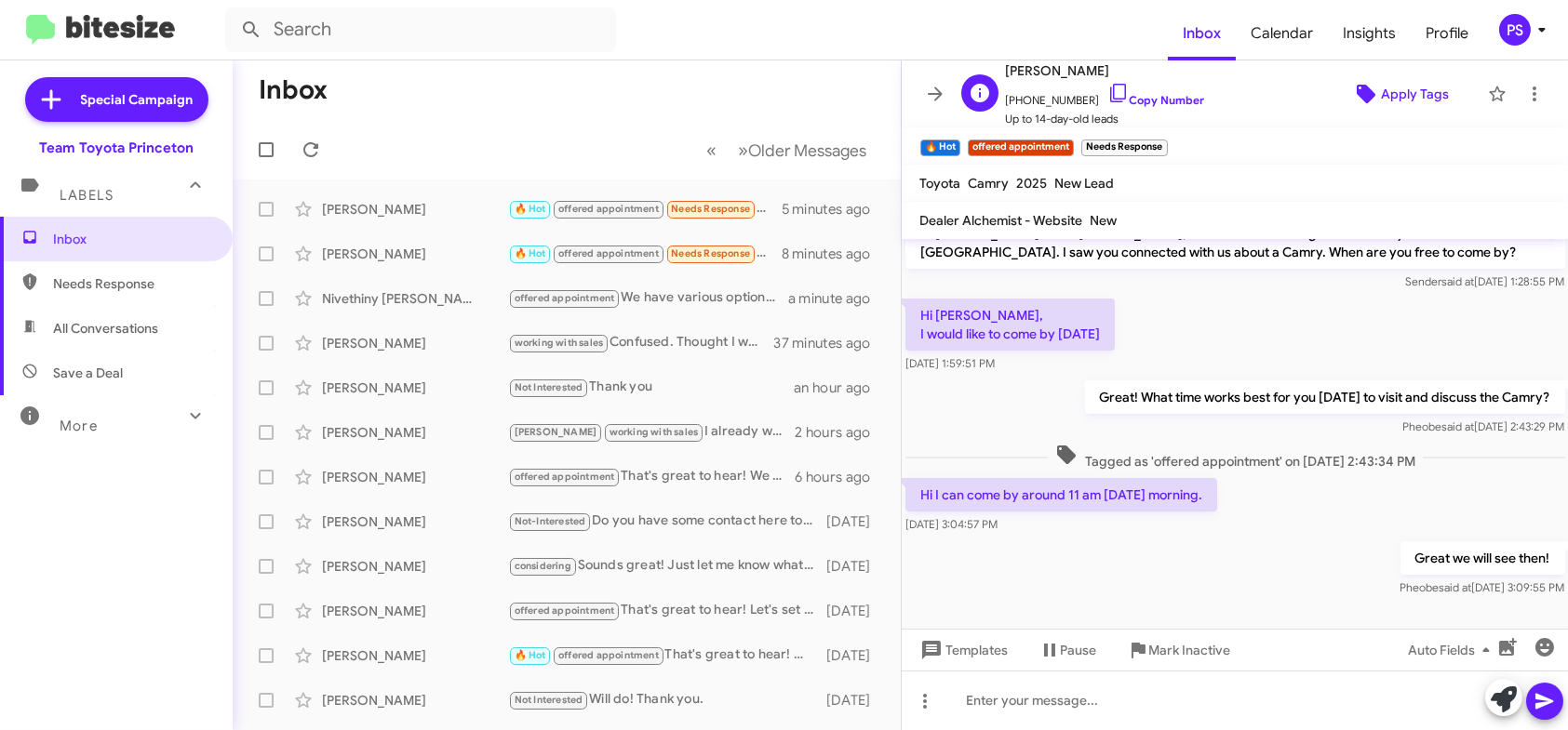
click at [1357, 96] on icon at bounding box center [1366, 93] width 19 height 19
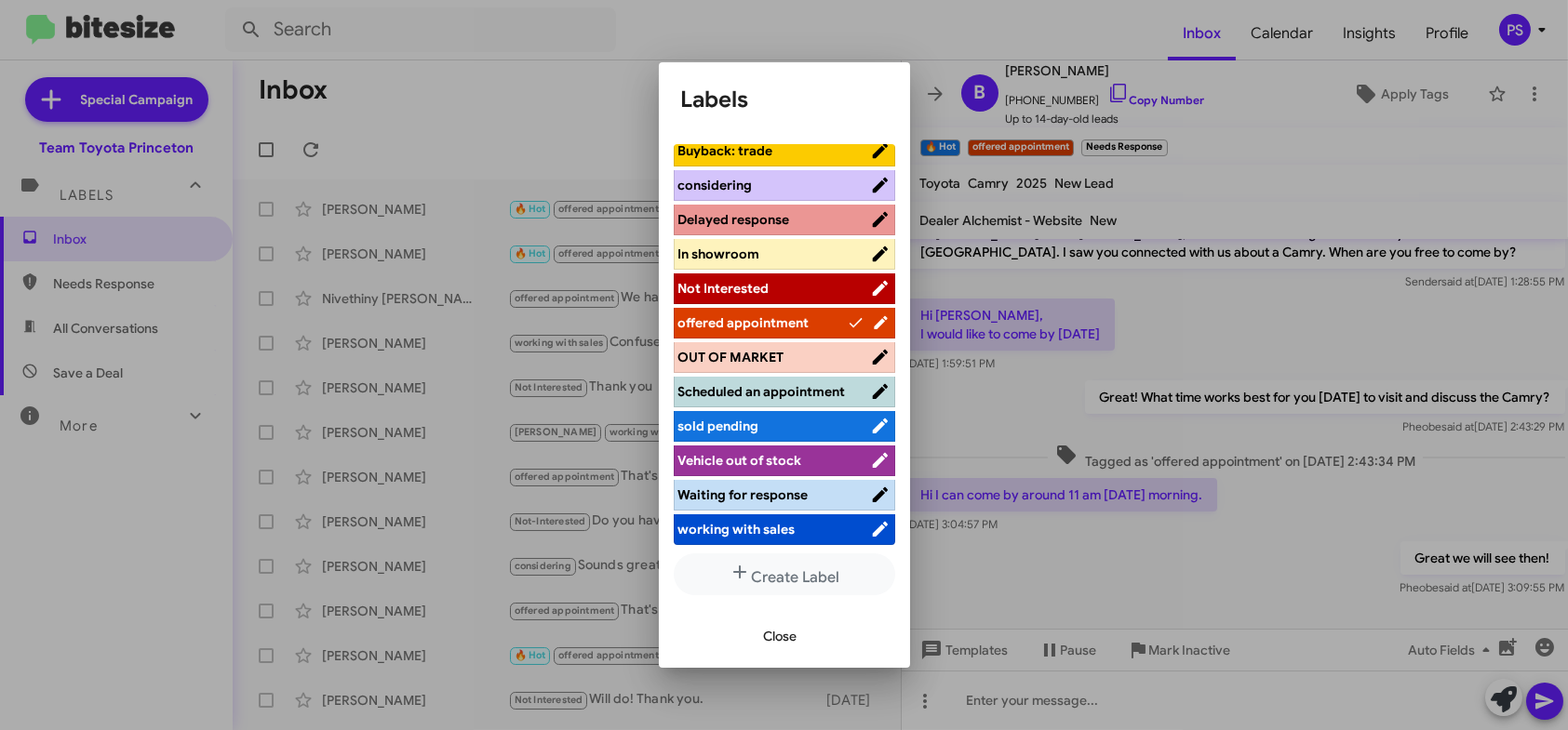
scroll to position [230, 0]
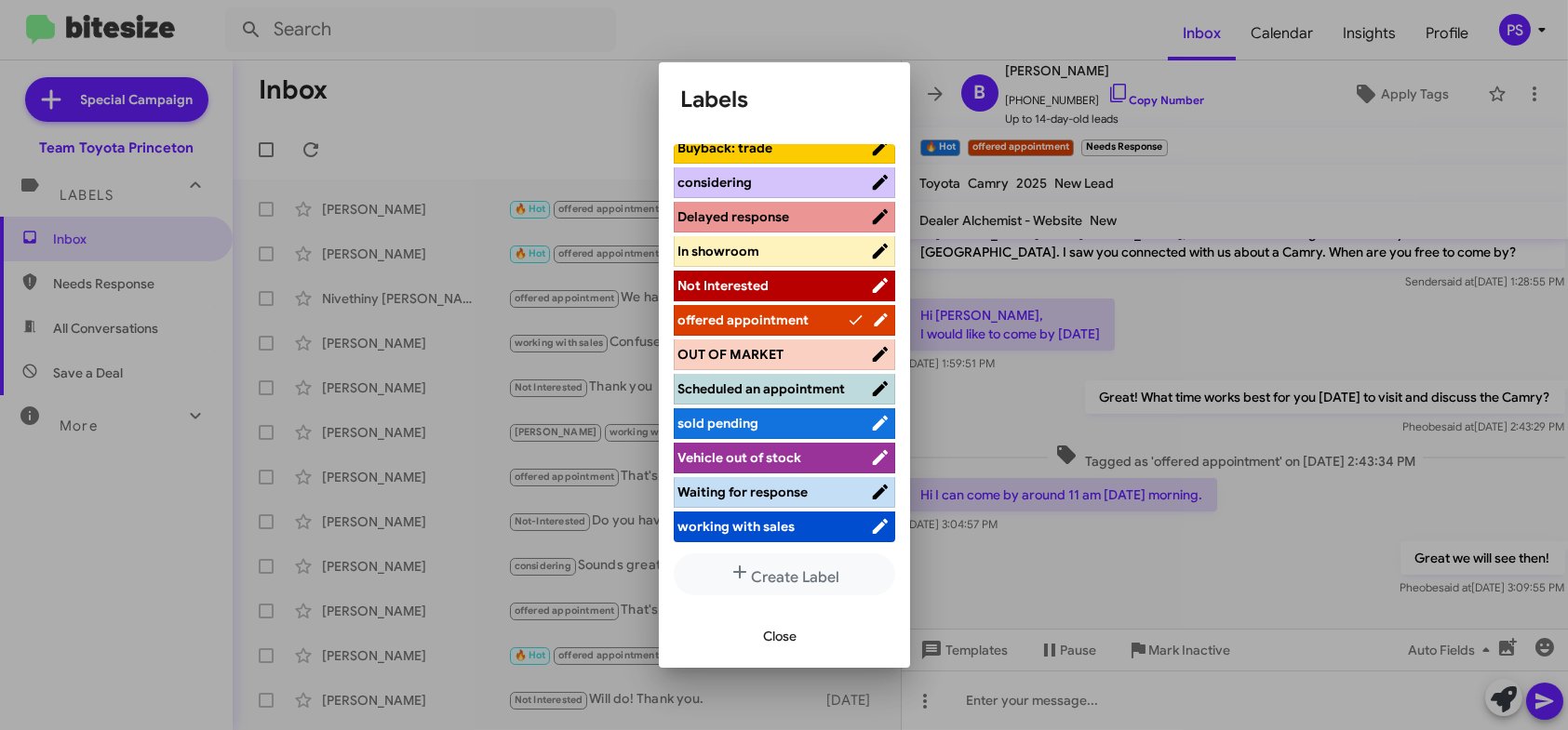
click at [757, 380] on span "Scheduled an appointment" at bounding box center [762, 388] width 168 height 17
click at [791, 639] on span "Close" at bounding box center [781, 637] width 34 height 34
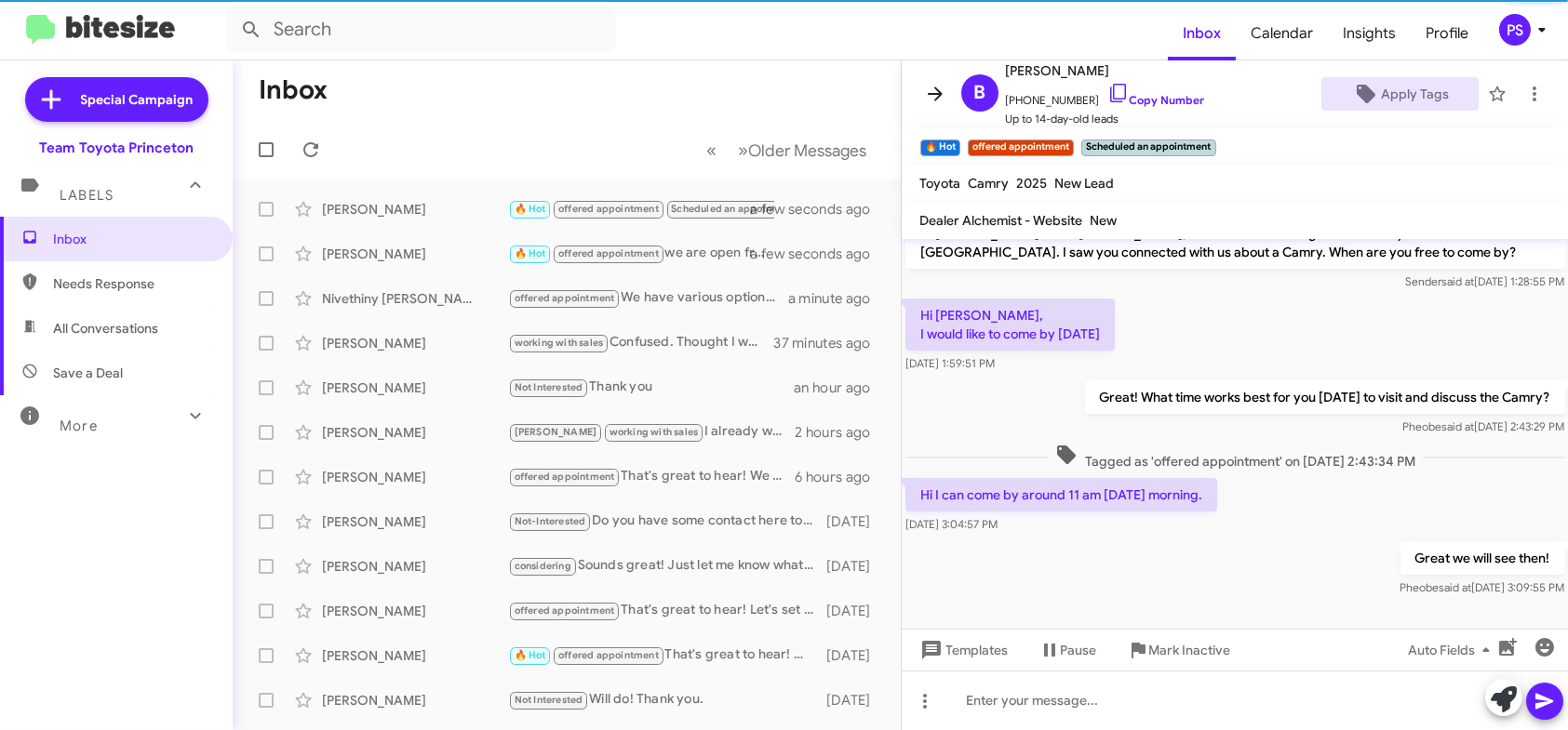
click at [937, 80] on button at bounding box center [935, 93] width 37 height 37
